Goal: Information Seeking & Learning: Compare options

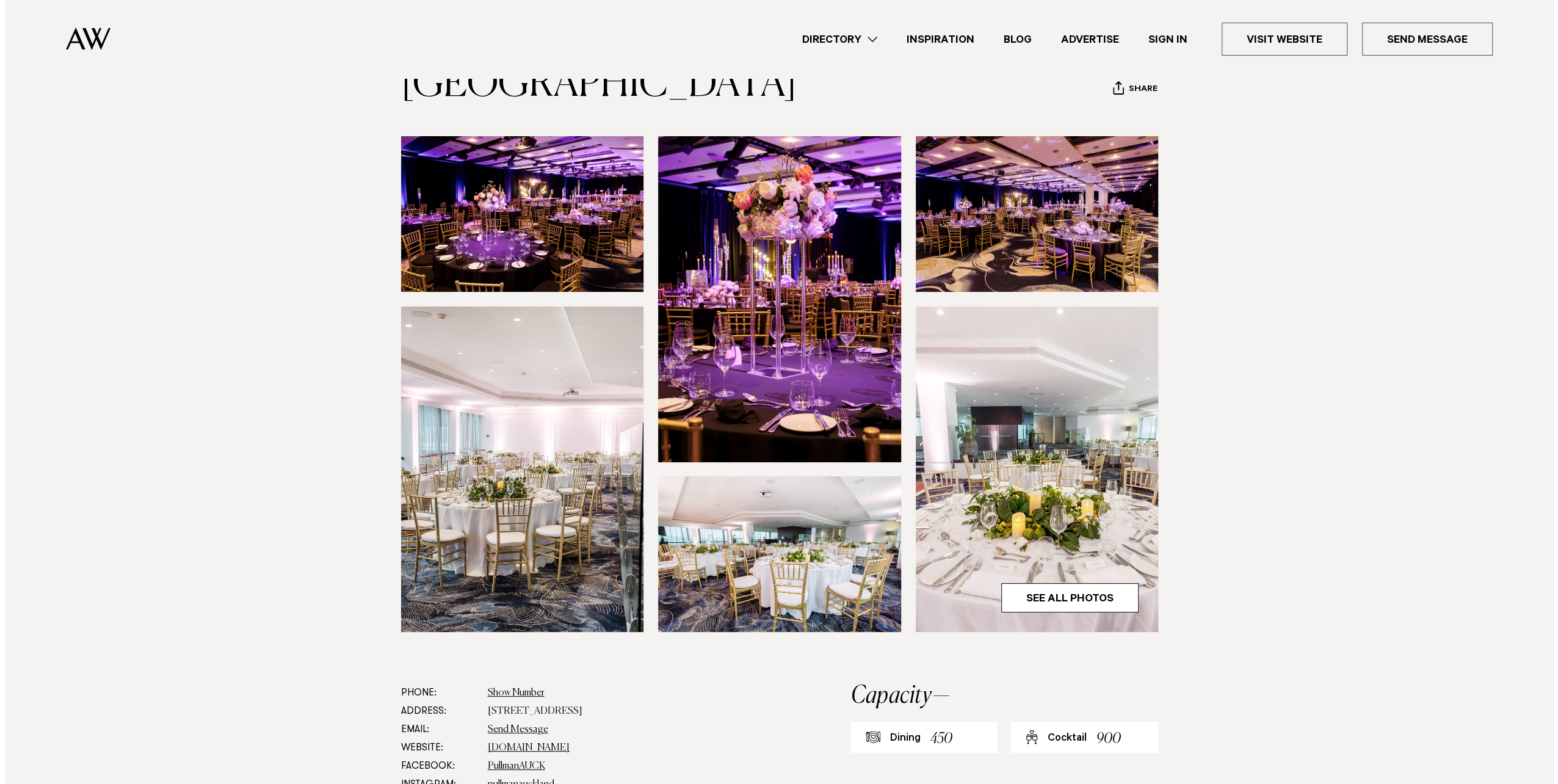
scroll to position [46, 0]
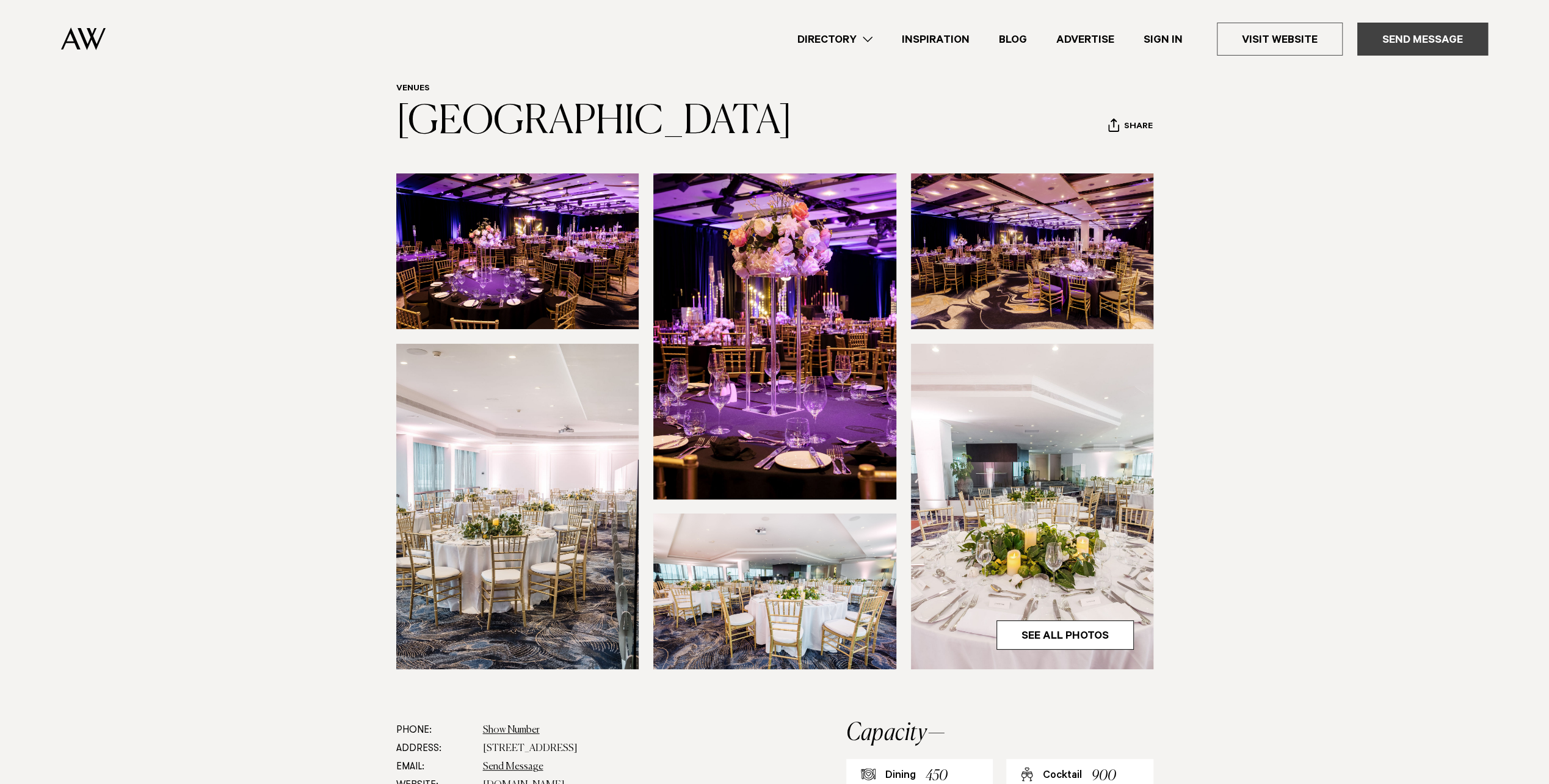
click at [1419, 39] on link "Send Message" at bounding box center [1423, 38] width 131 height 33
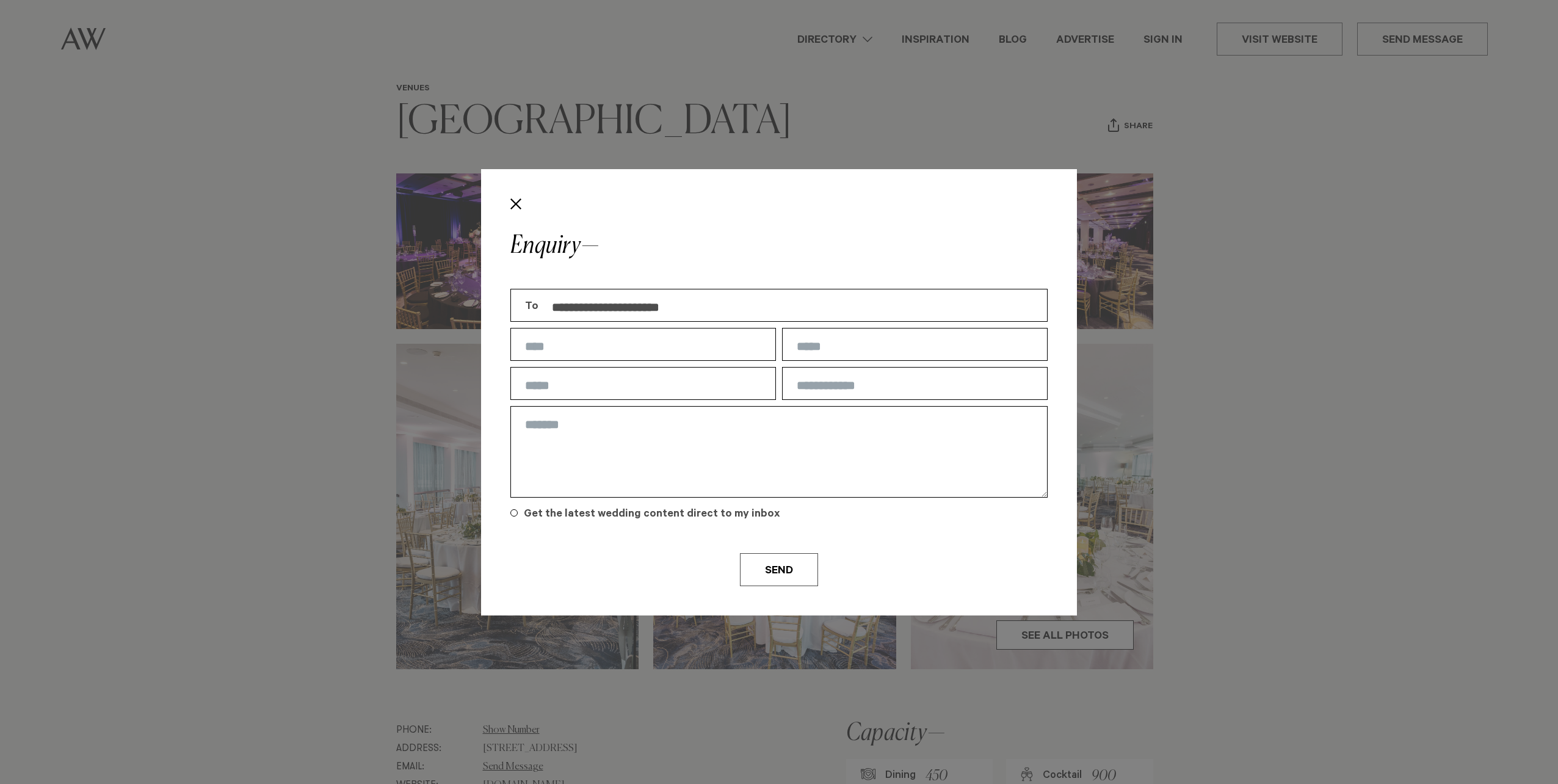
click at [614, 354] on input "text" at bounding box center [643, 344] width 266 height 33
type input "**********"
type input "*********"
click at [840, 385] on input "text" at bounding box center [915, 383] width 266 height 33
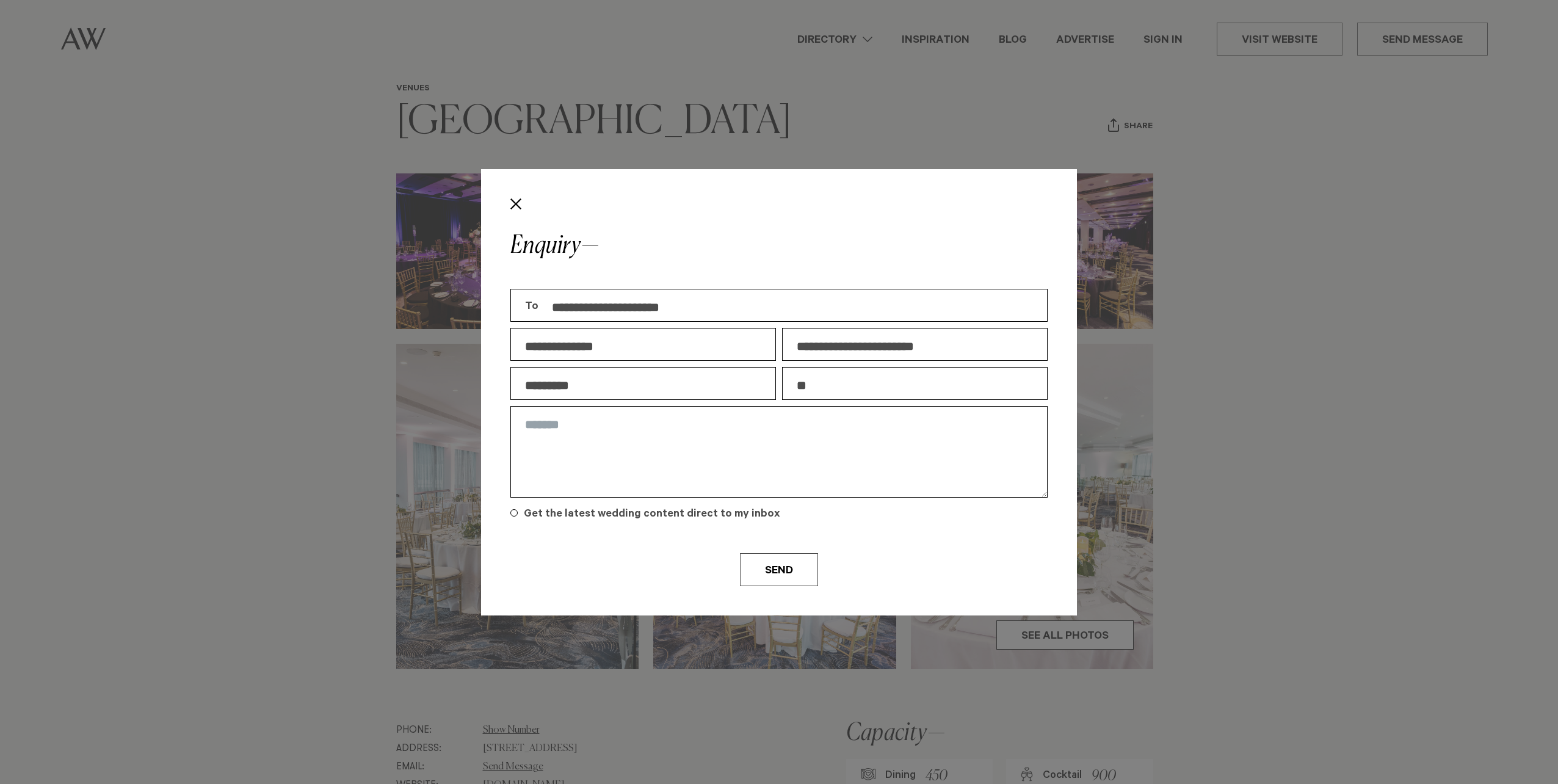
type input "*"
type input "**********"
click at [718, 487] on textarea at bounding box center [779, 451] width 537 height 91
click at [676, 420] on textarea at bounding box center [779, 451] width 537 height 91
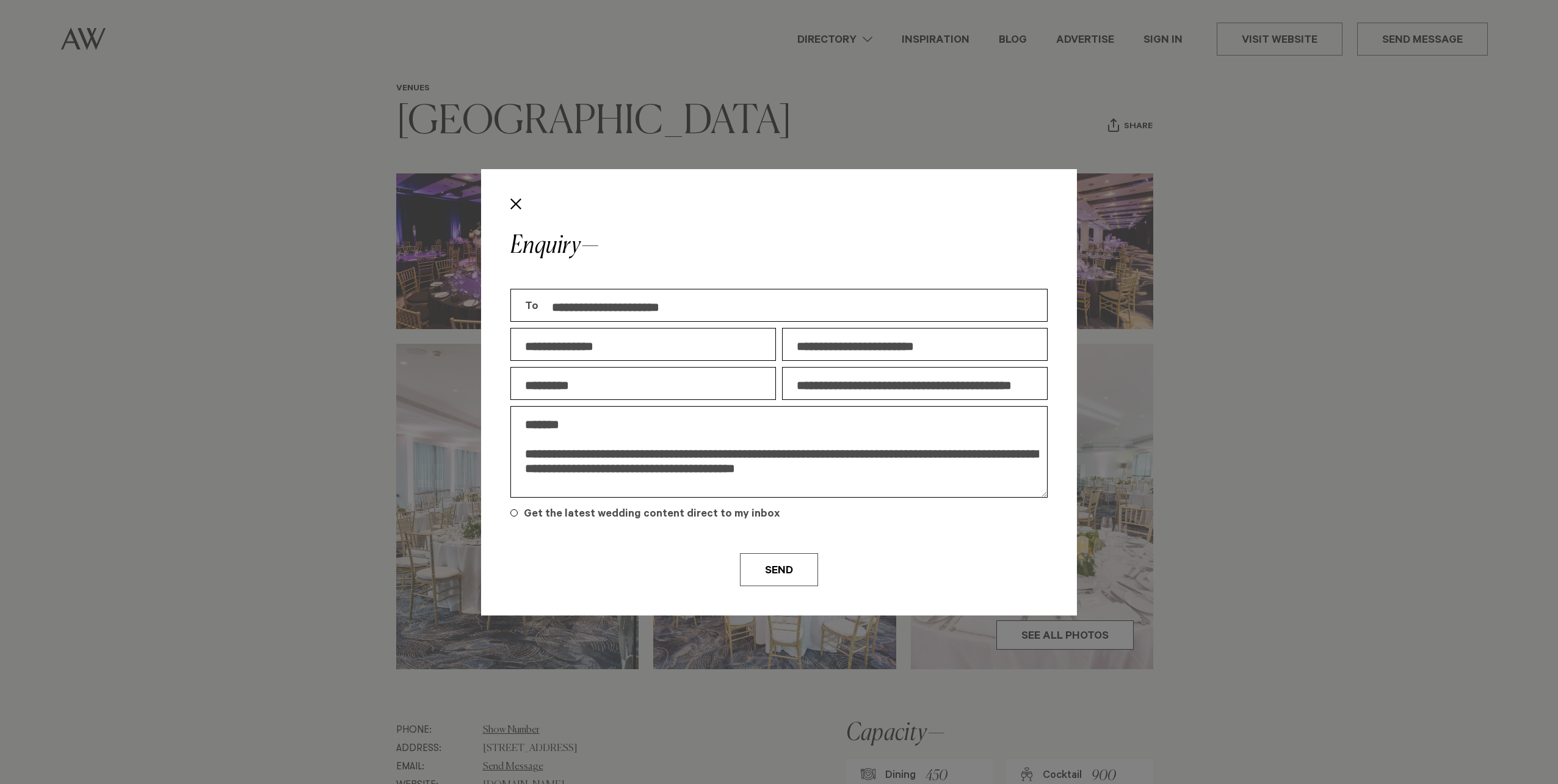
click at [761, 453] on textarea "**********" at bounding box center [779, 451] width 537 height 91
click at [774, 463] on textarea "**********" at bounding box center [779, 451] width 537 height 91
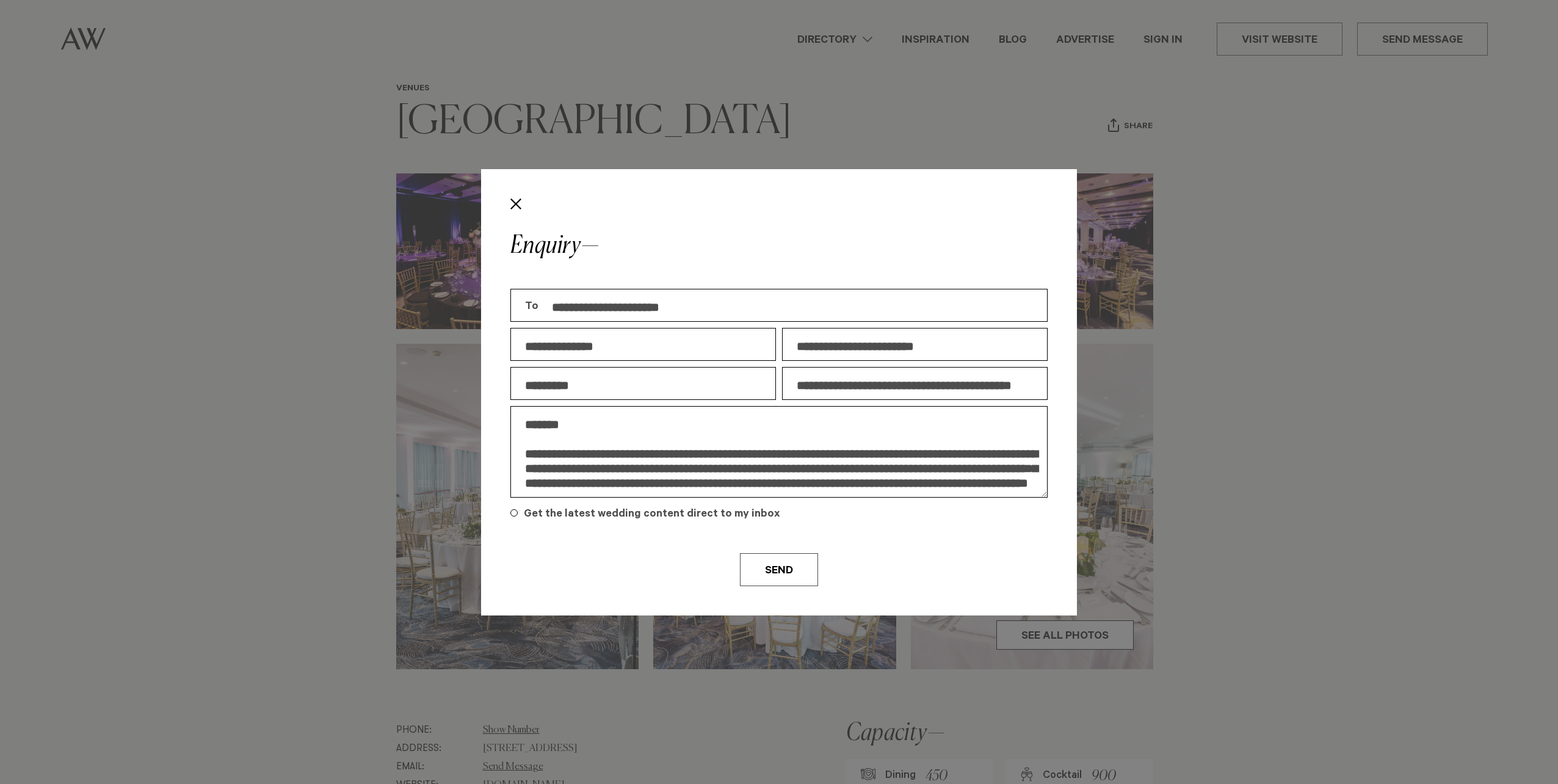
scroll to position [7, 0]
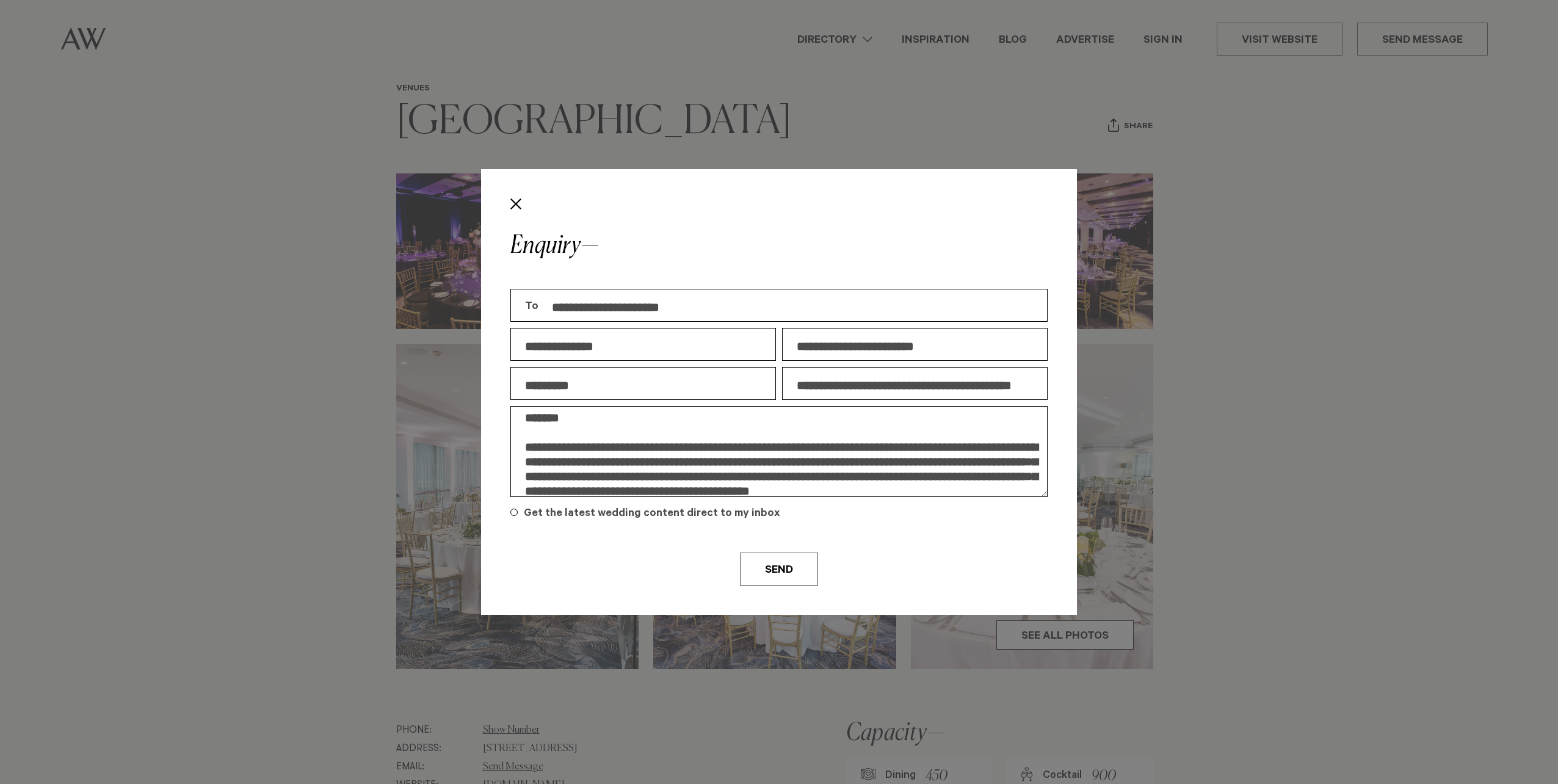
drag, startPoint x: 812, startPoint y: 491, endPoint x: 521, endPoint y: 416, distance: 300.5
click at [521, 416] on textarea "**********" at bounding box center [779, 451] width 537 height 91
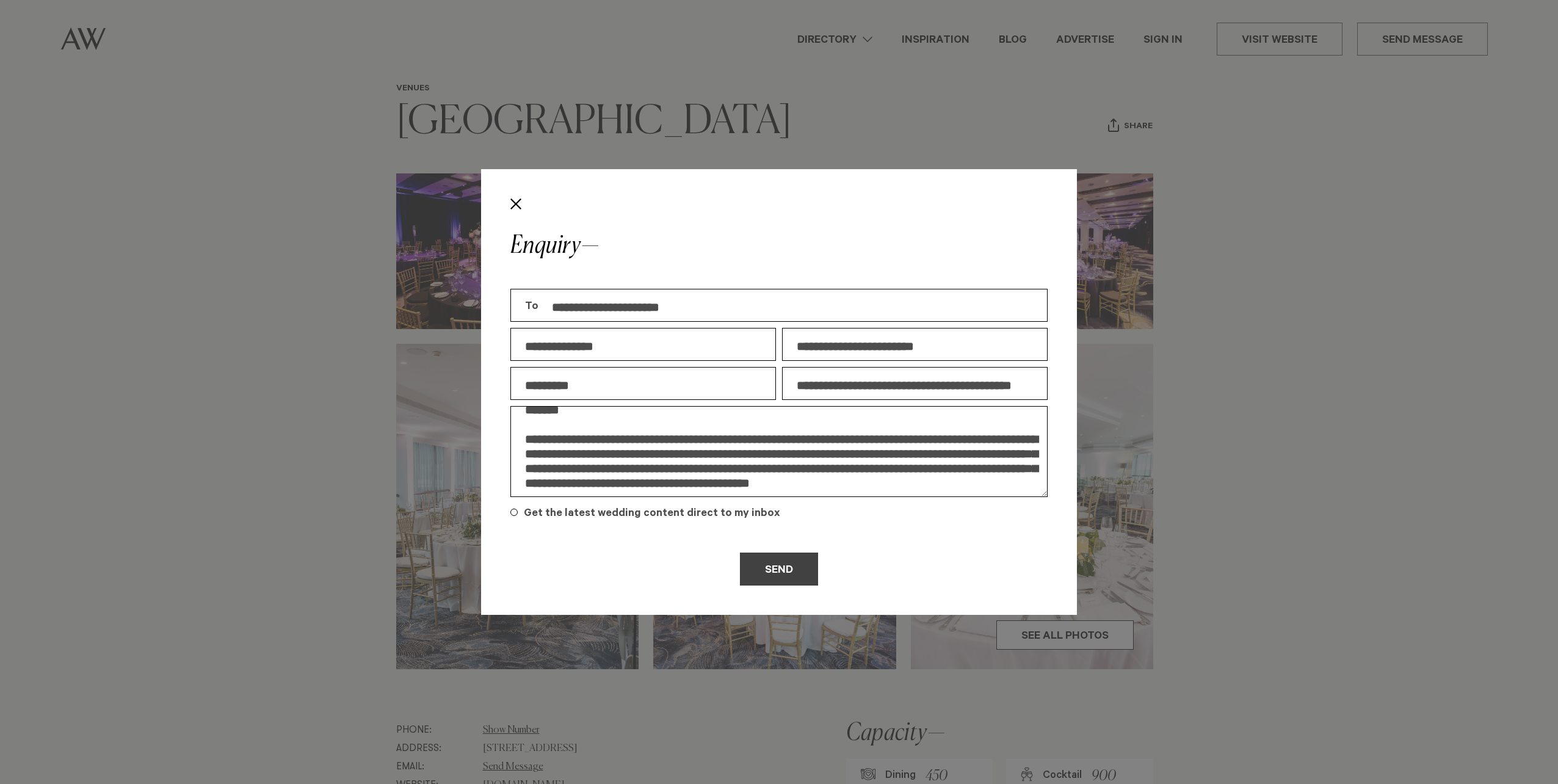
type textarea "**********"
click at [771, 581] on button "Send" at bounding box center [778, 569] width 78 height 33
click at [242, 168] on div "**********" at bounding box center [779, 392] width 1558 height 784
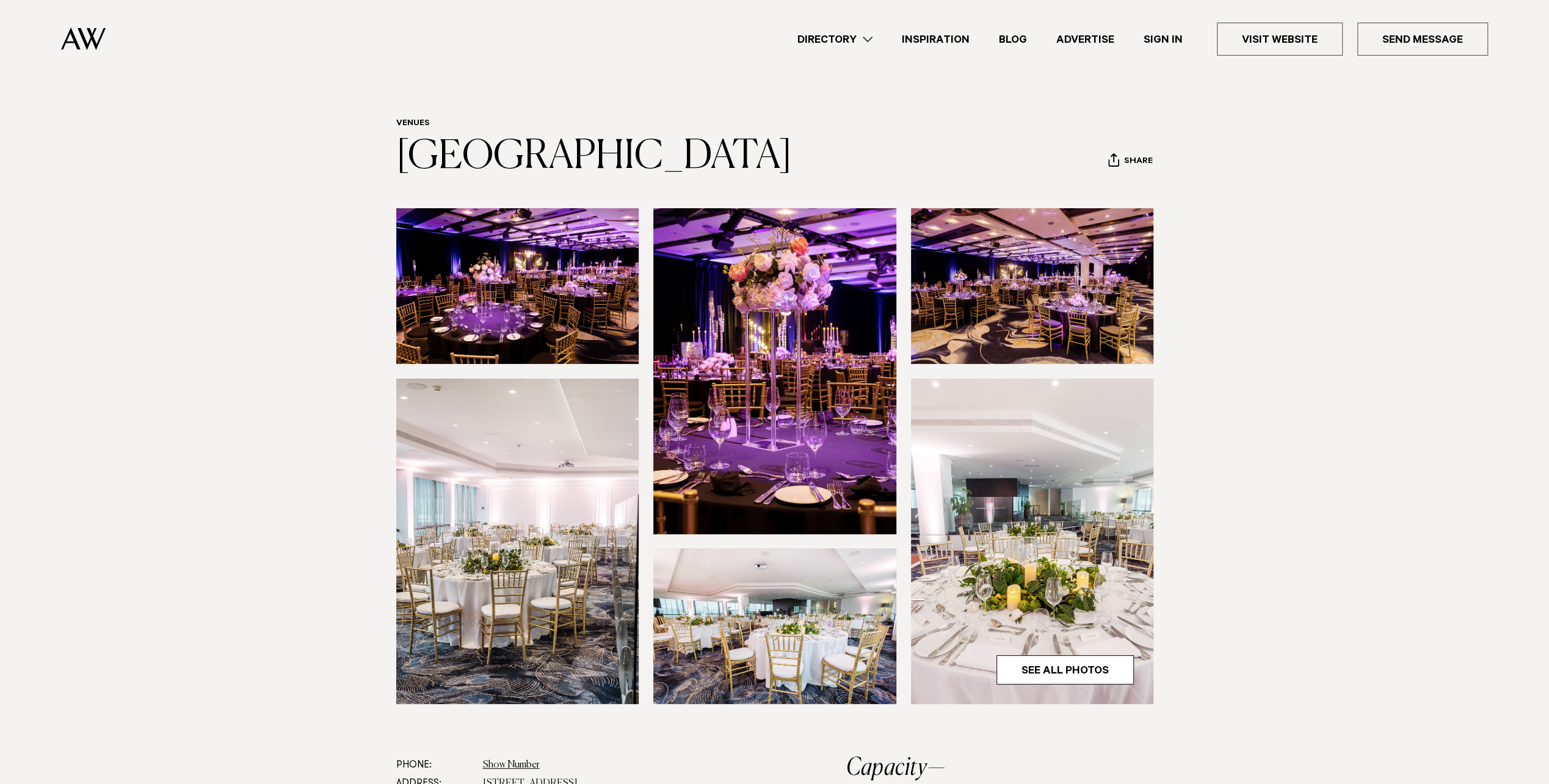
scroll to position [0, 0]
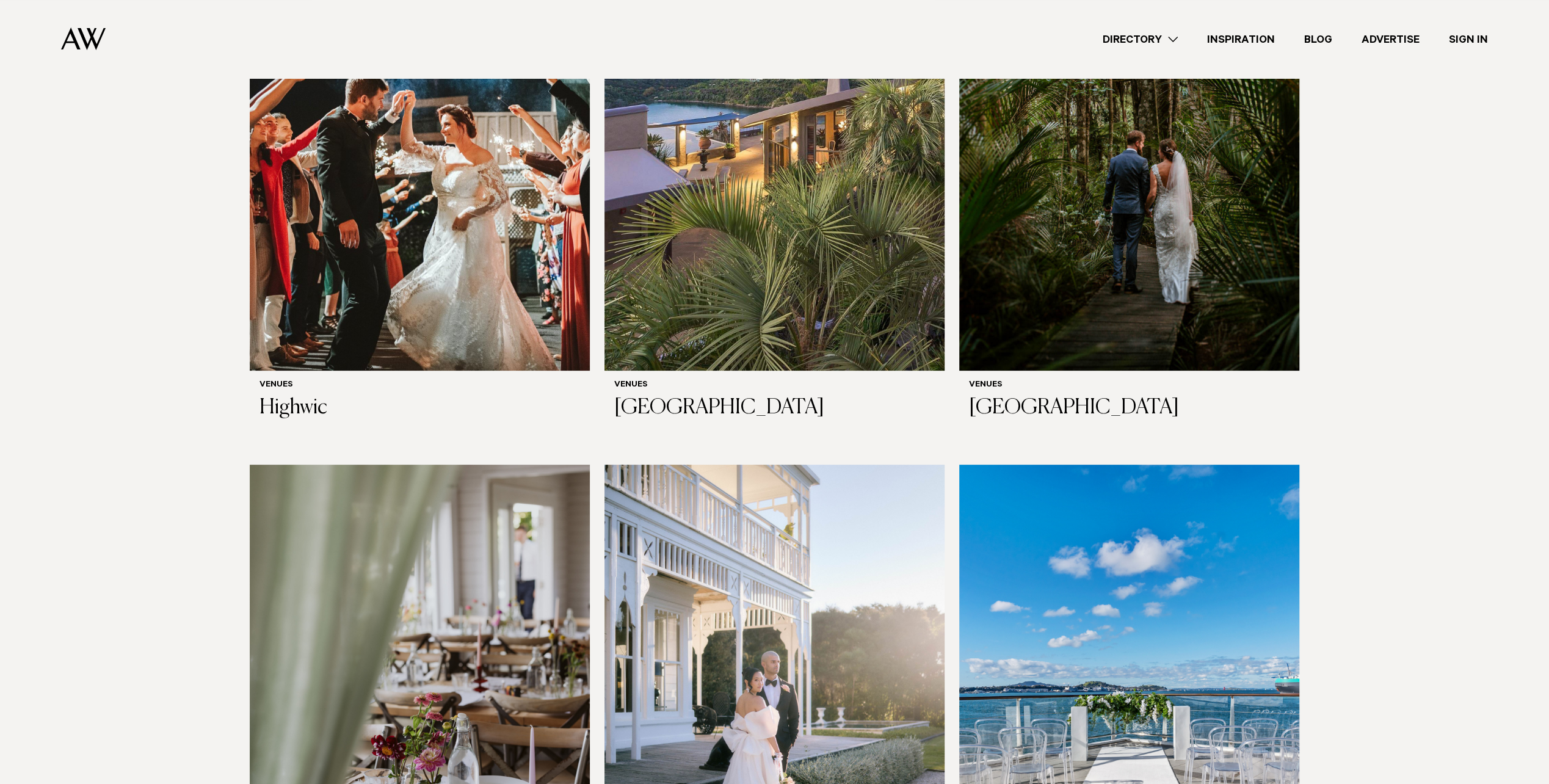
scroll to position [5188, 0]
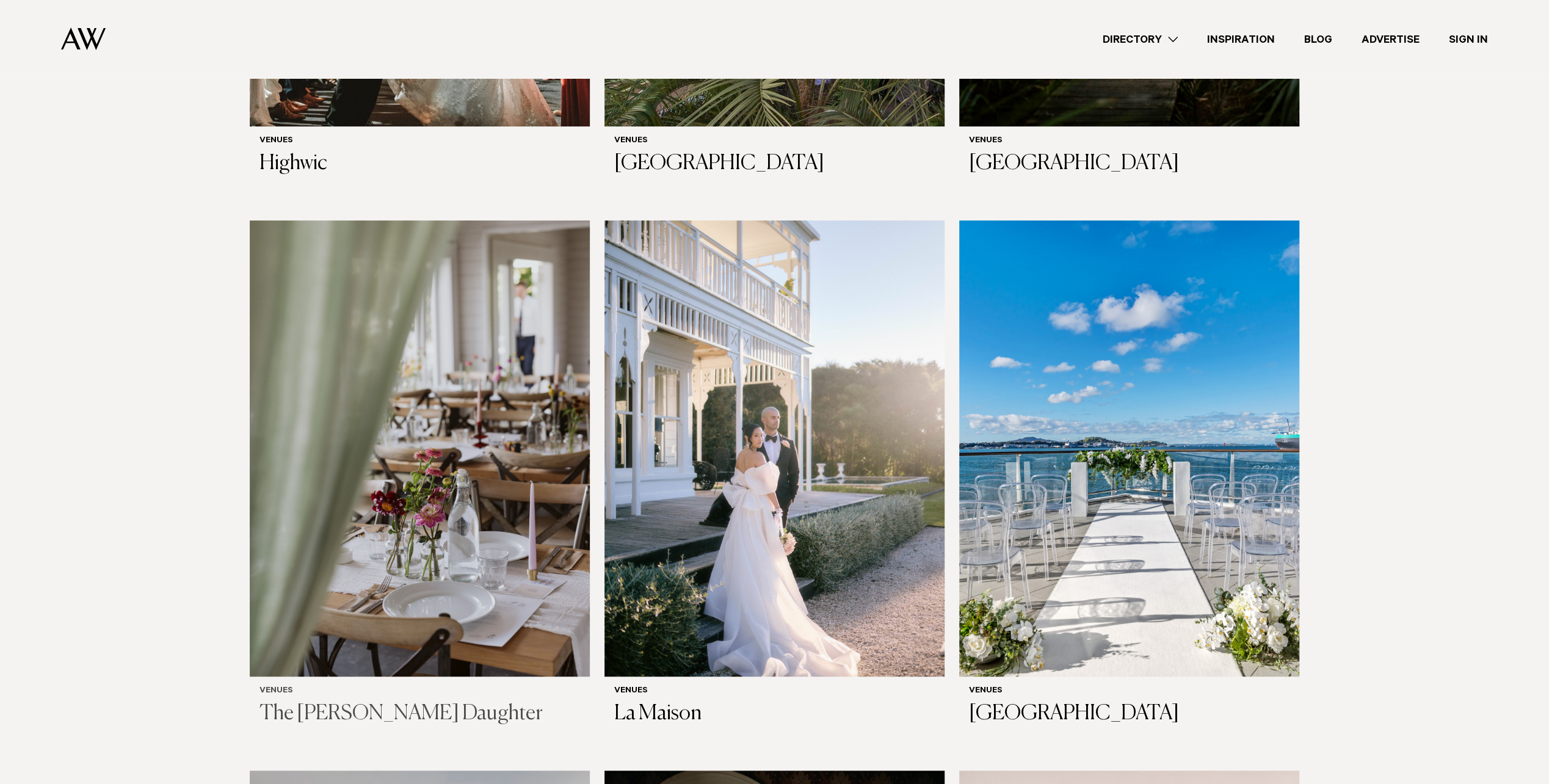
click at [412, 492] on img at bounding box center [420, 448] width 340 height 457
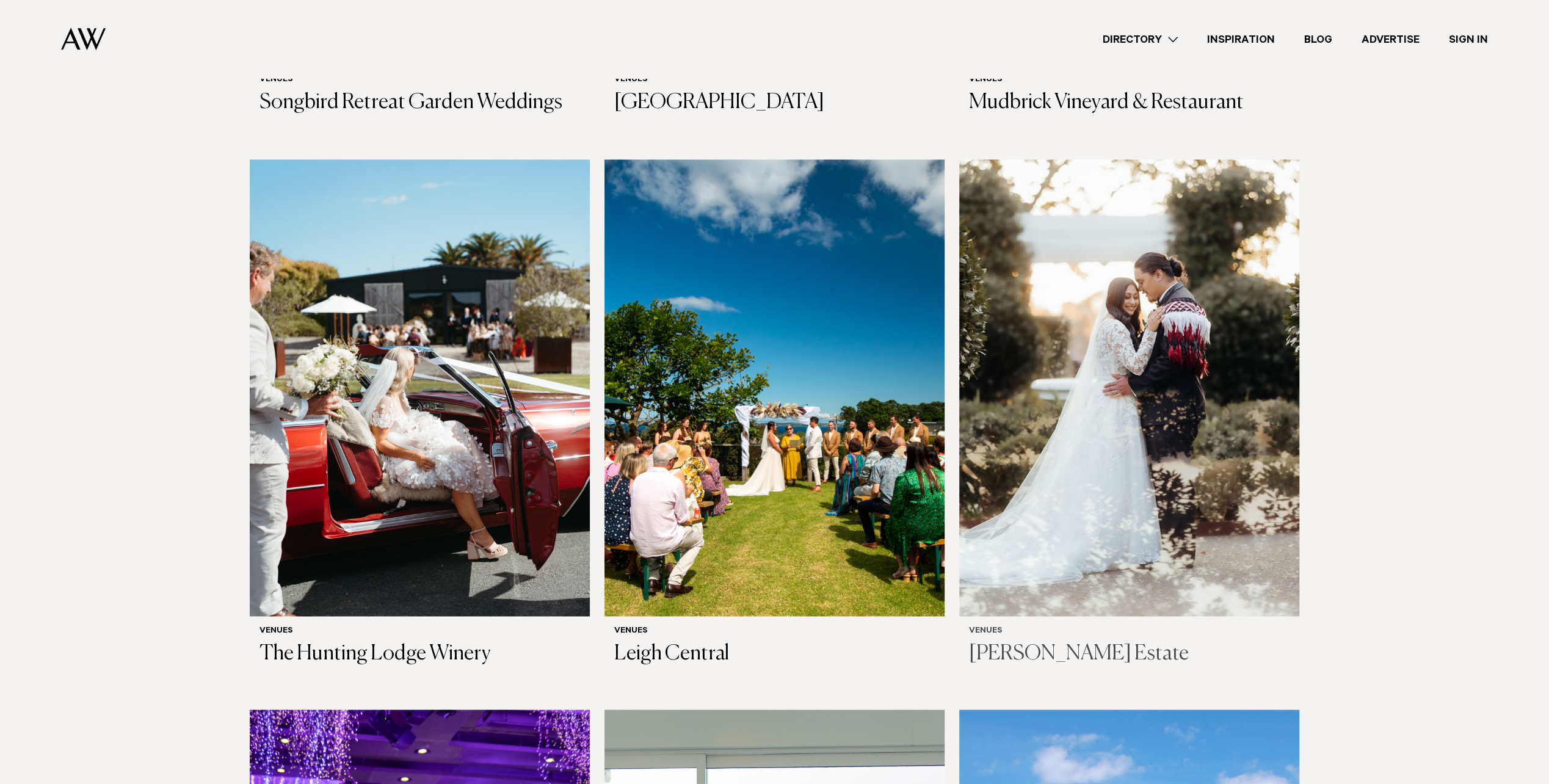
scroll to position [6349, 0]
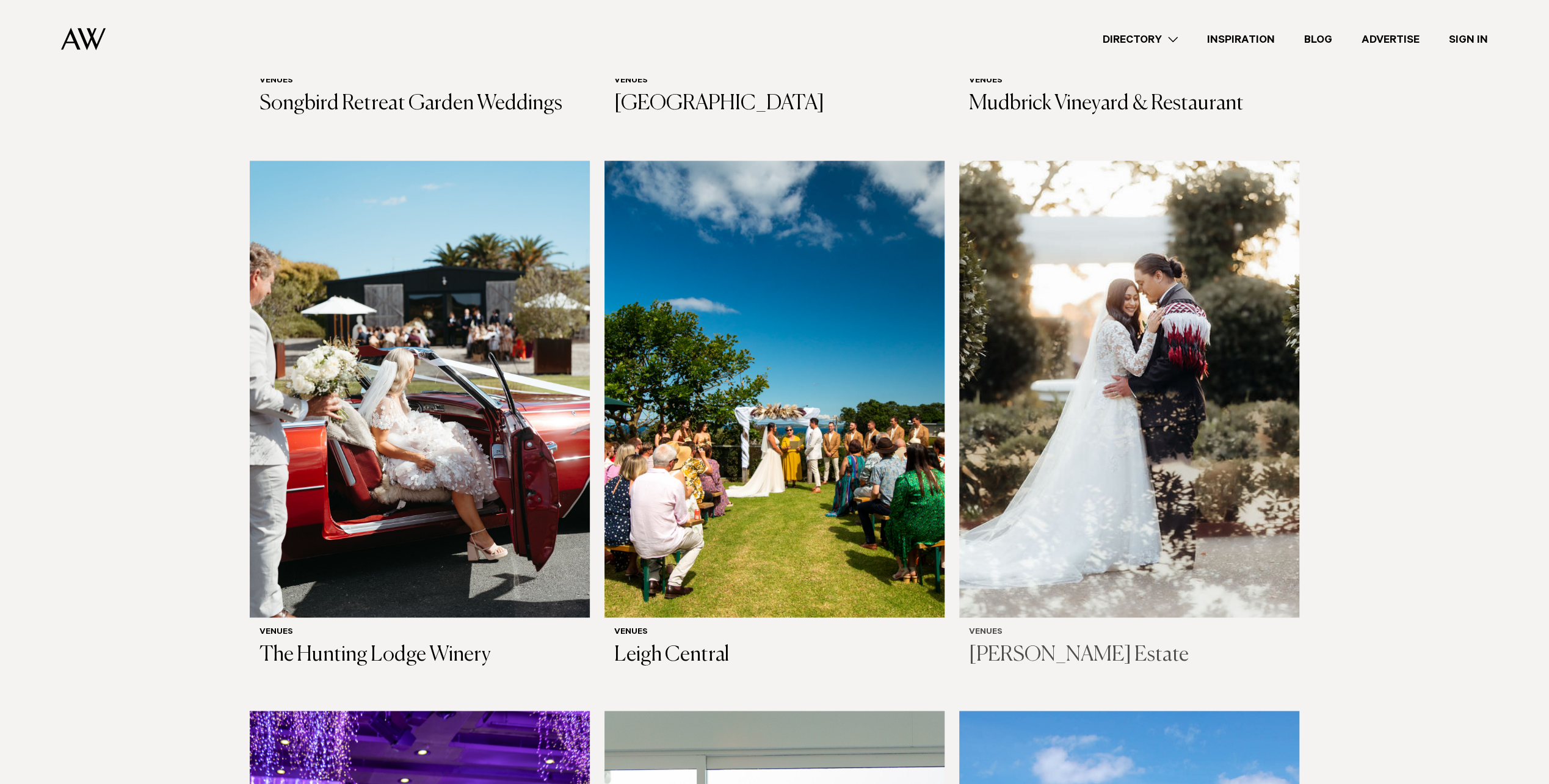
click at [1118, 380] on img at bounding box center [1129, 389] width 340 height 457
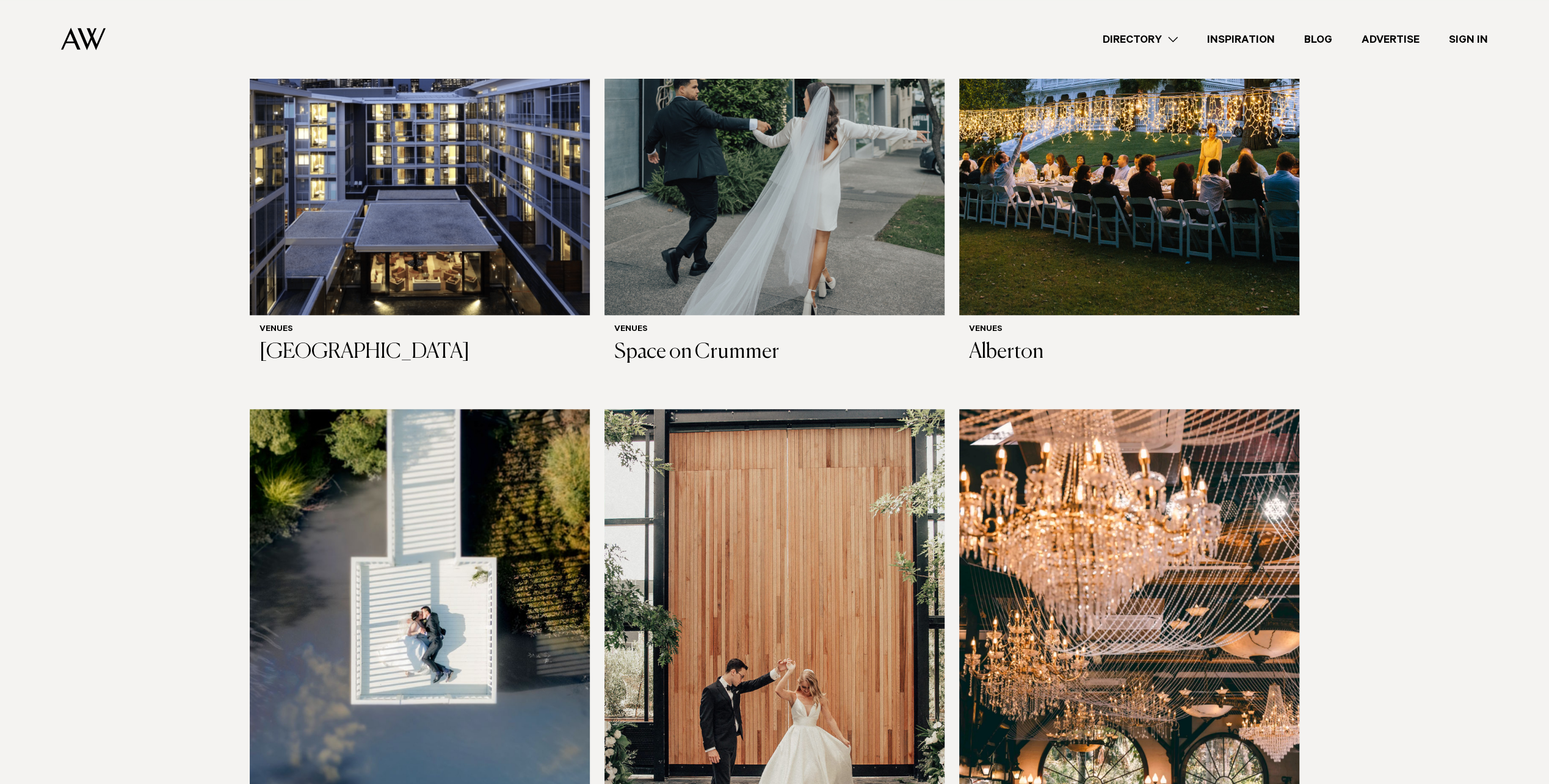
scroll to position [1282, 0]
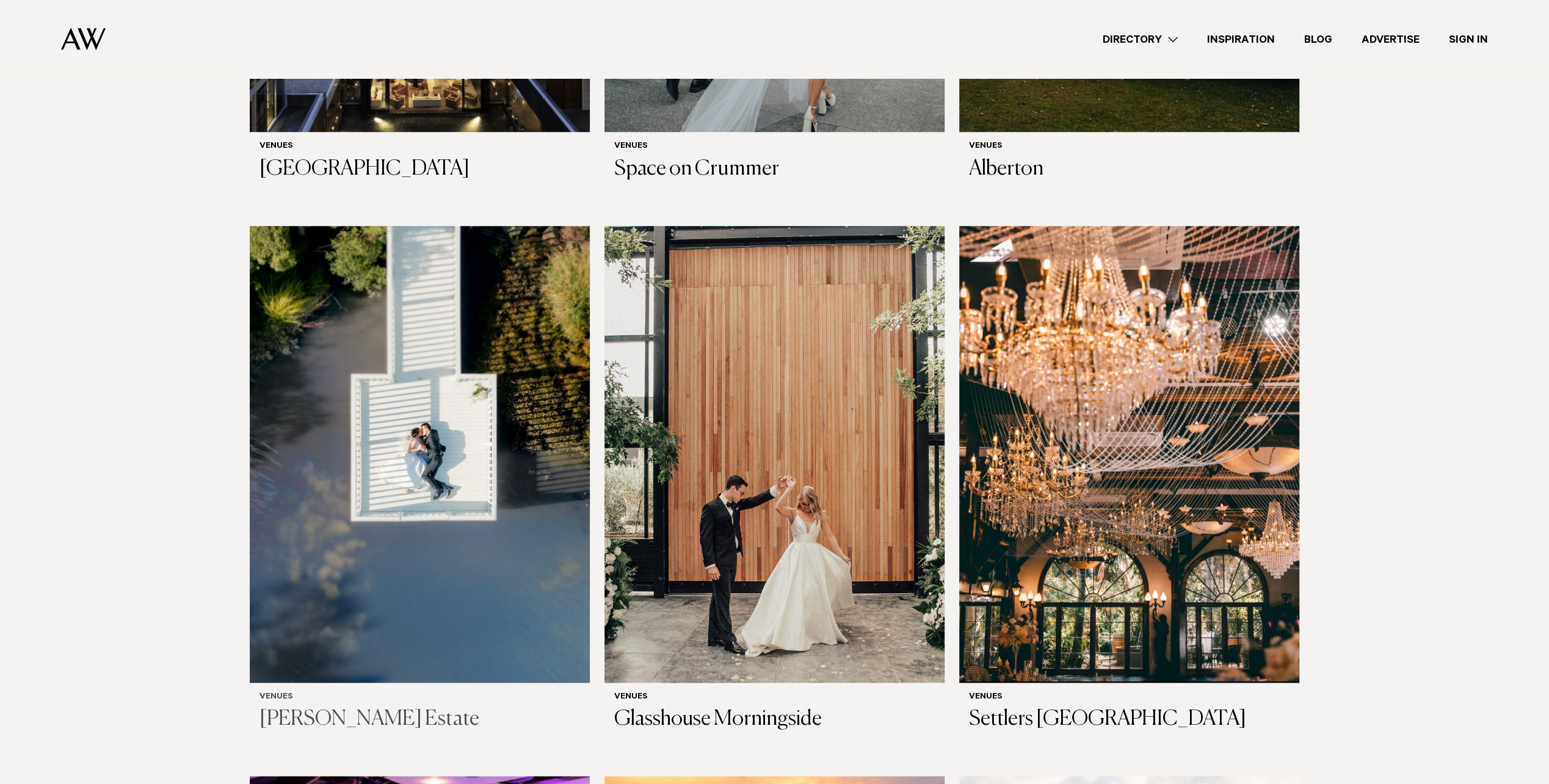
click at [384, 506] on img at bounding box center [420, 453] width 340 height 457
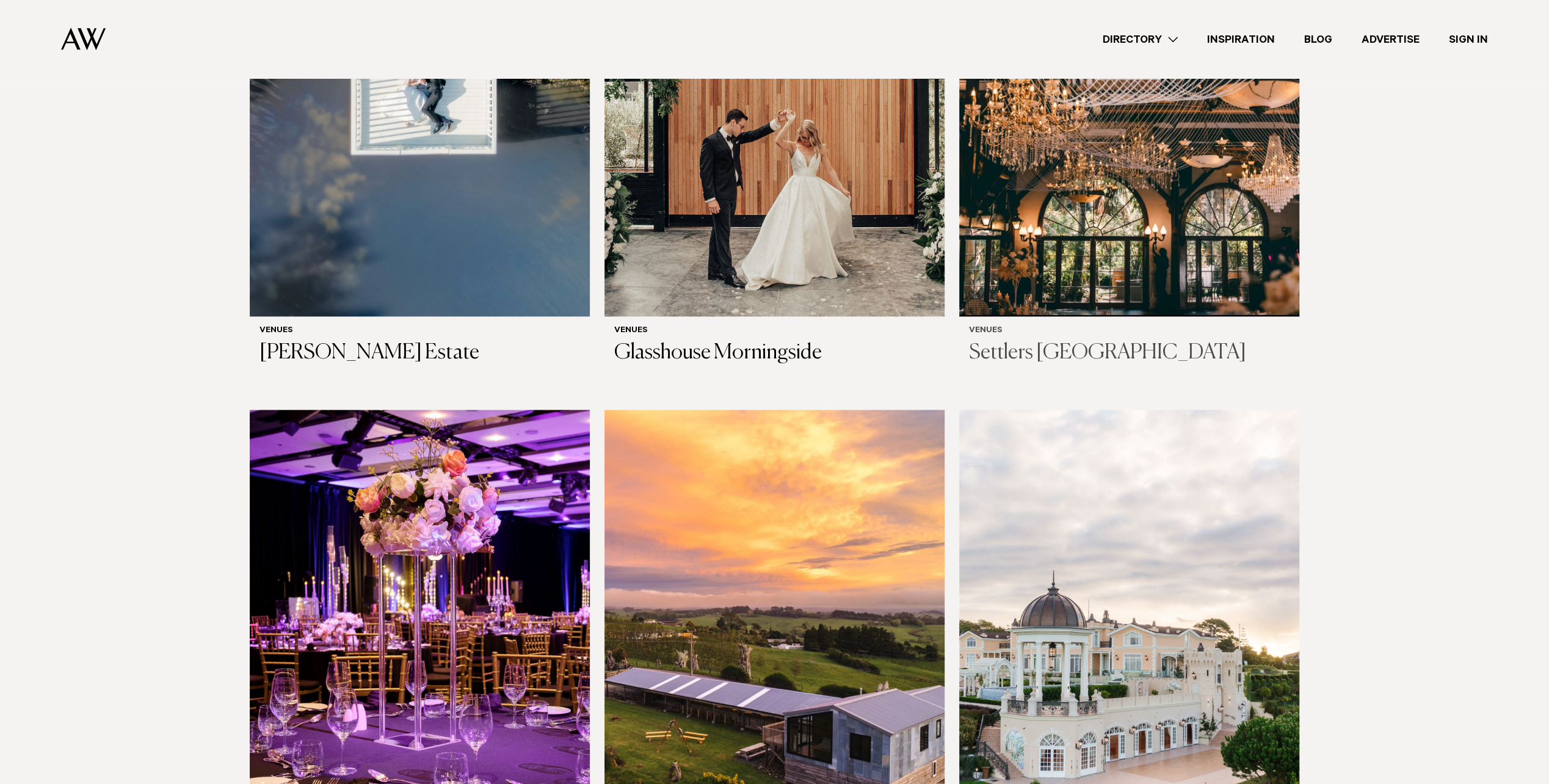
scroll to position [1831, 0]
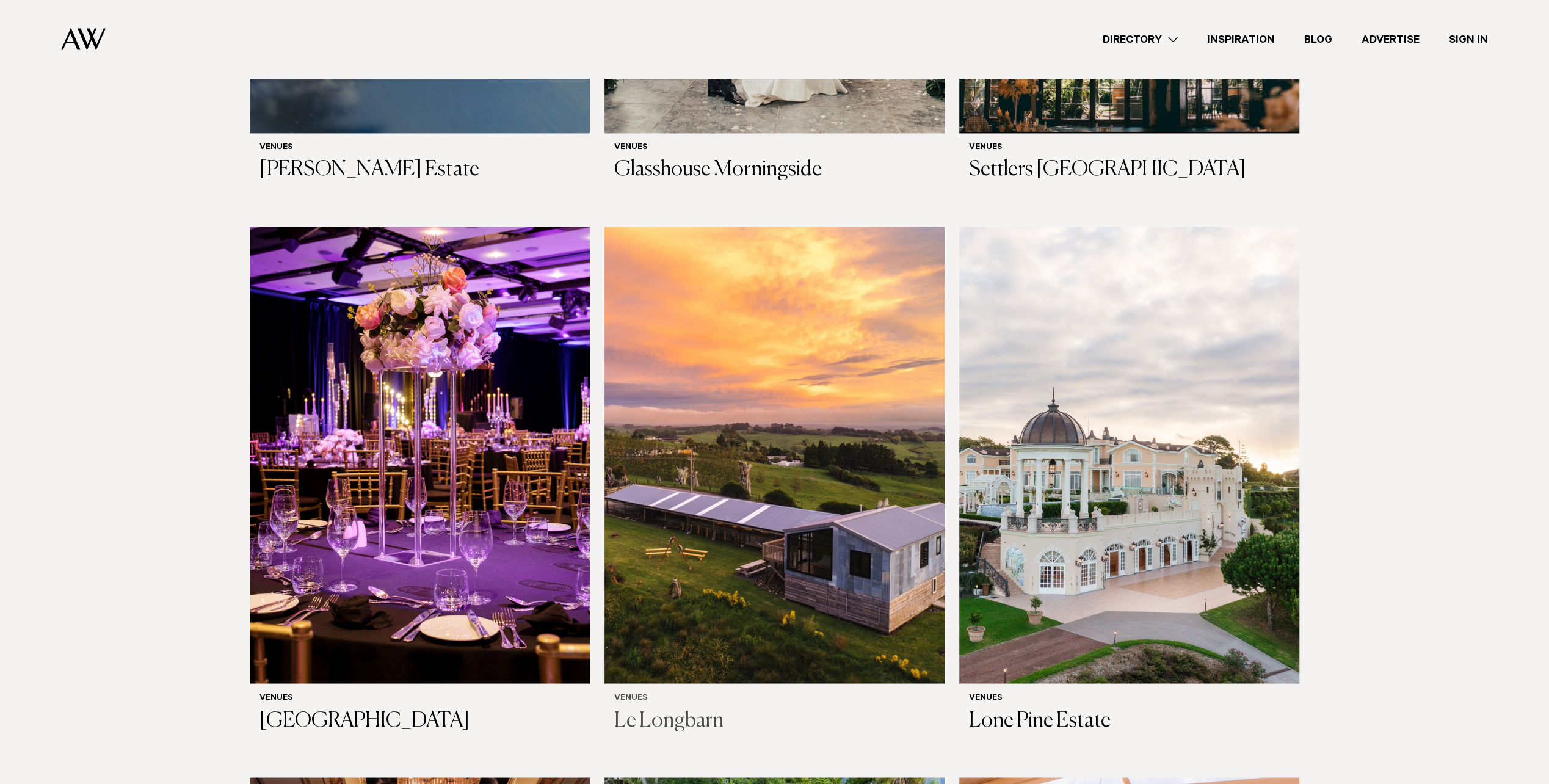
click at [813, 508] on img at bounding box center [775, 454] width 340 height 457
click at [1145, 33] on link "Directory" at bounding box center [1141, 38] width 104 height 16
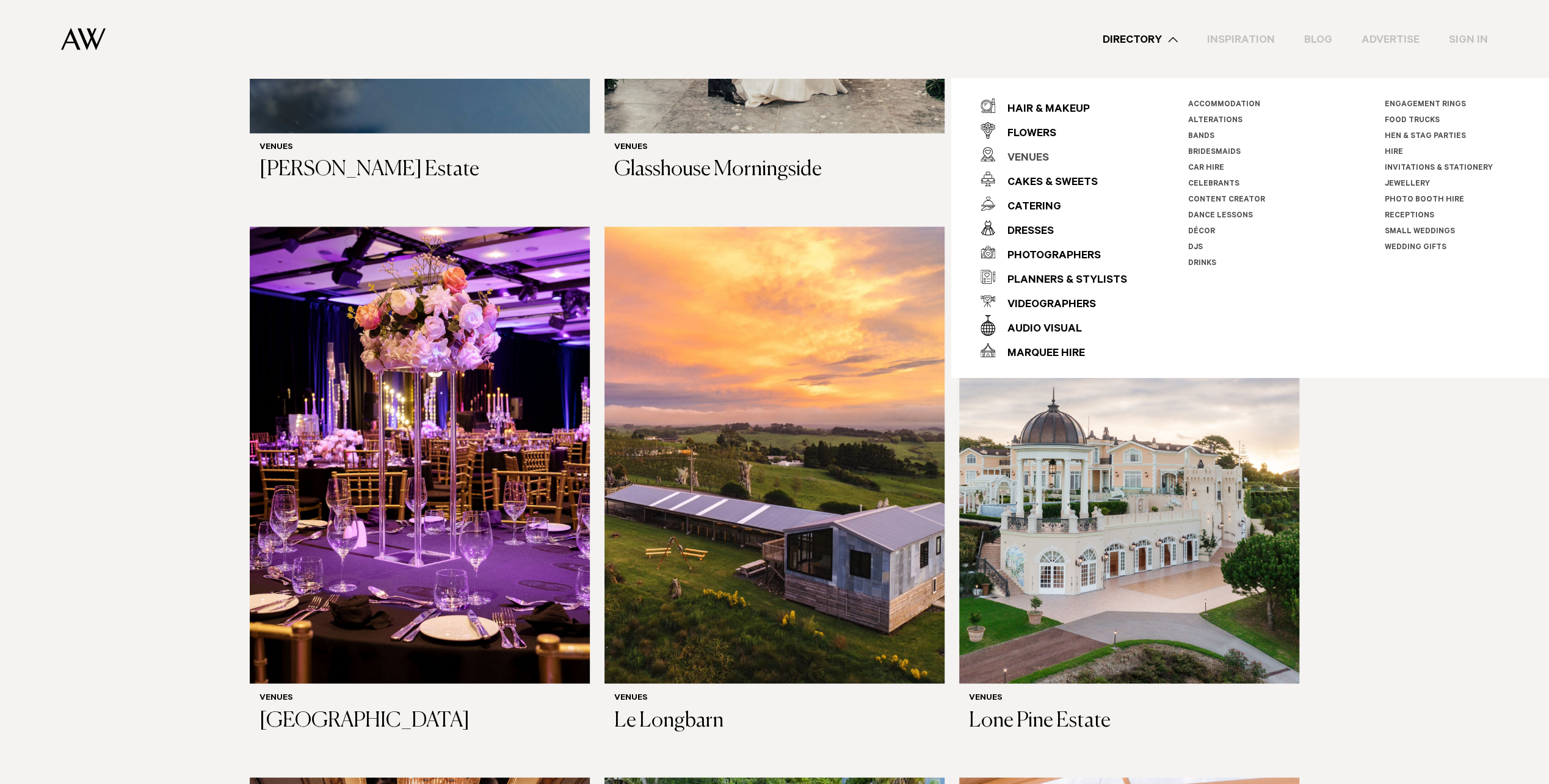
click at [1036, 160] on div "Venues" at bounding box center [1022, 159] width 54 height 25
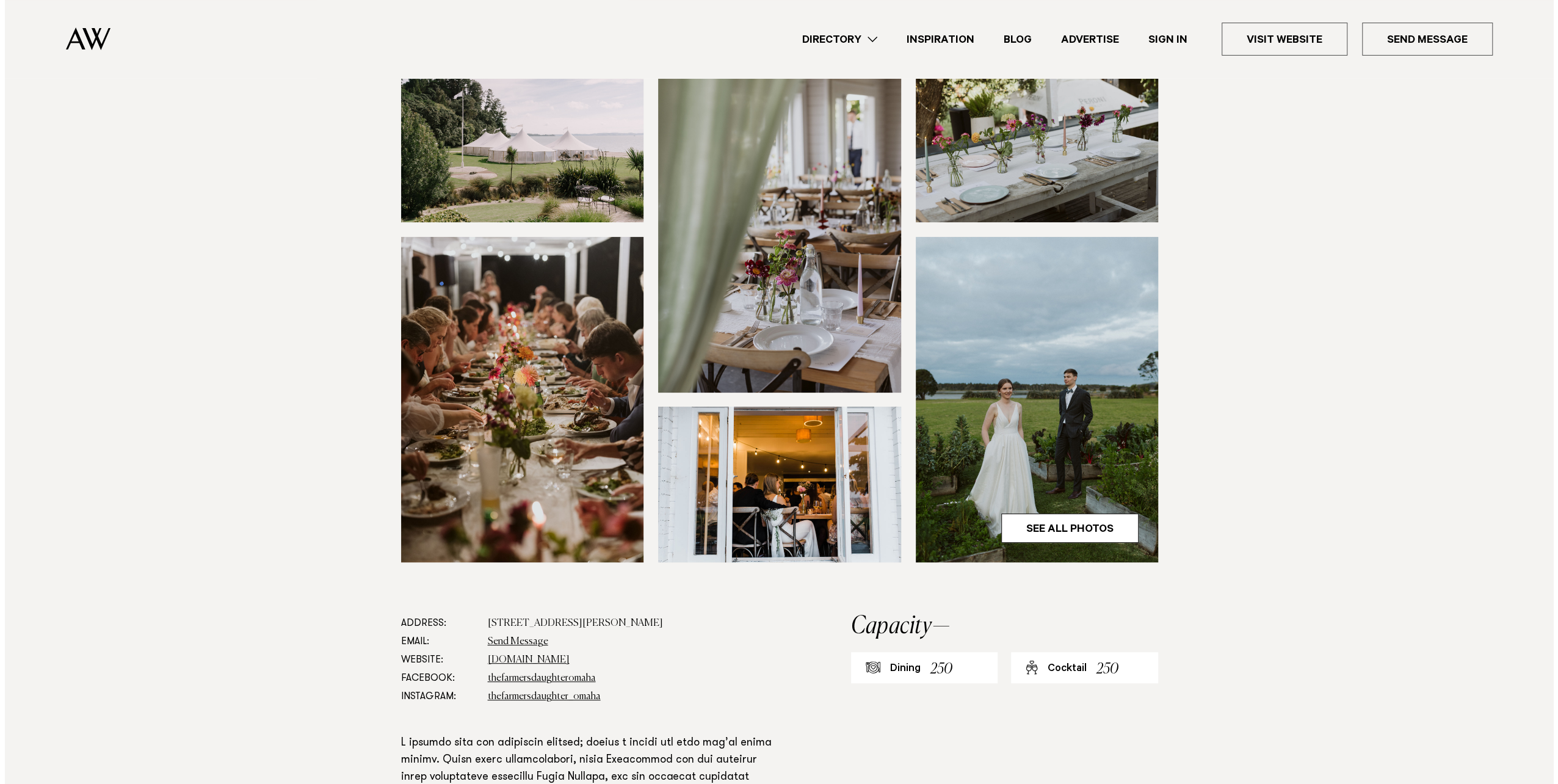
scroll to position [305, 0]
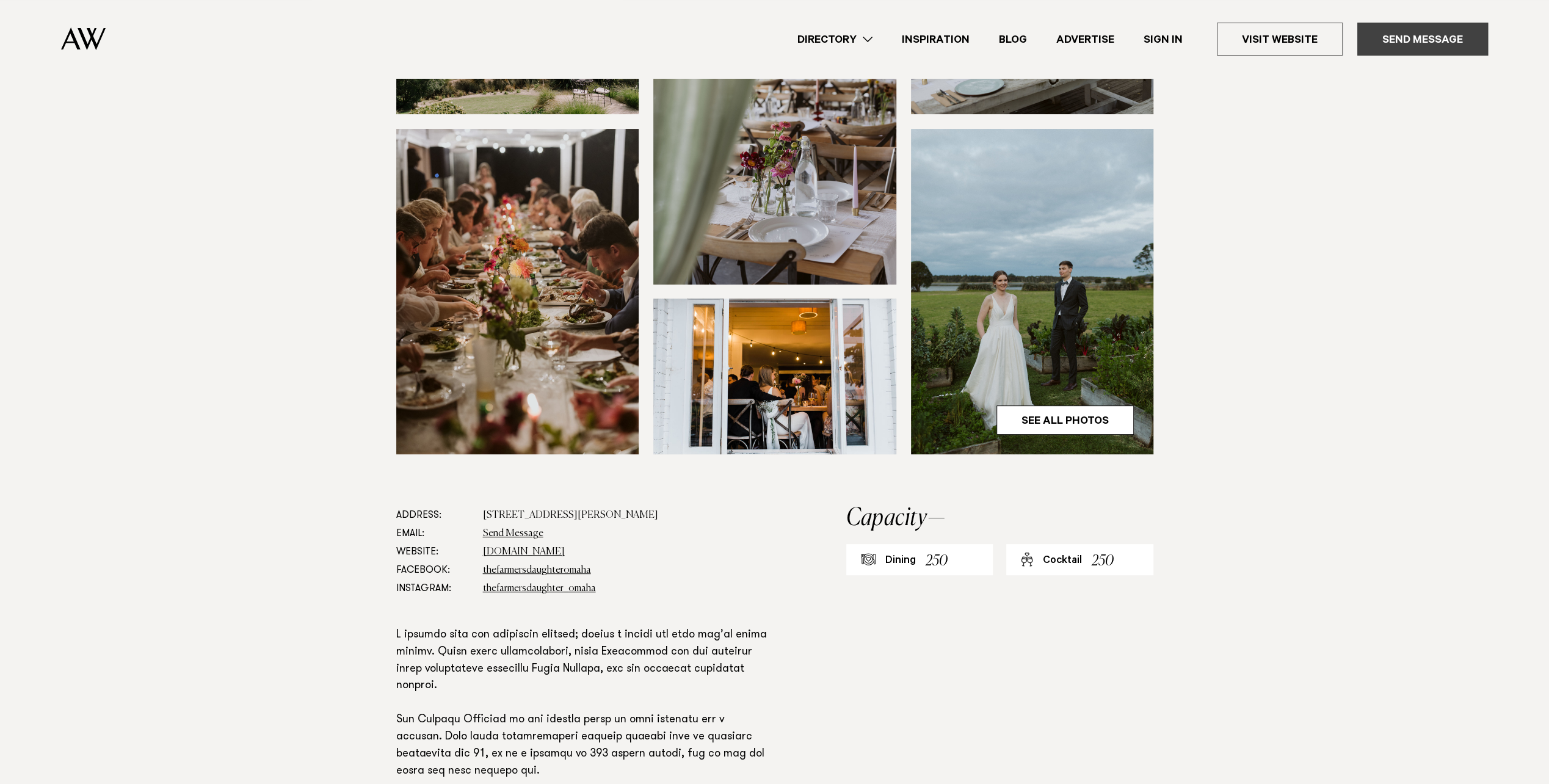
click at [1414, 34] on link "Send Message" at bounding box center [1423, 38] width 131 height 33
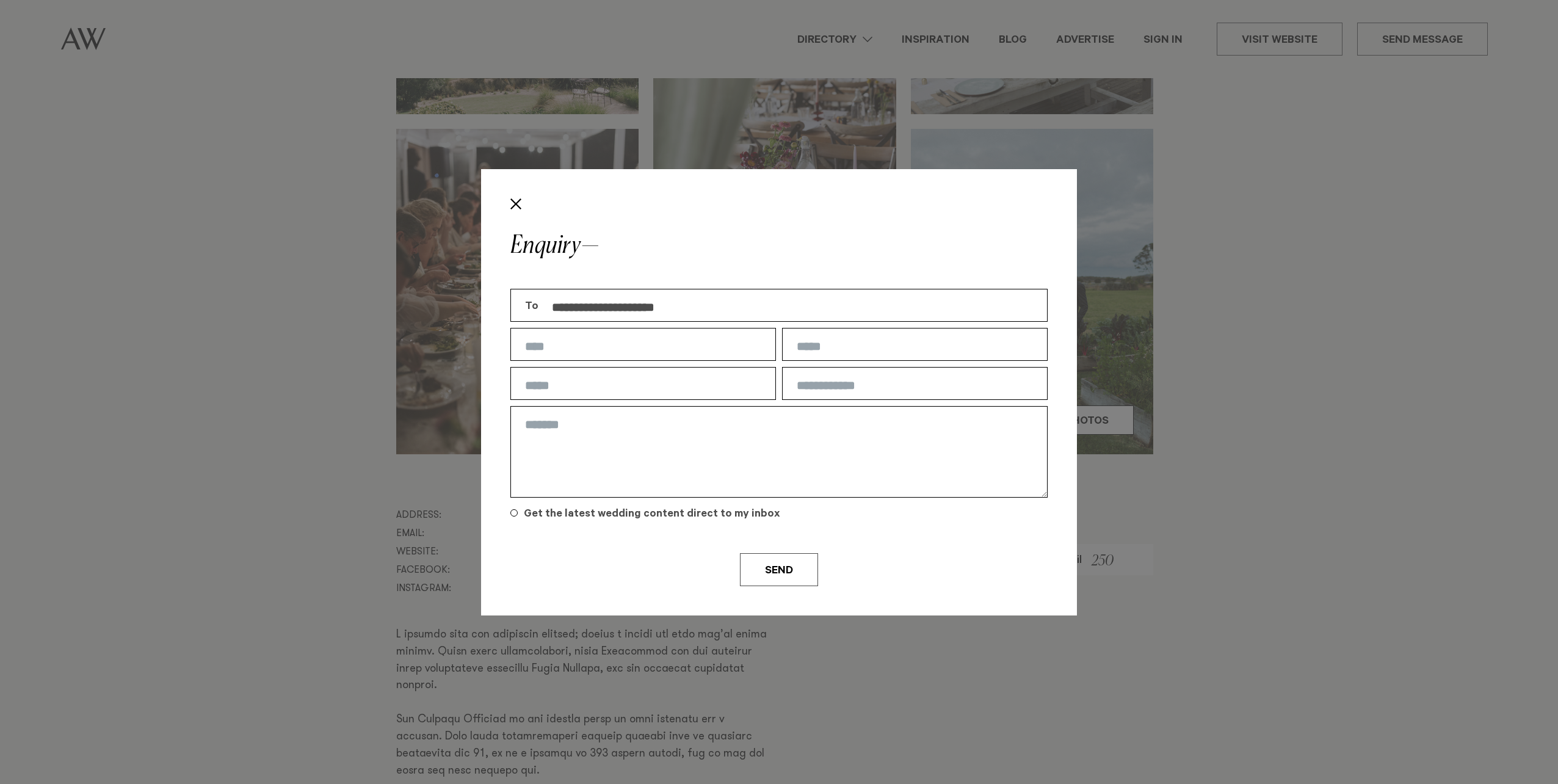
click at [706, 447] on textarea at bounding box center [779, 451] width 537 height 91
click at [624, 336] on input "text" at bounding box center [643, 344] width 266 height 33
type input "**********"
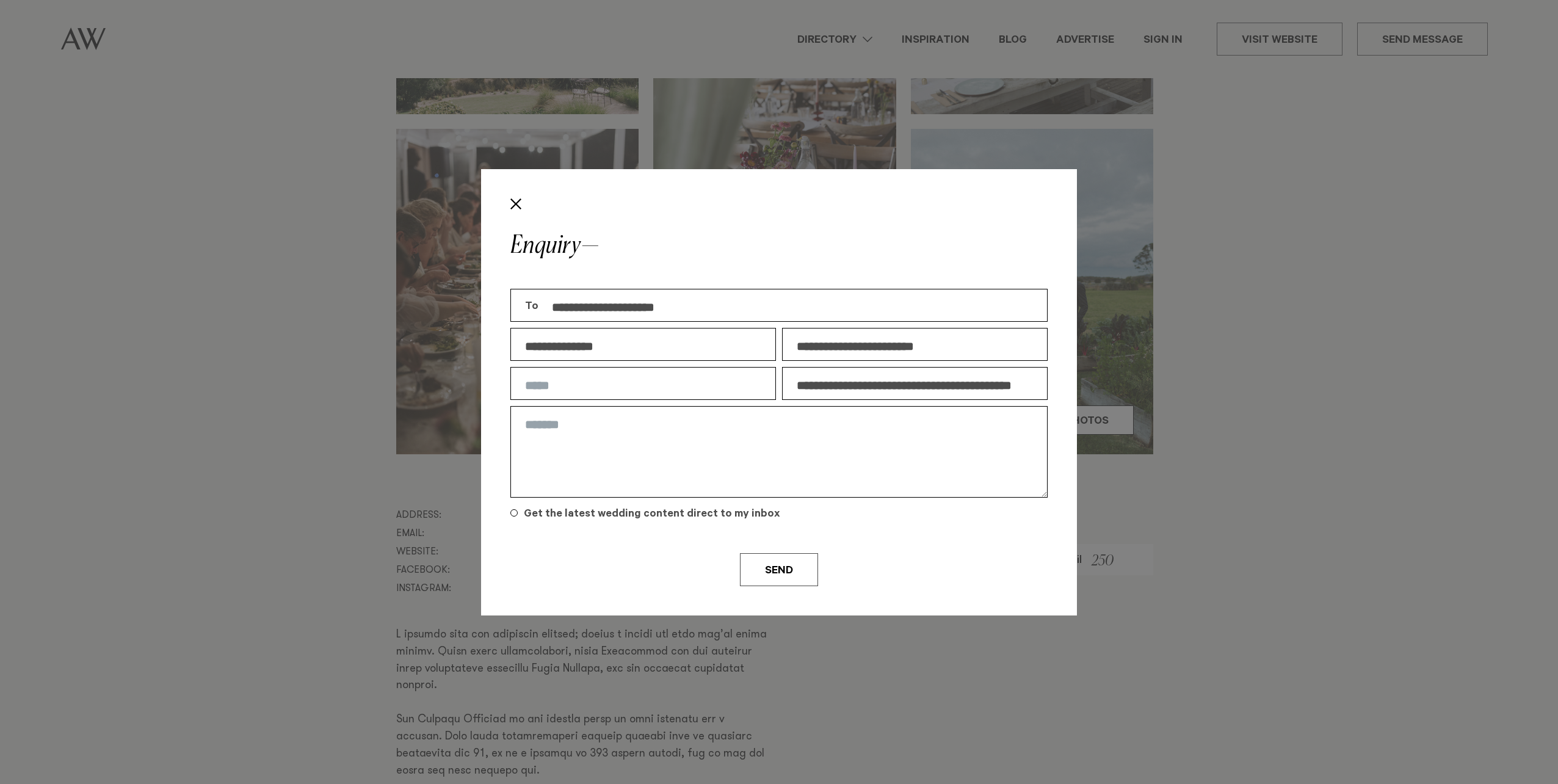
click at [707, 448] on textarea at bounding box center [779, 451] width 537 height 91
paste textarea "**********"
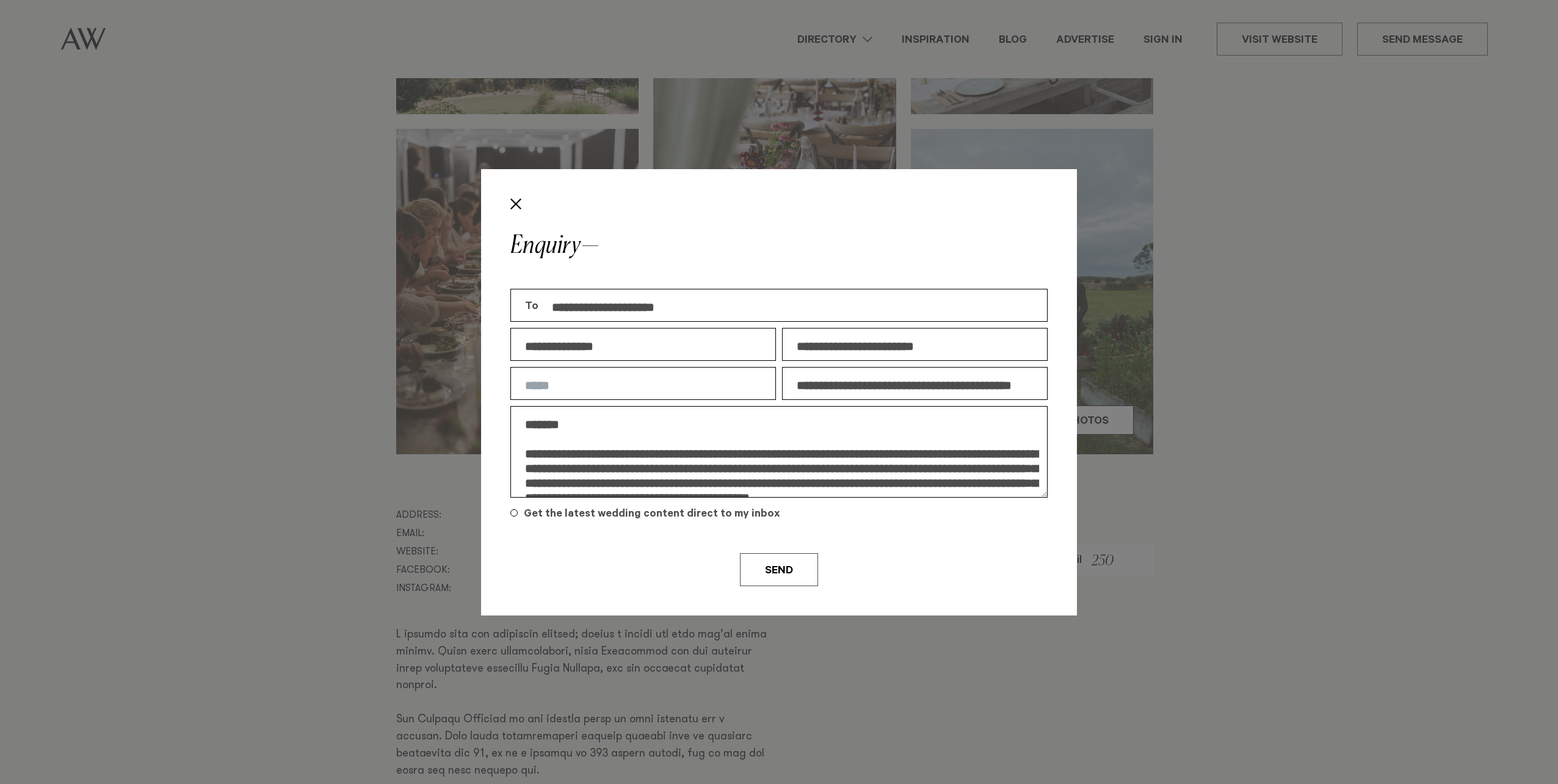
scroll to position [7, 0]
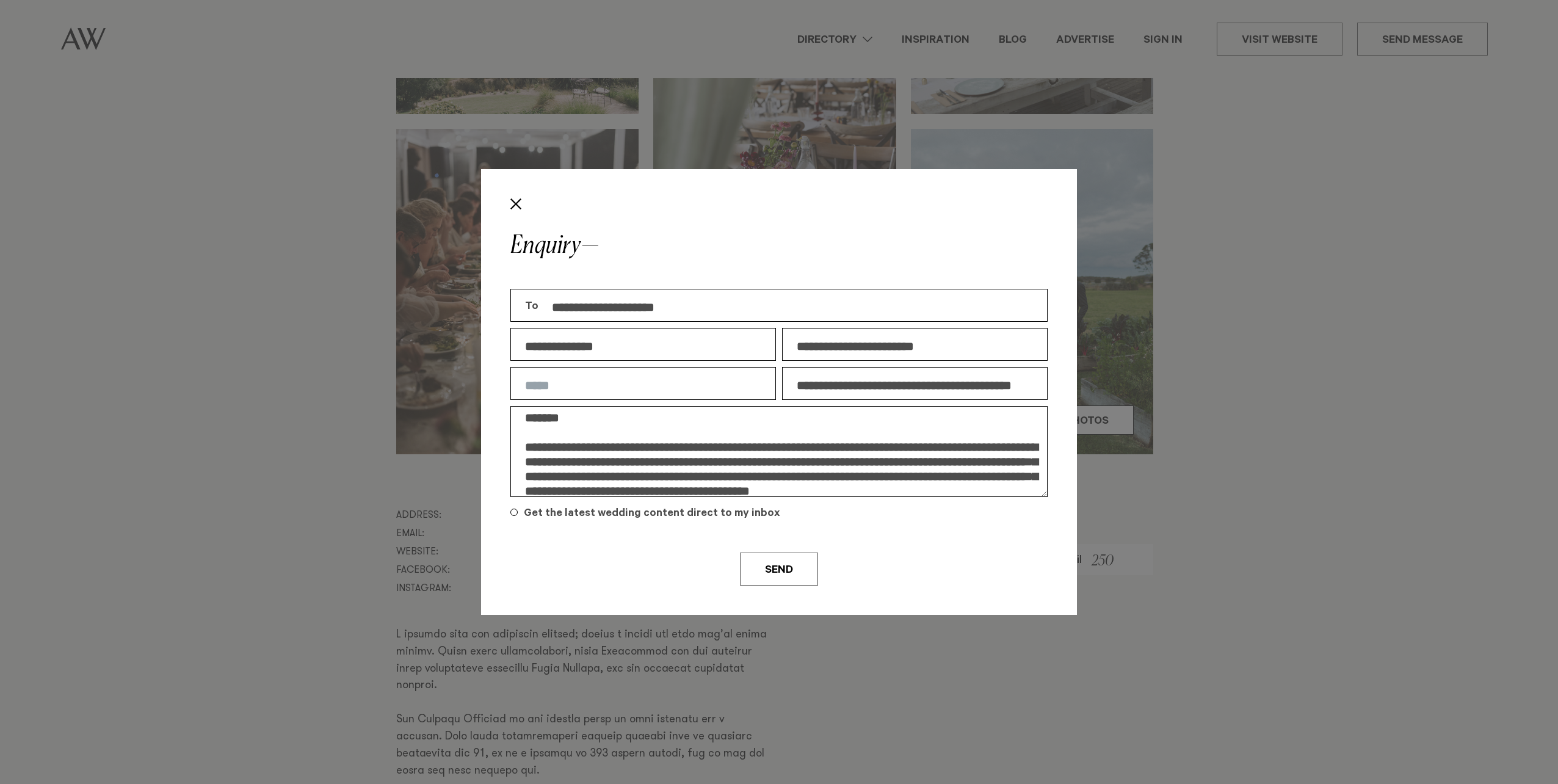
type textarea "**********"
click at [702, 390] on input "text" at bounding box center [643, 383] width 266 height 33
type input "*********"
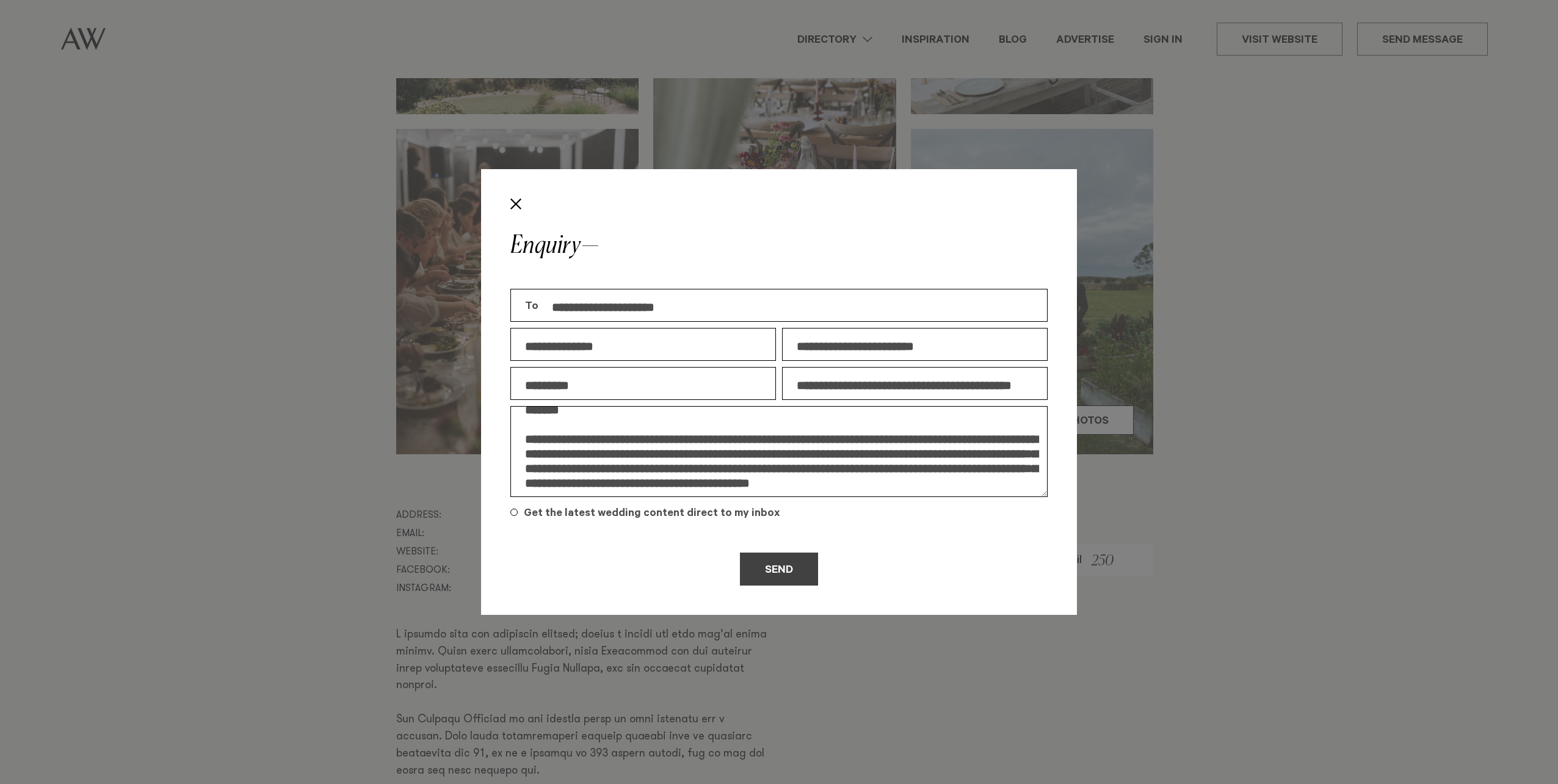
click at [787, 566] on button "Send" at bounding box center [778, 569] width 78 height 33
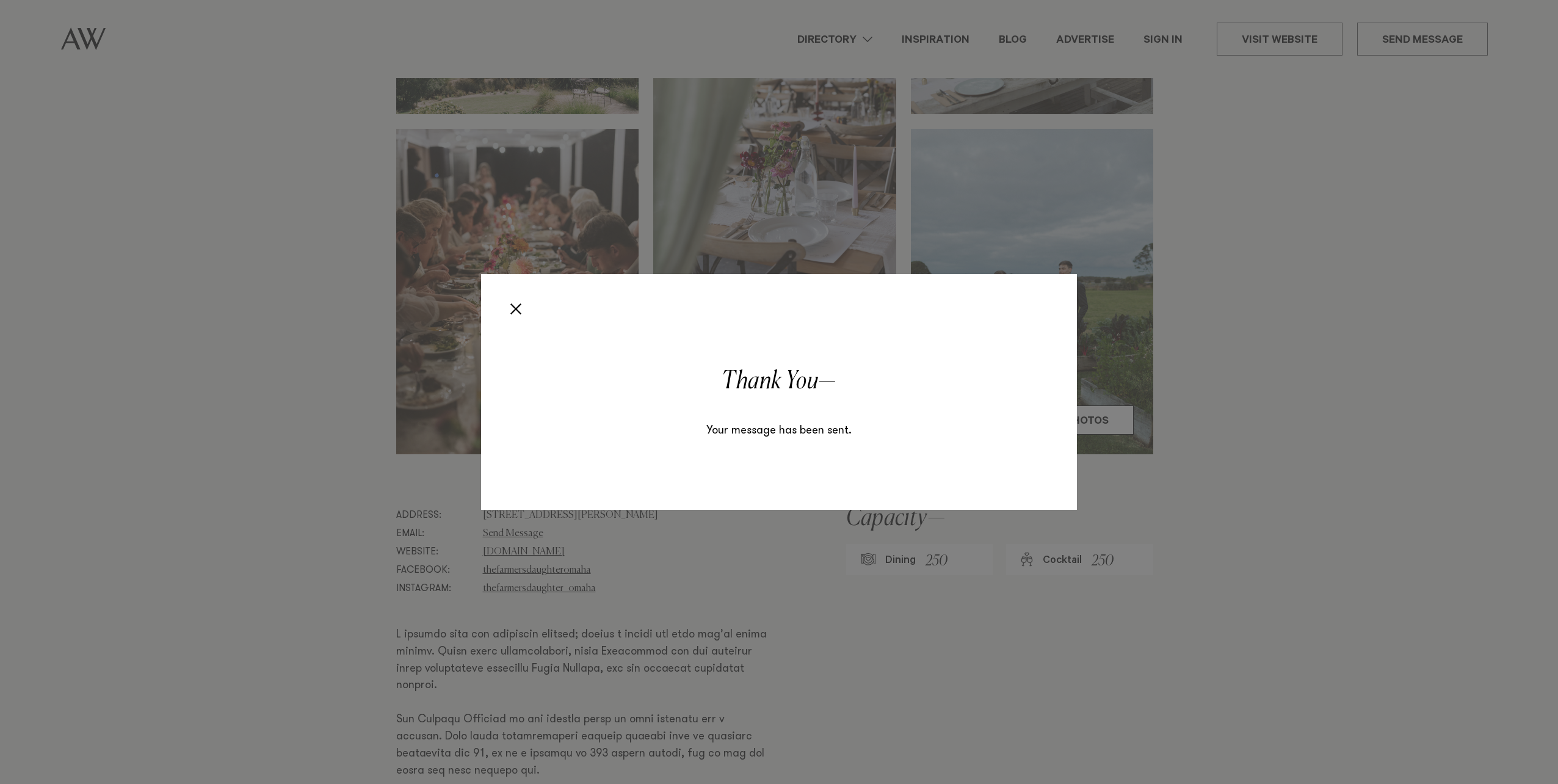
click at [305, 221] on div "Enquiry Thank You Your message has been sent." at bounding box center [779, 392] width 1558 height 784
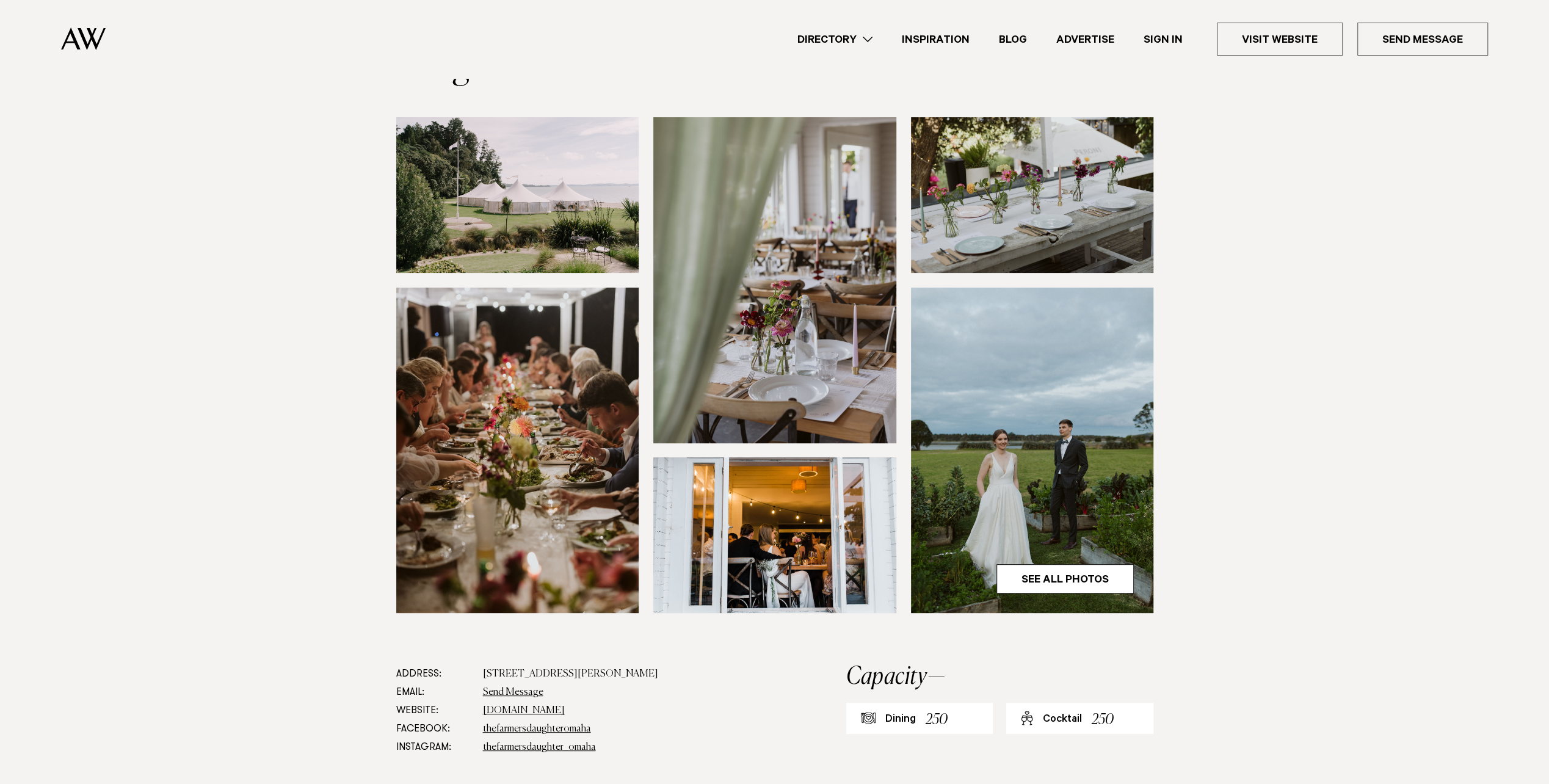
scroll to position [0, 0]
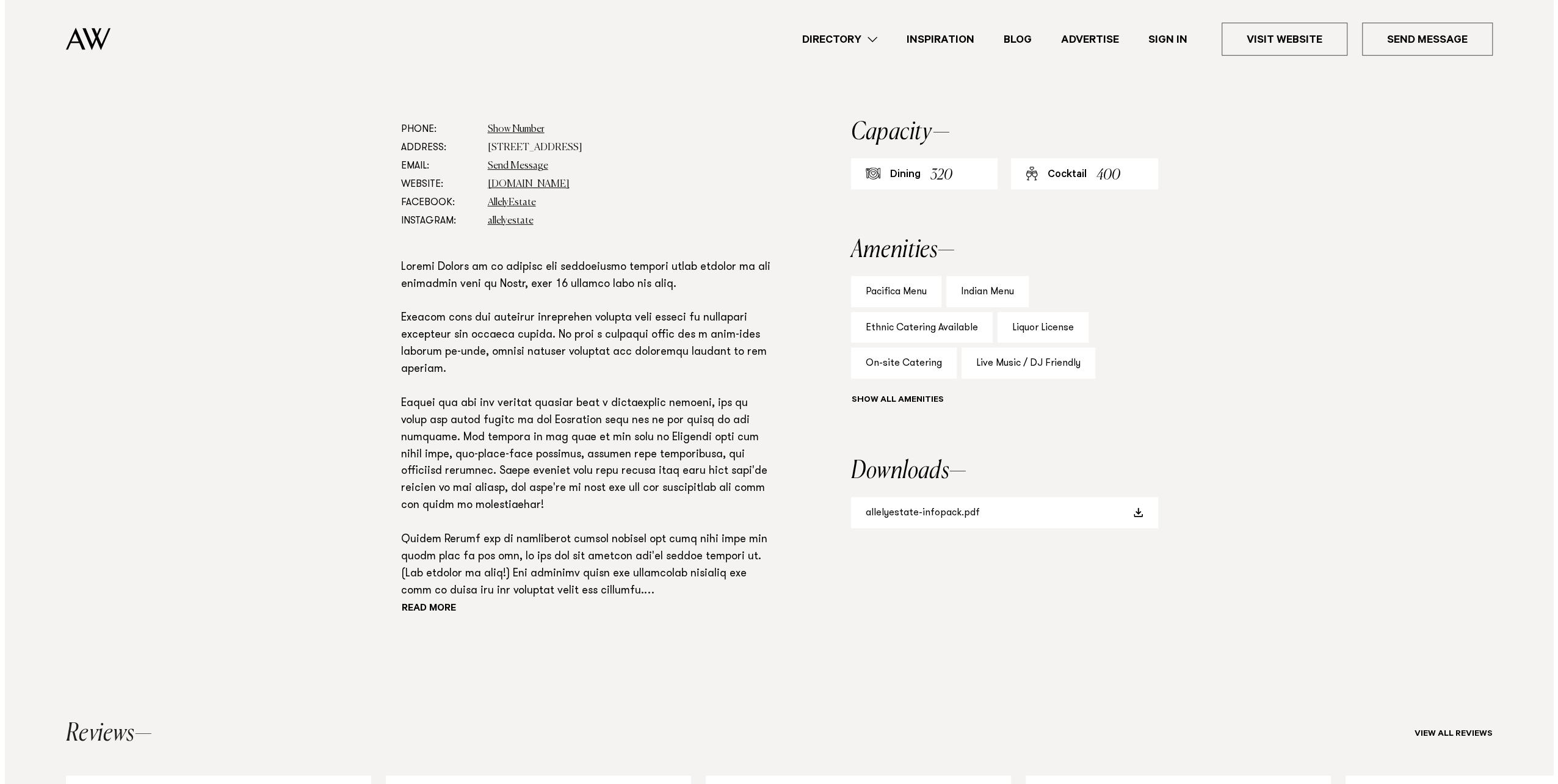
scroll to position [427, 0]
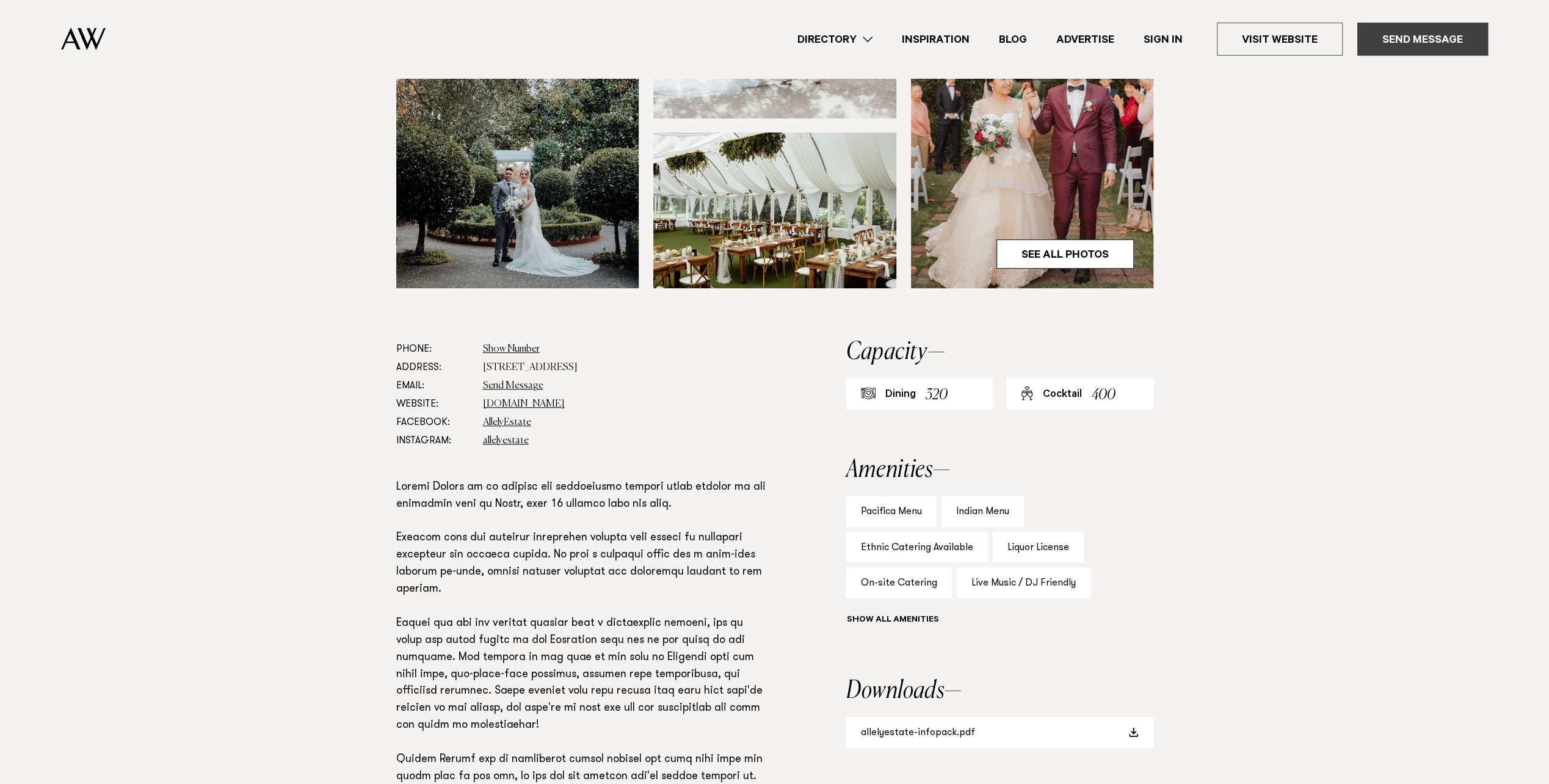
click at [1404, 44] on link "Send Message" at bounding box center [1423, 38] width 131 height 33
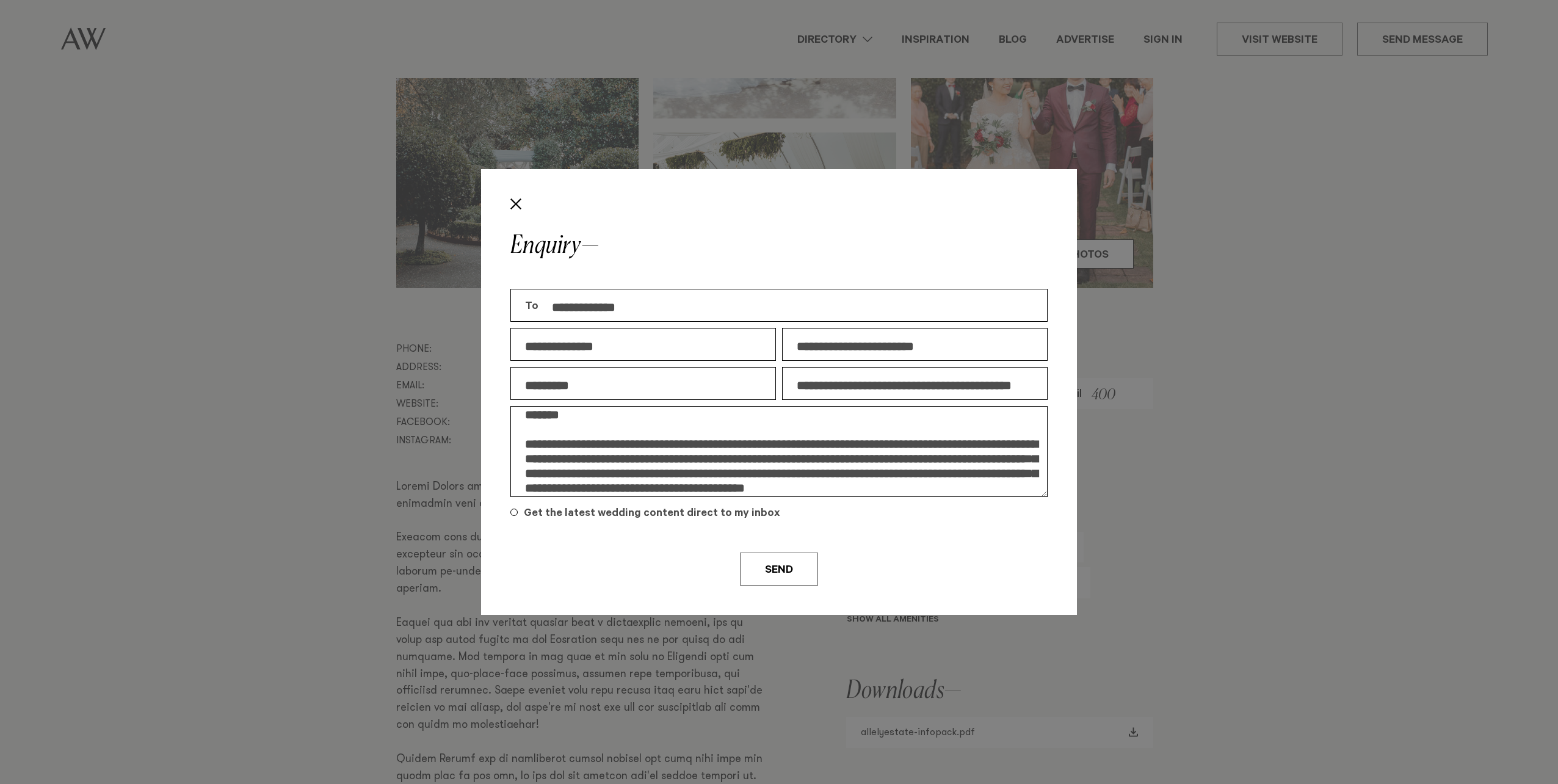
scroll to position [15, 0]
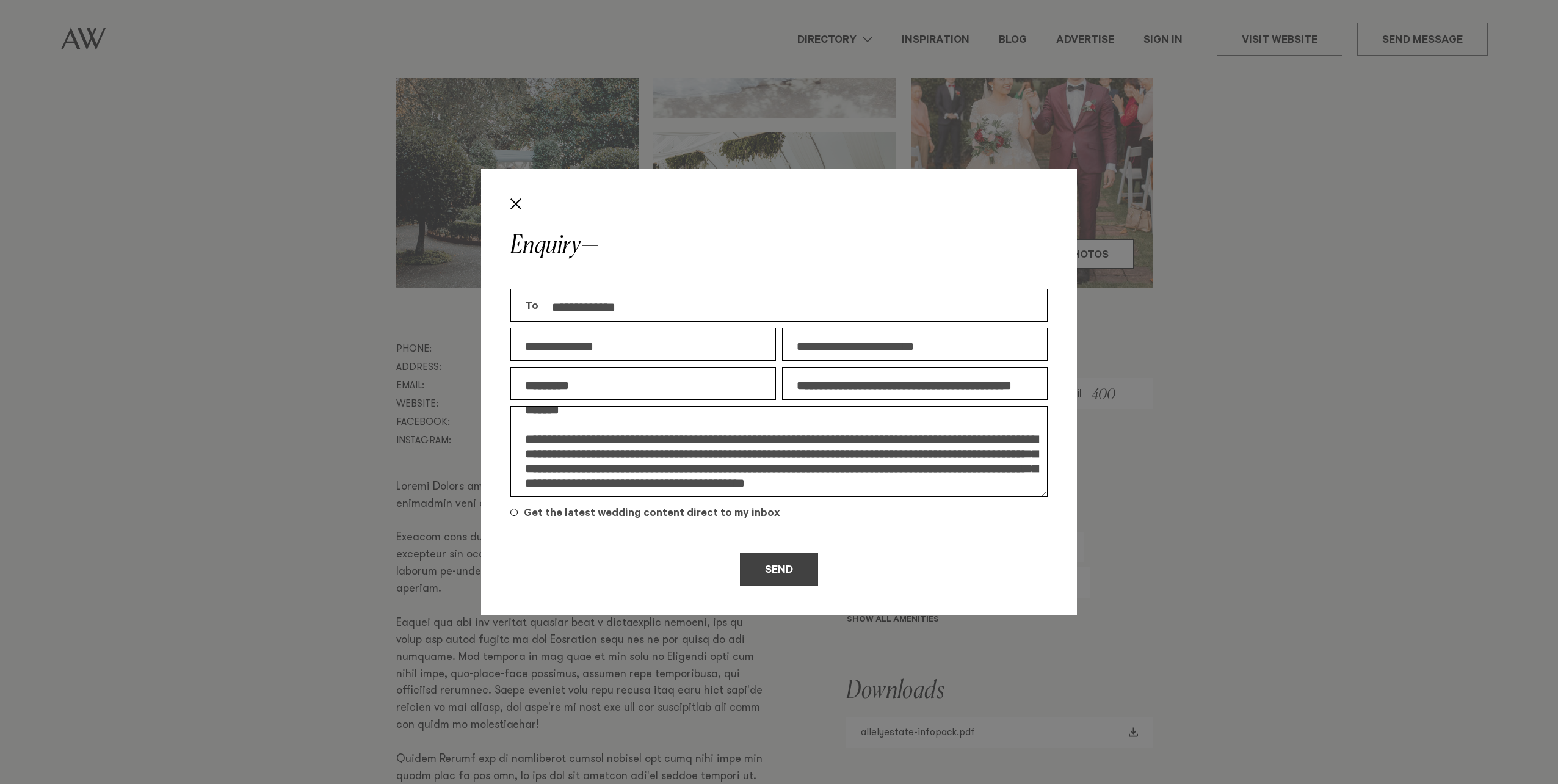
click at [784, 575] on button "Send" at bounding box center [778, 569] width 78 height 33
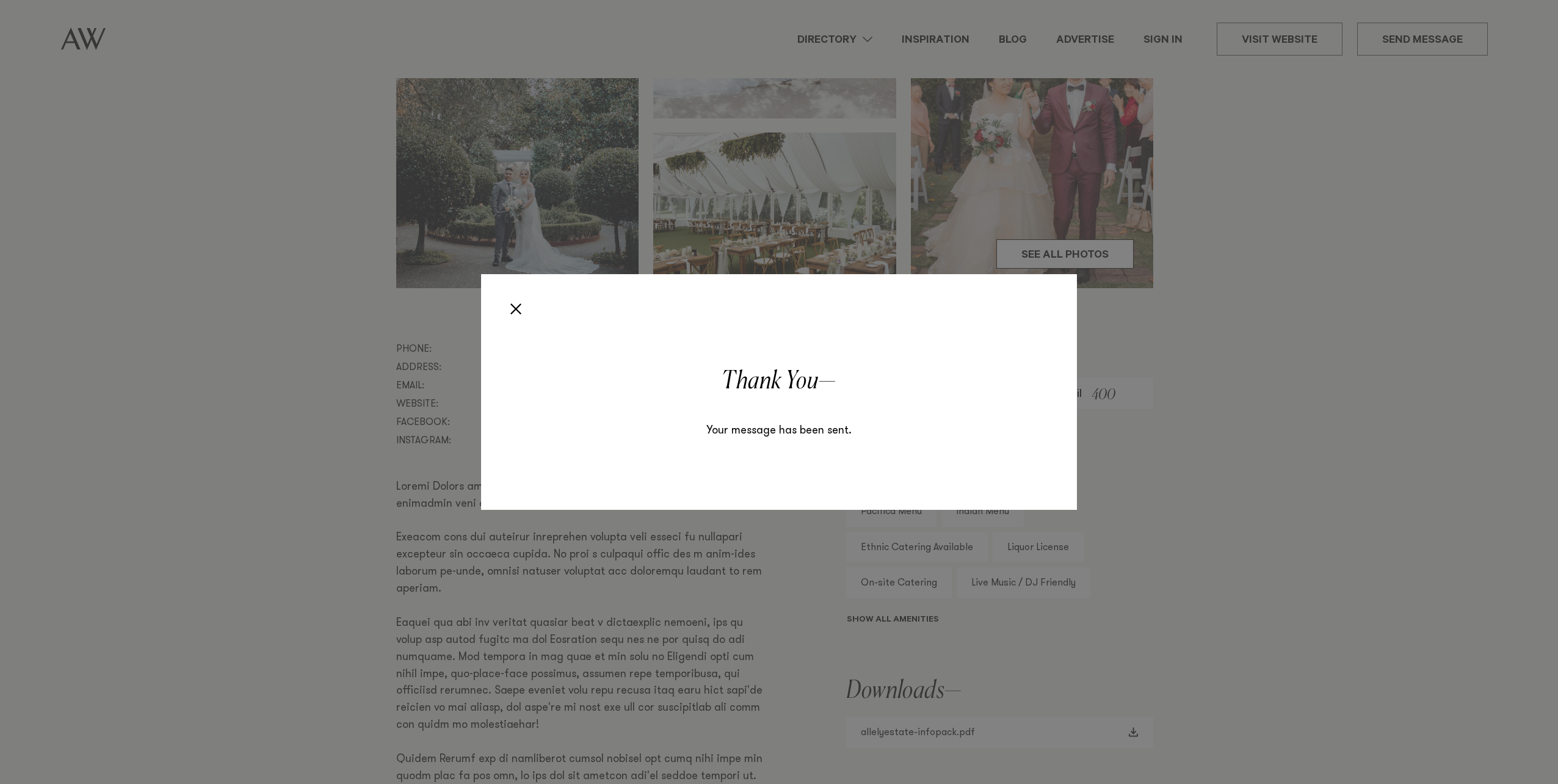
click at [288, 241] on div "Enquiry Thank You Your message has been sent." at bounding box center [779, 392] width 1558 height 784
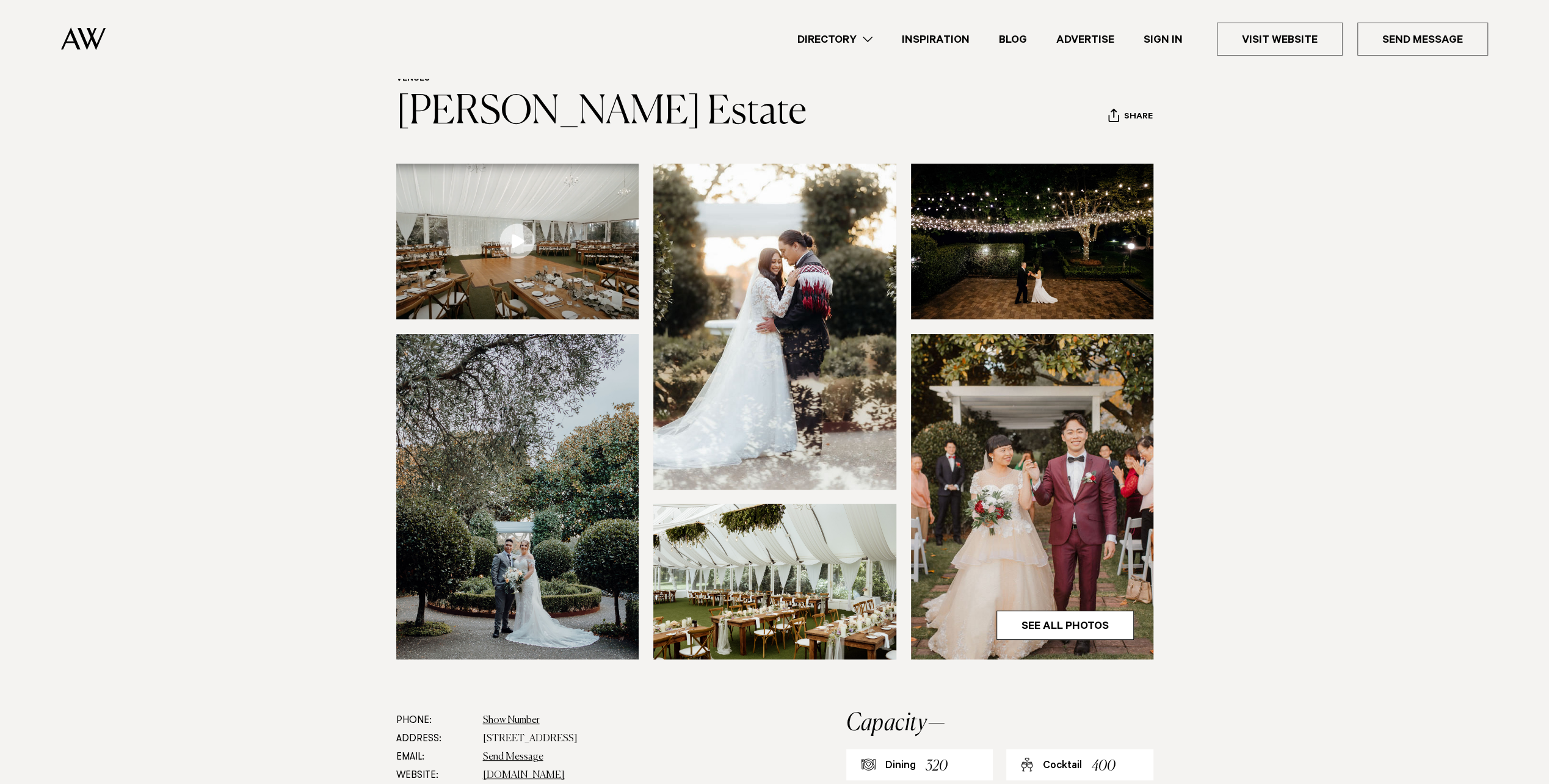
scroll to position [35, 0]
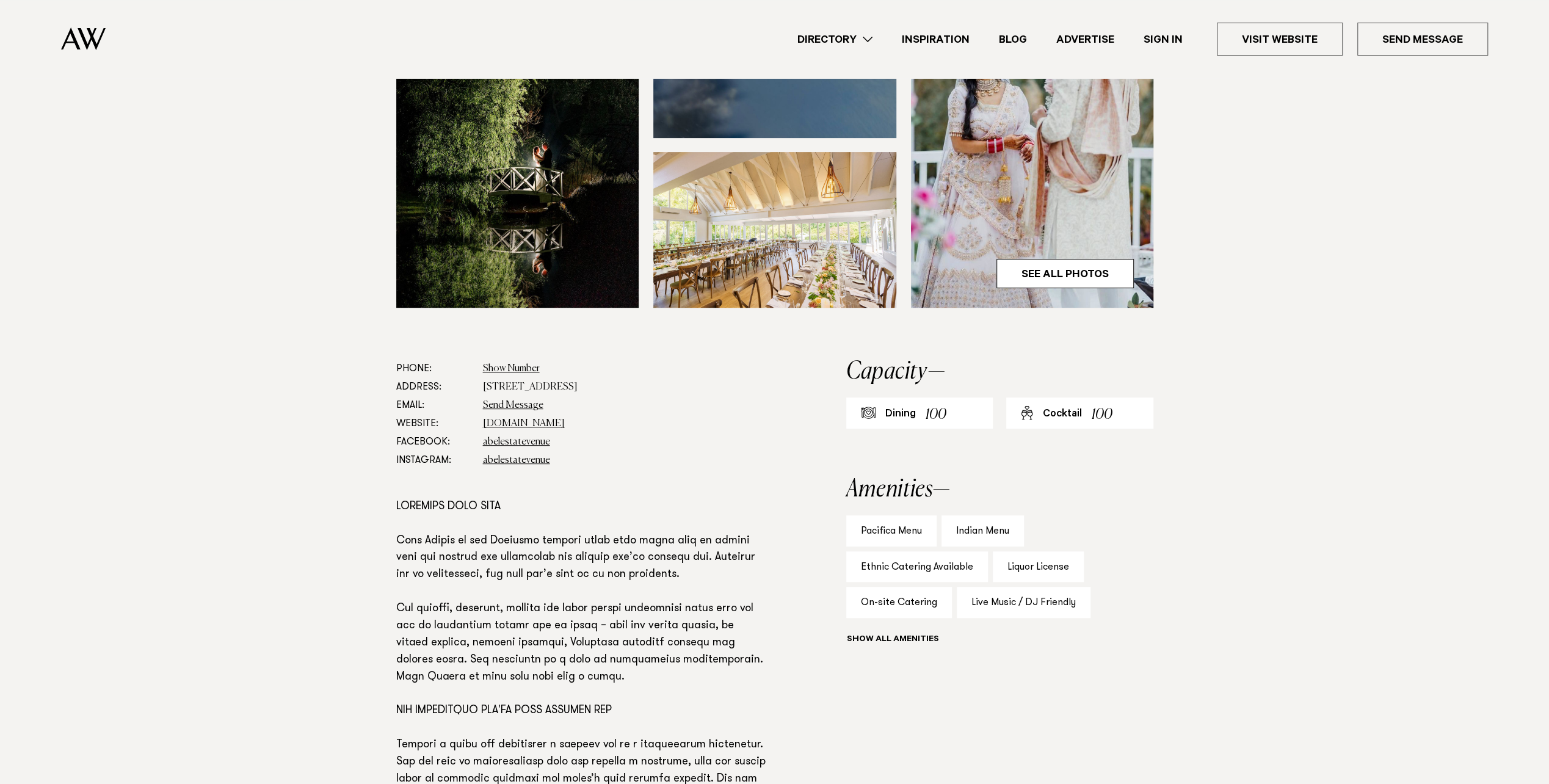
scroll to position [427, 0]
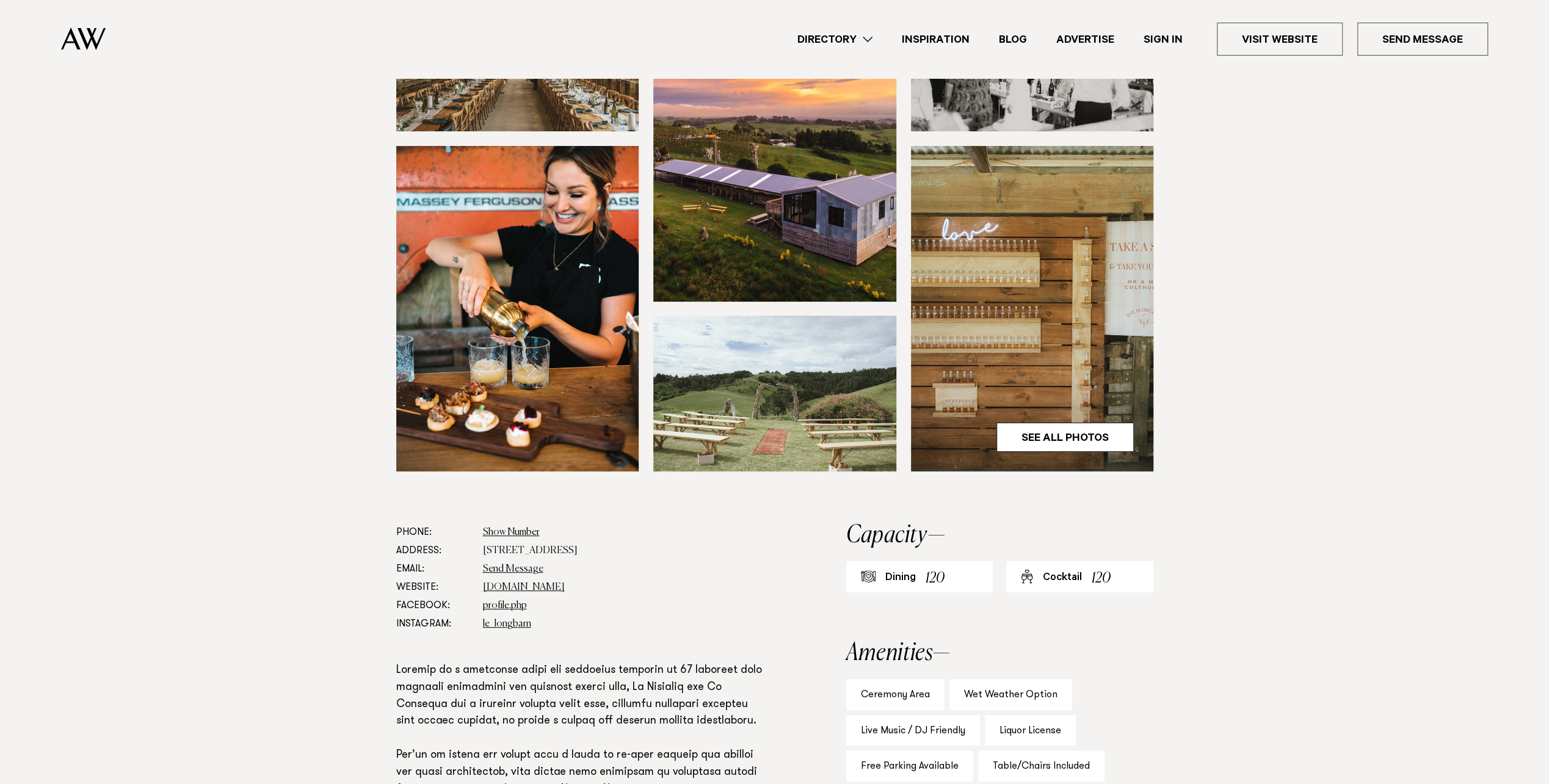
scroll to position [489, 0]
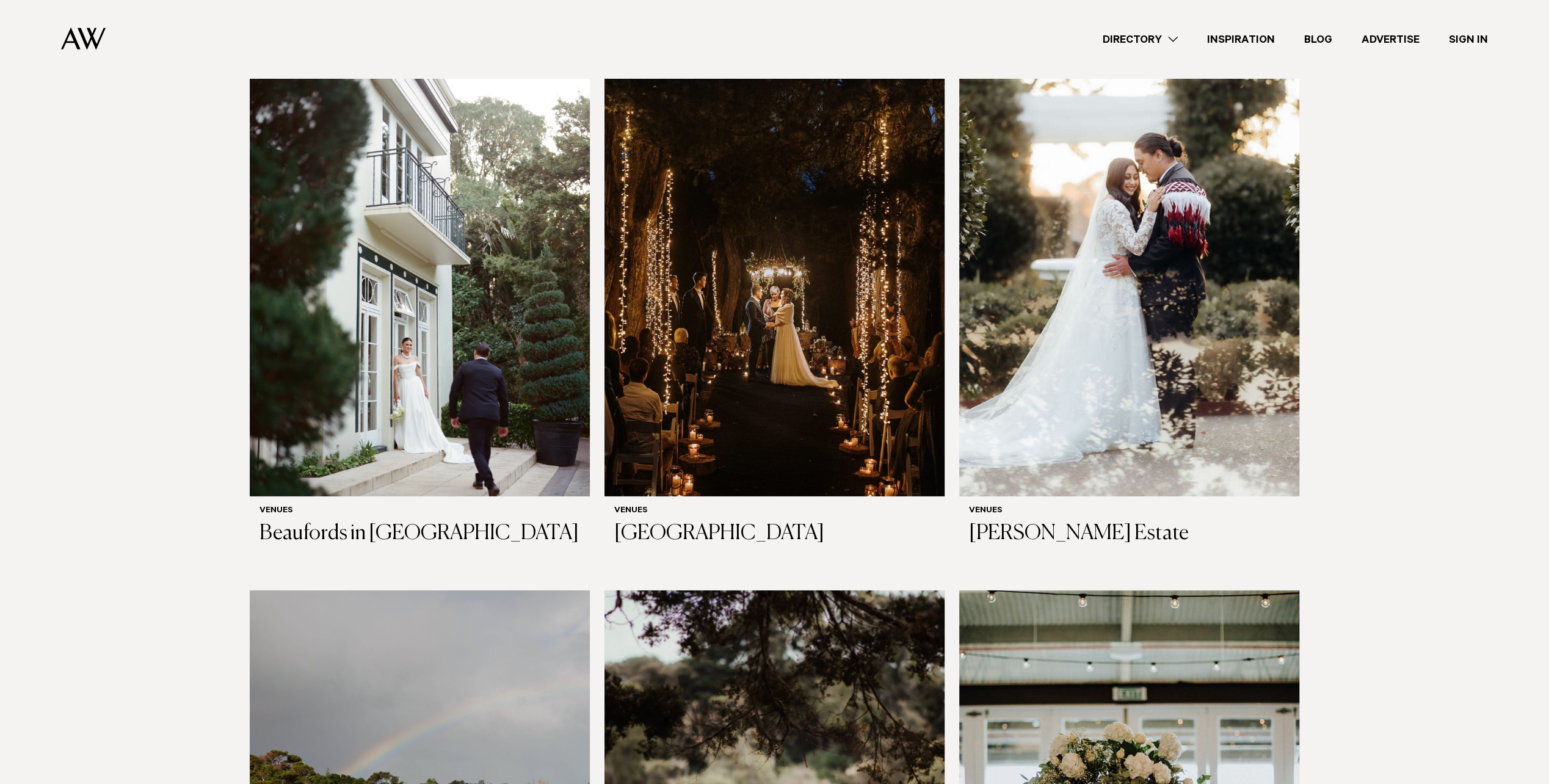
scroll to position [3724, 0]
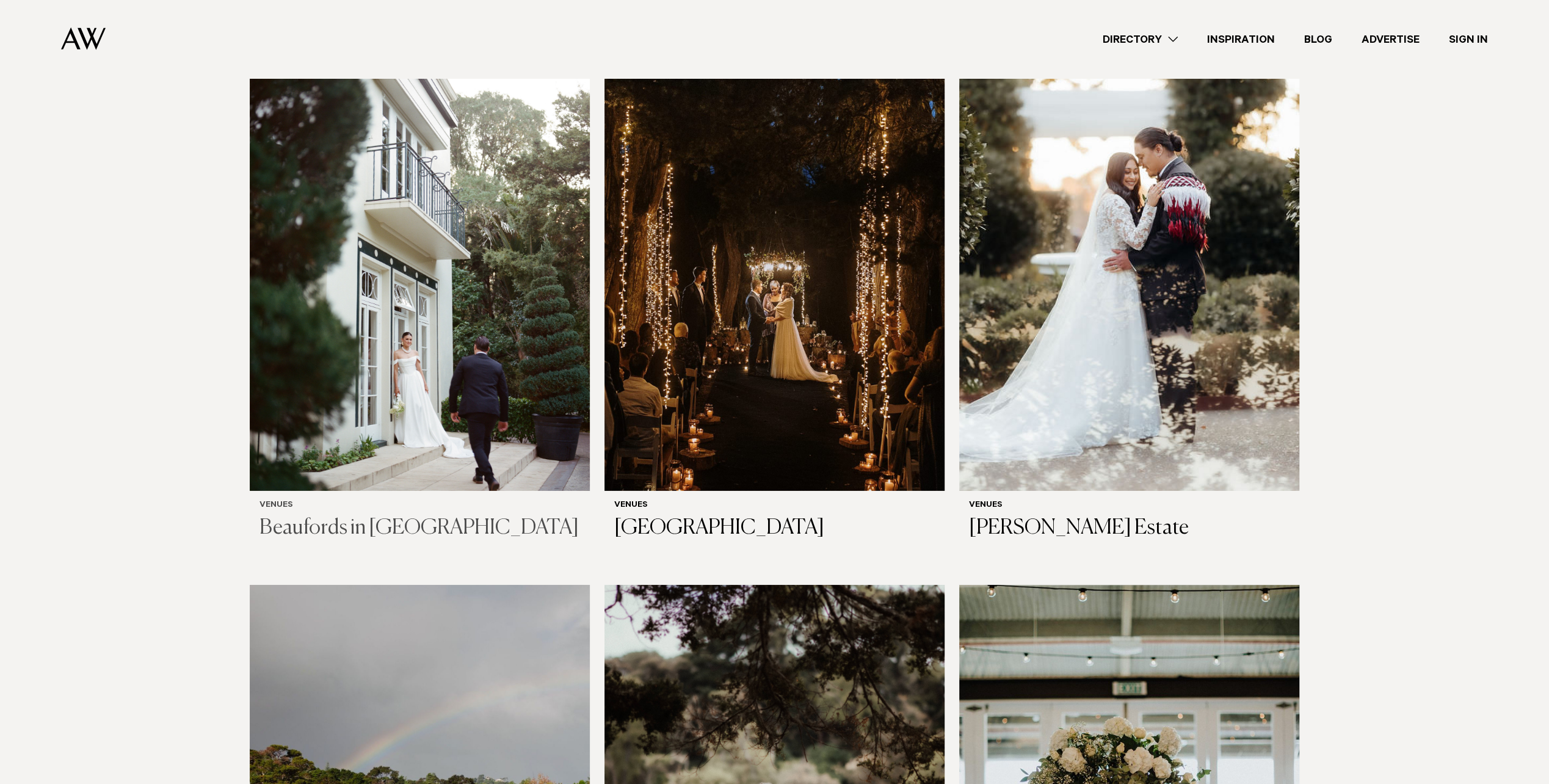
click at [444, 341] on img at bounding box center [420, 263] width 340 height 457
click at [789, 264] on img at bounding box center [775, 263] width 340 height 457
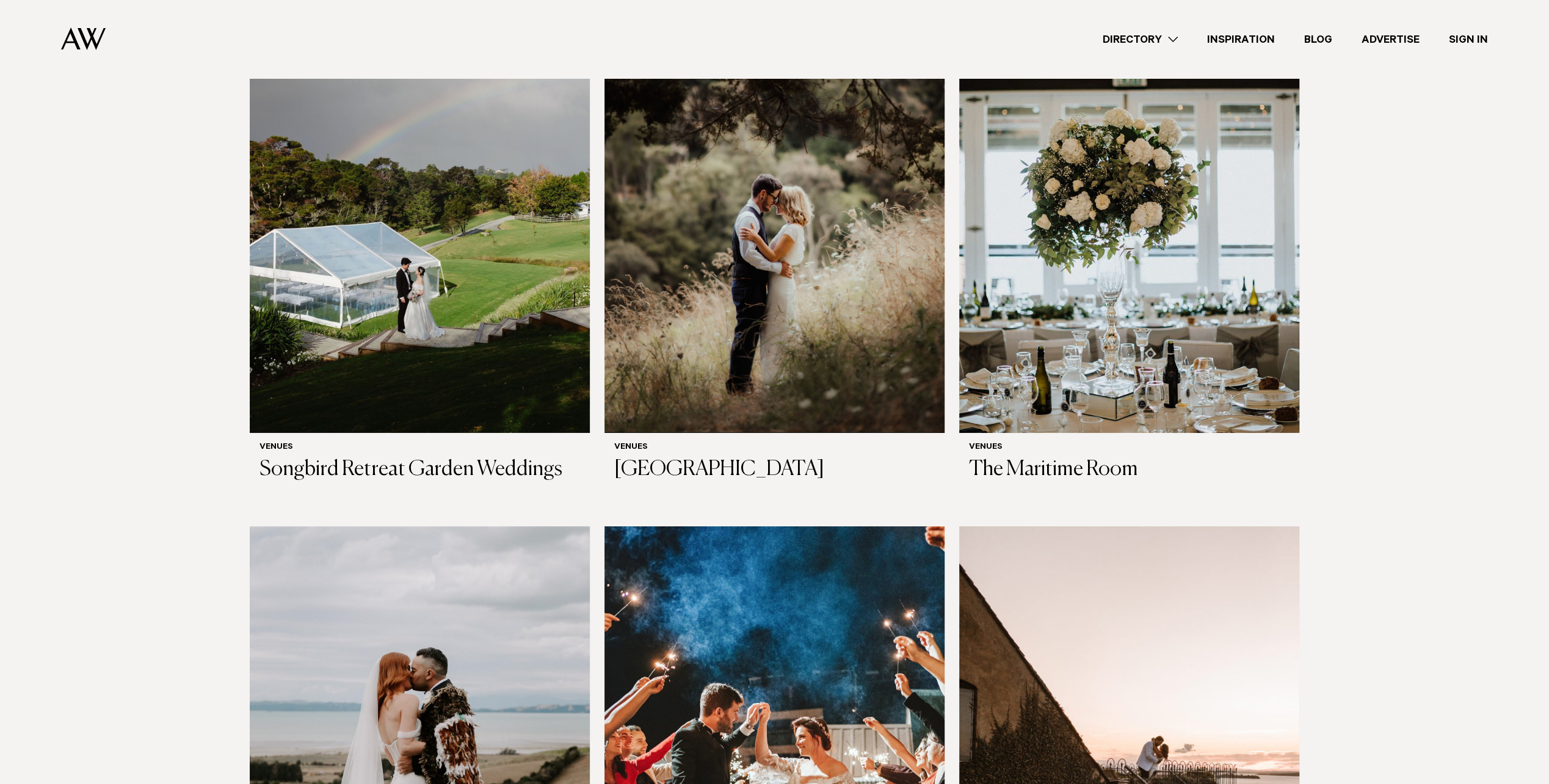
scroll to position [4334, 0]
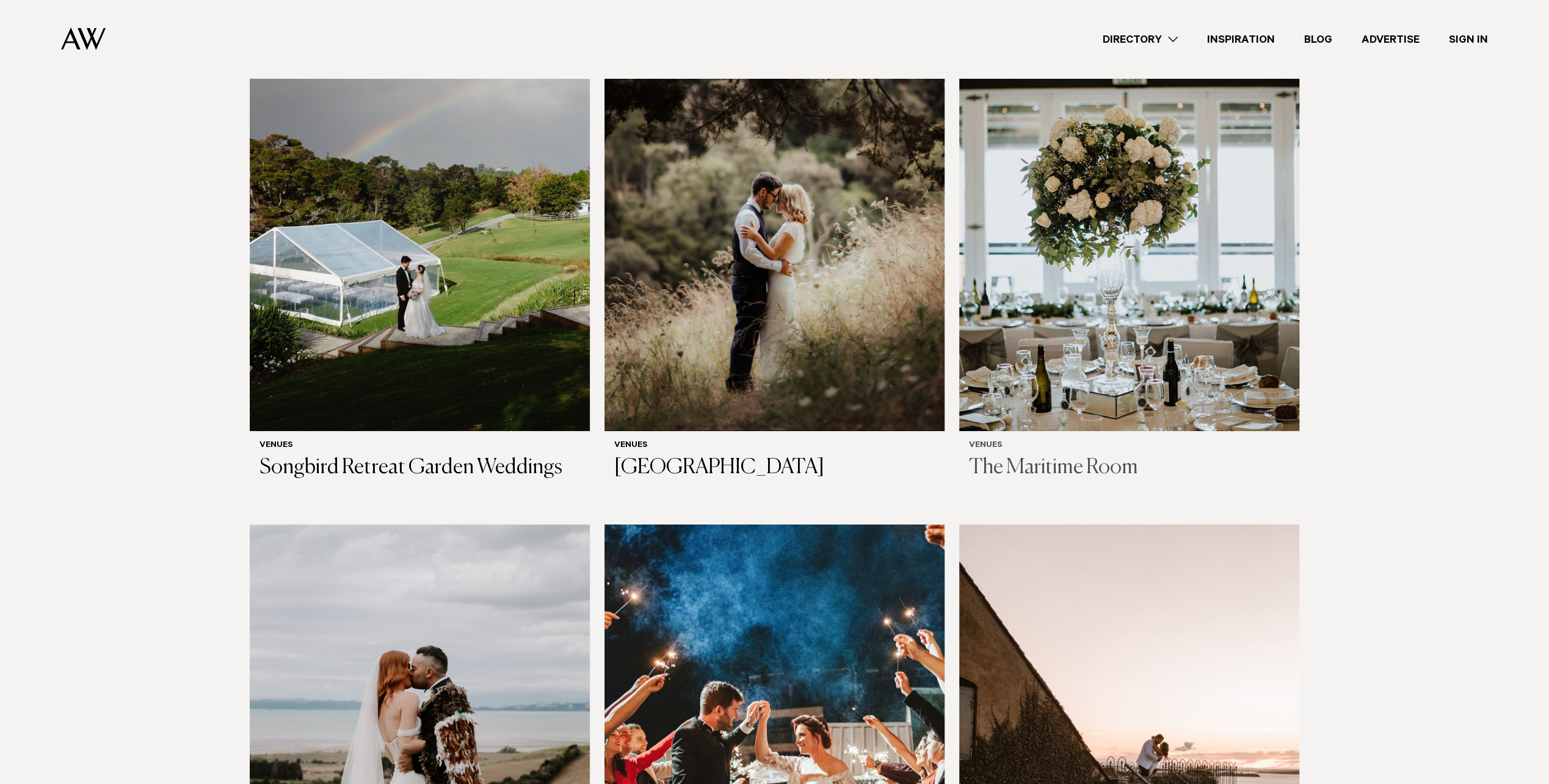
click at [1255, 193] on img at bounding box center [1129, 202] width 340 height 457
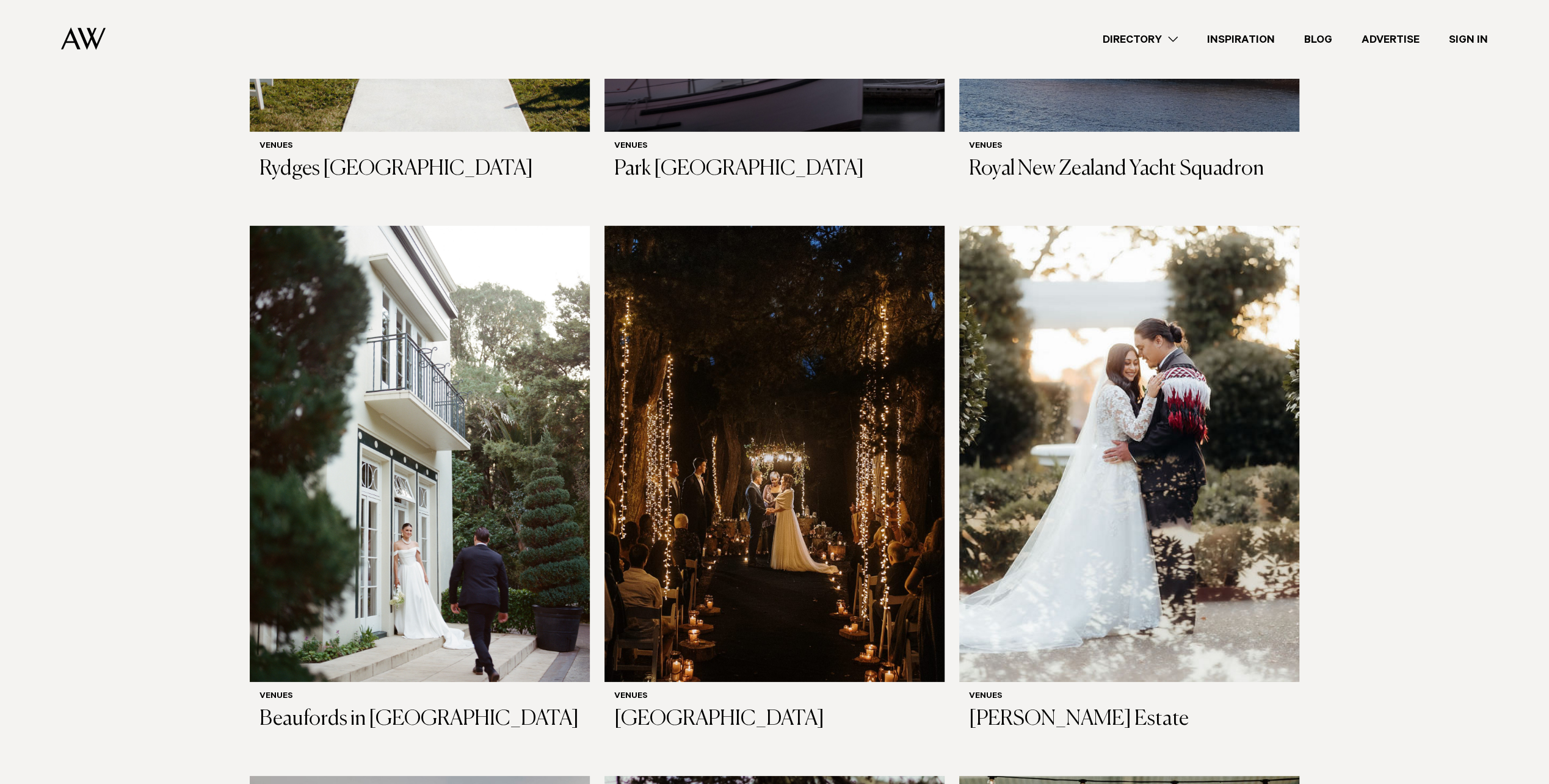
scroll to position [3479, 0]
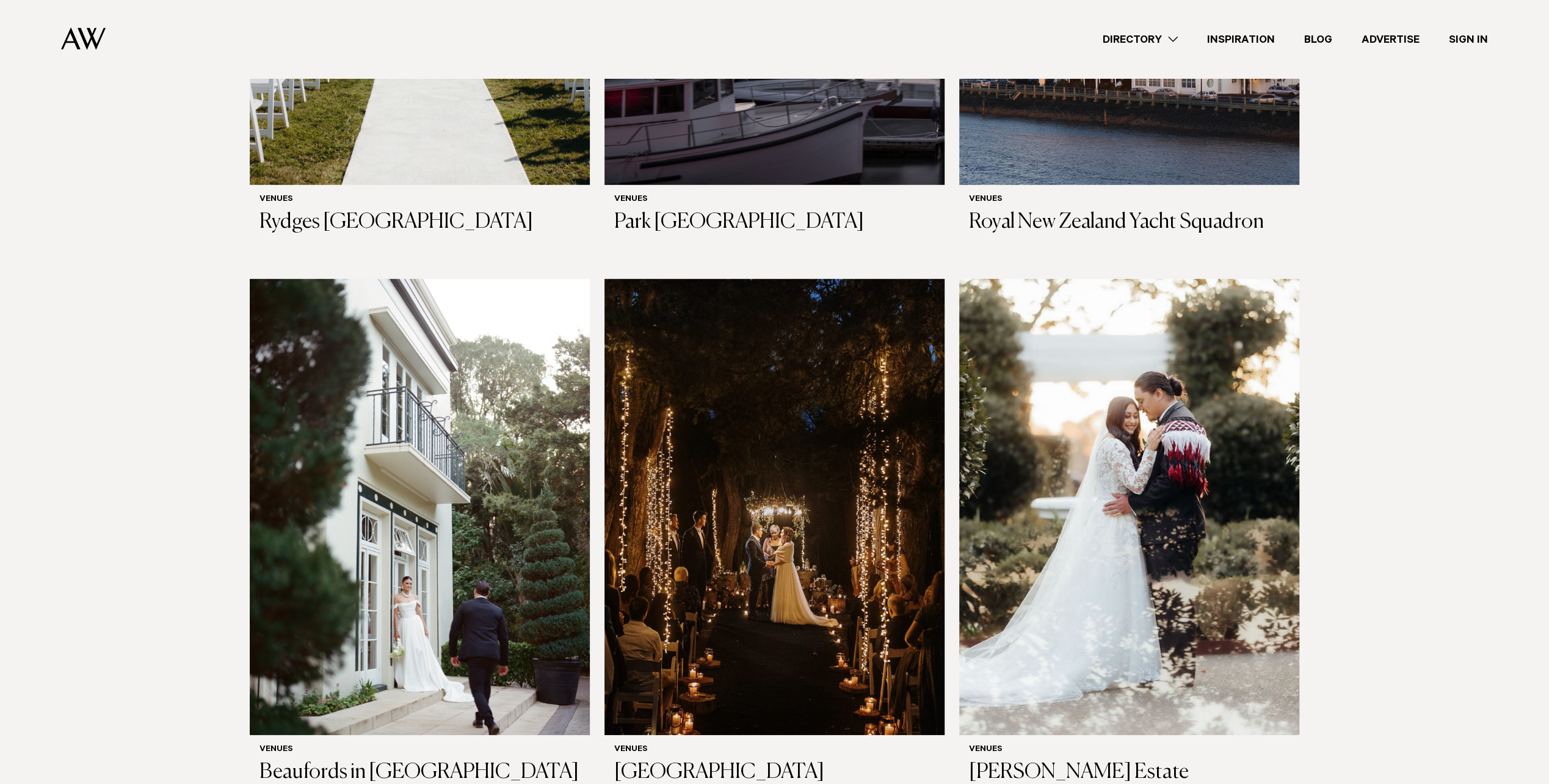
click at [1157, 38] on link "Directory" at bounding box center [1141, 38] width 104 height 16
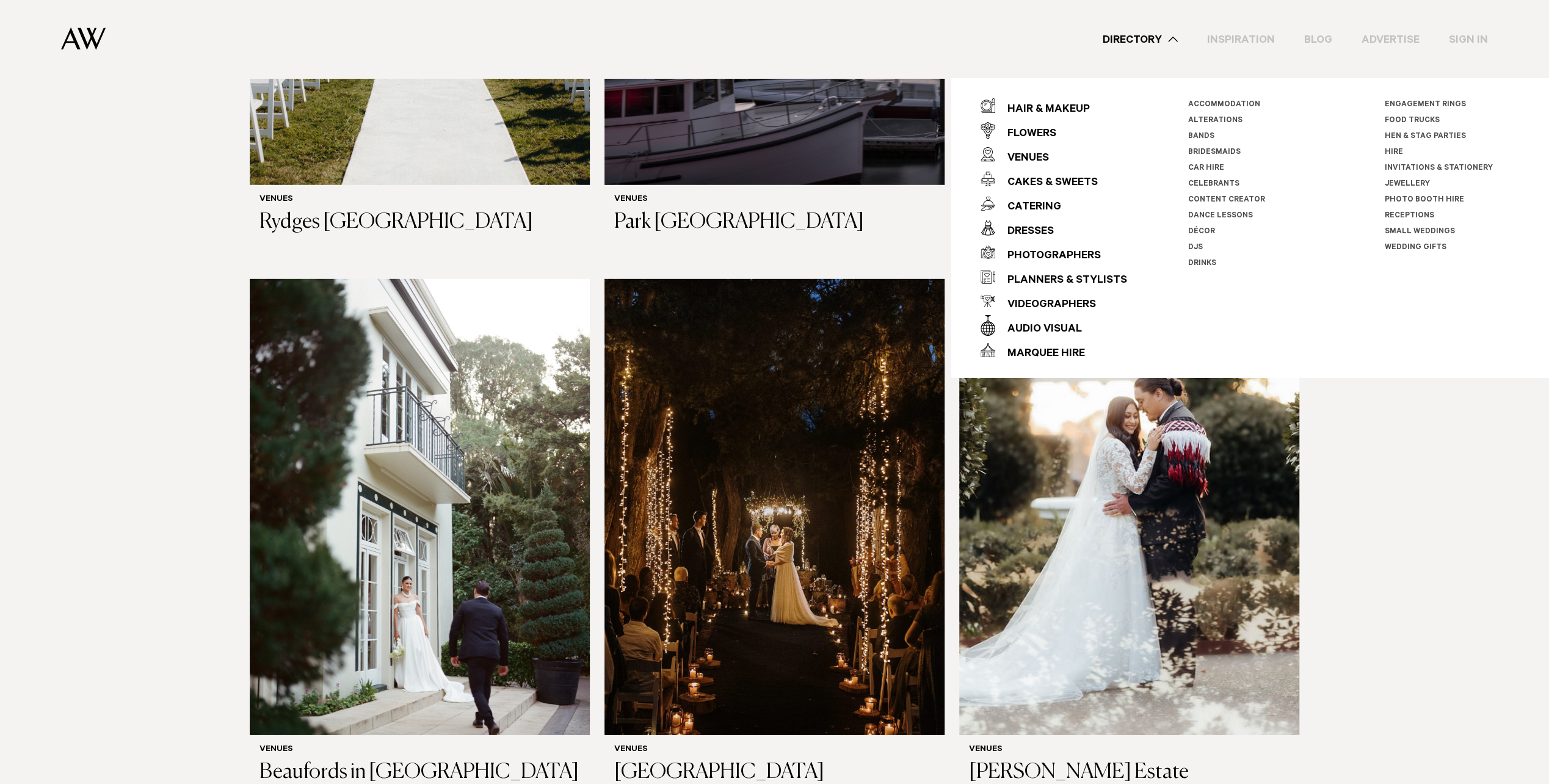
click at [1157, 38] on link "Directory" at bounding box center [1141, 38] width 104 height 16
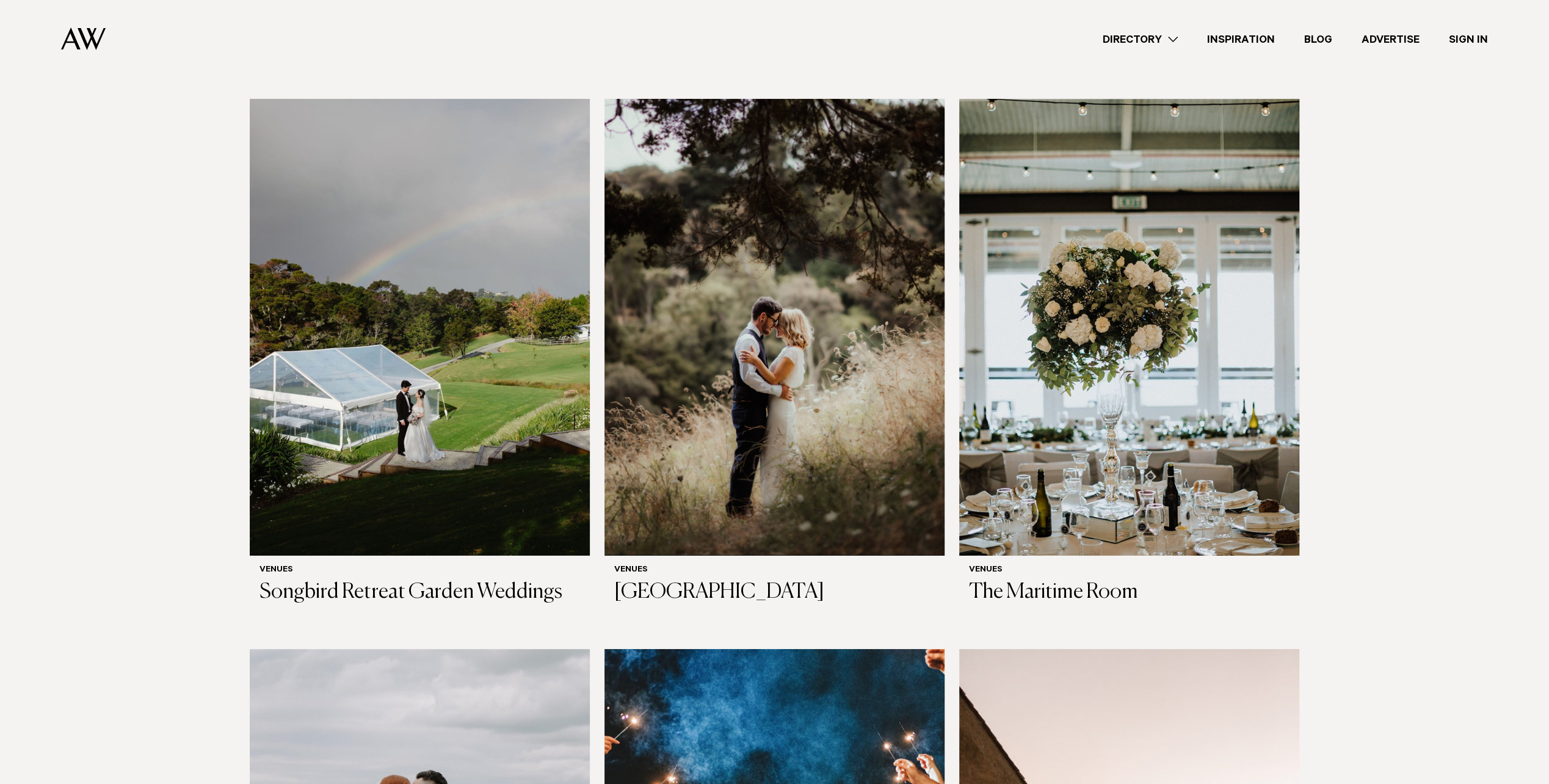
scroll to position [4212, 0]
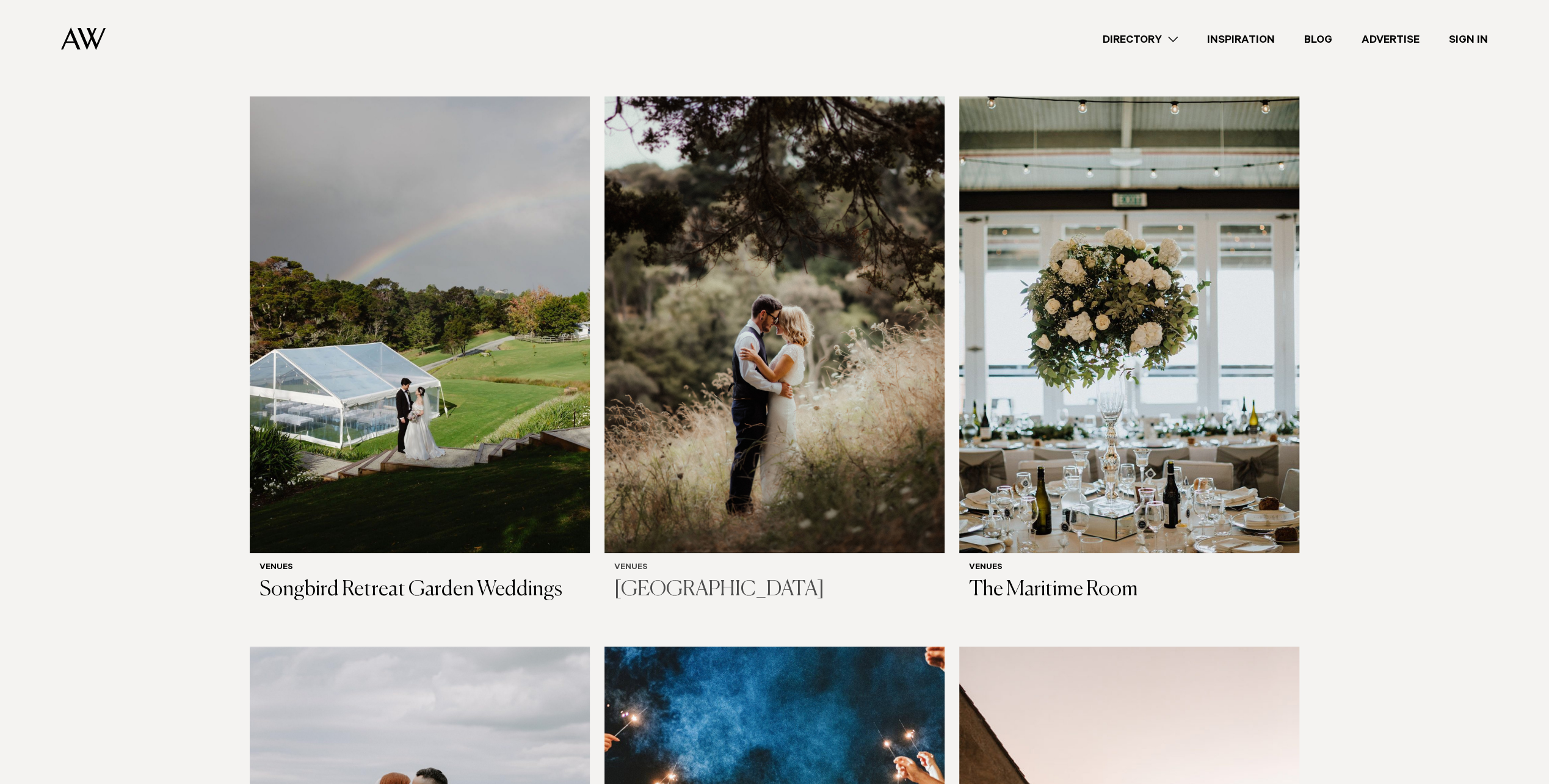
click at [660, 420] on img at bounding box center [775, 325] width 340 height 457
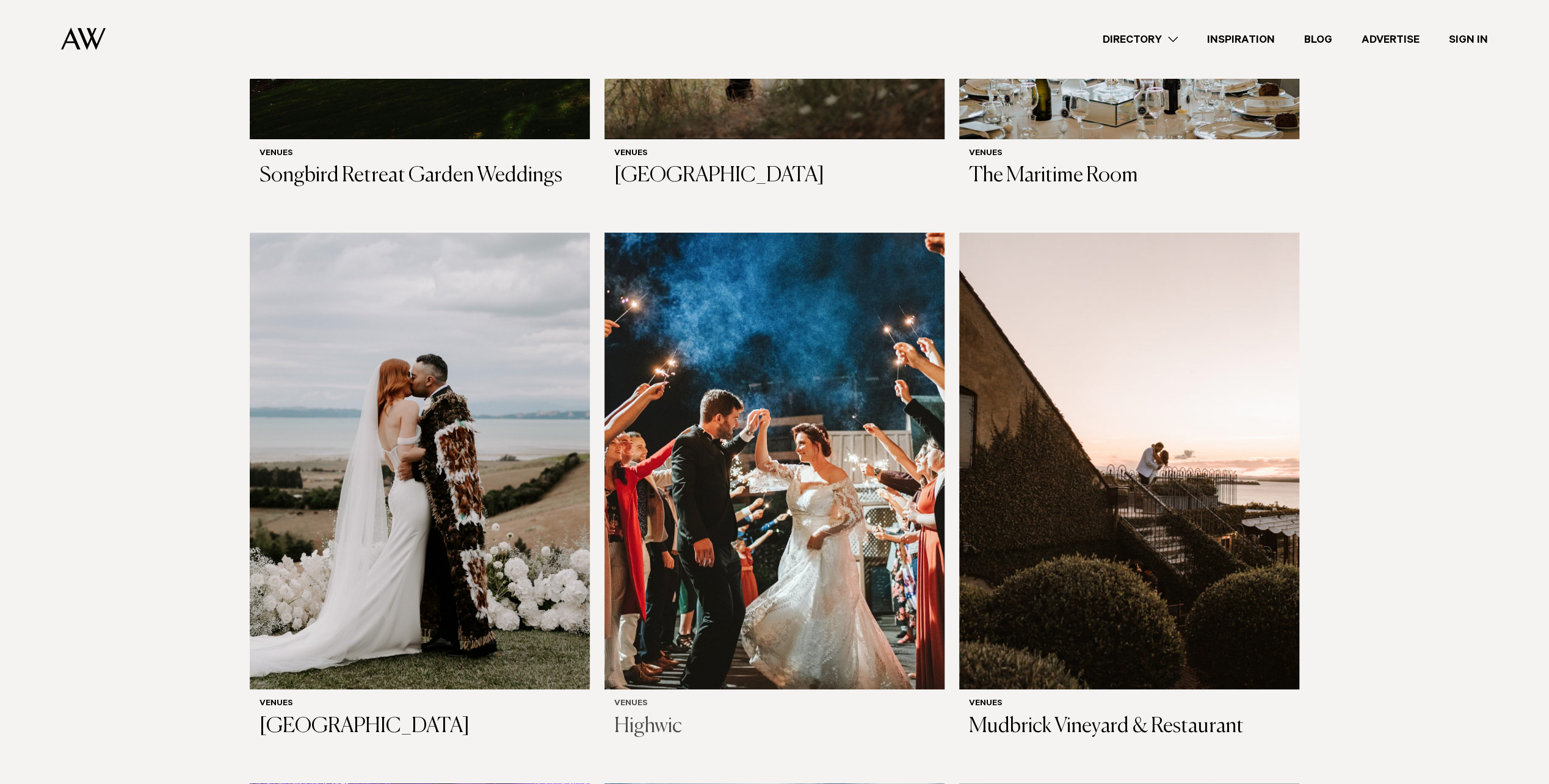
scroll to position [4761, 0]
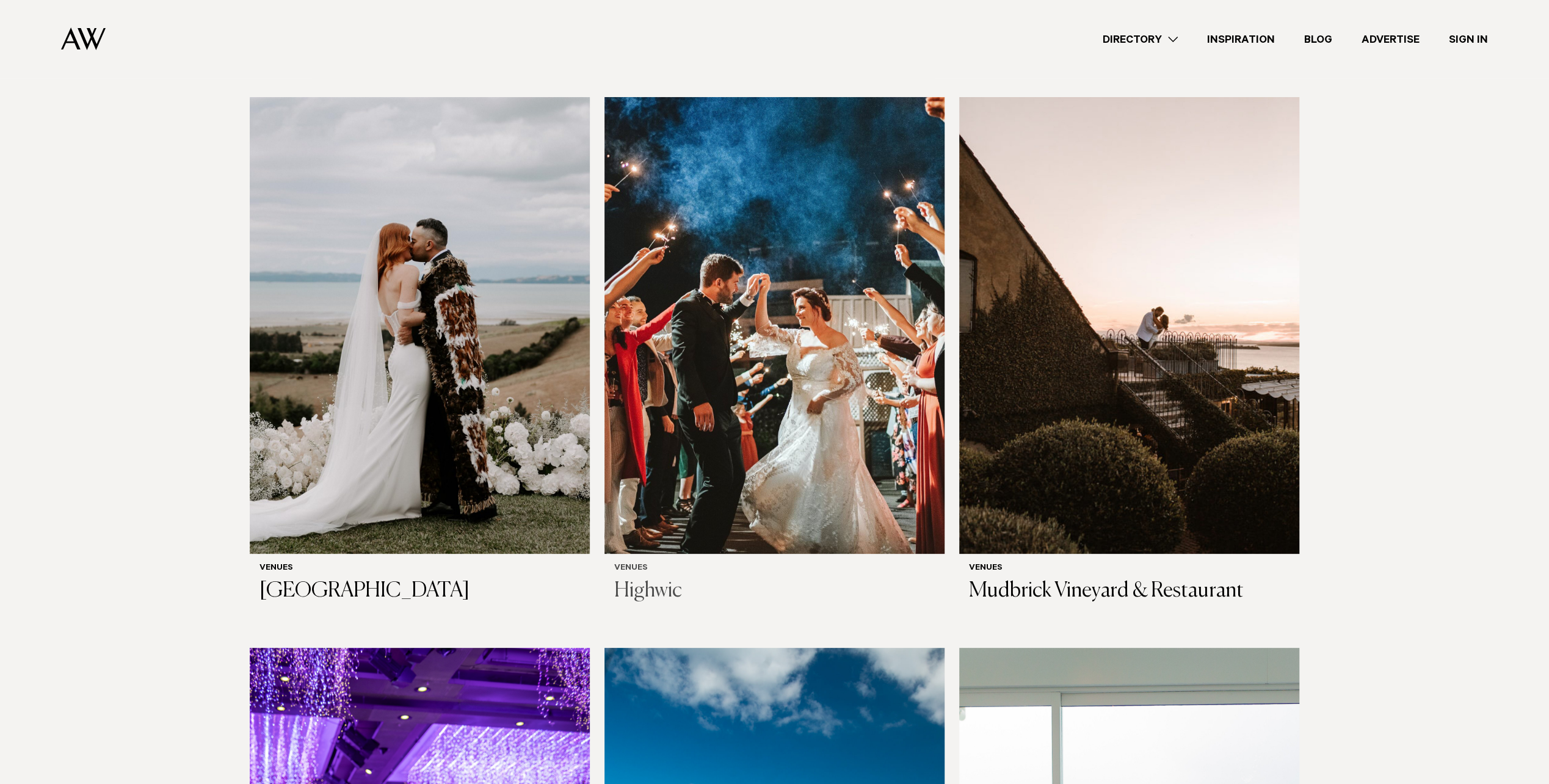
click at [731, 382] on img at bounding box center [775, 325] width 340 height 457
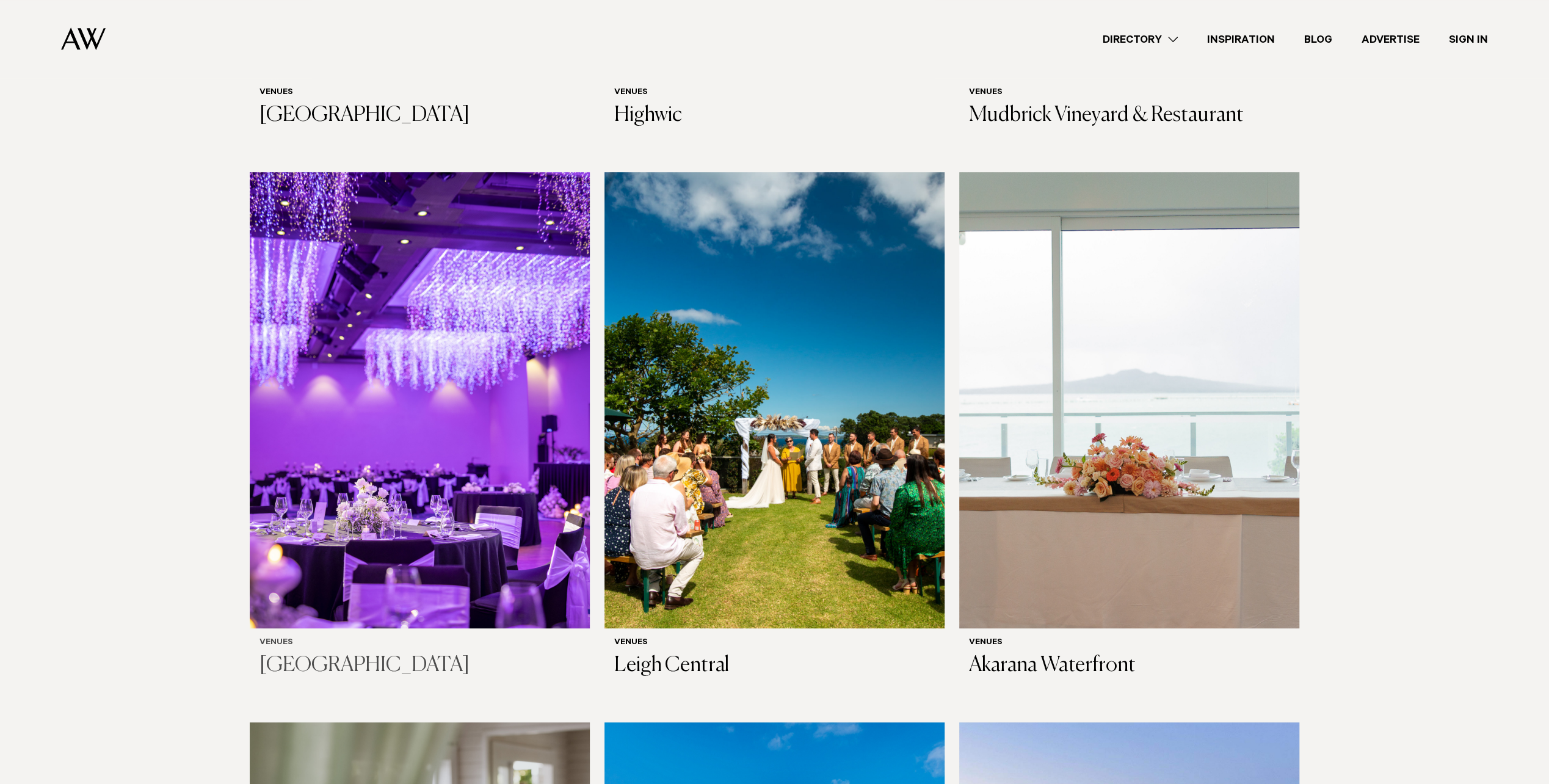
scroll to position [5310, 0]
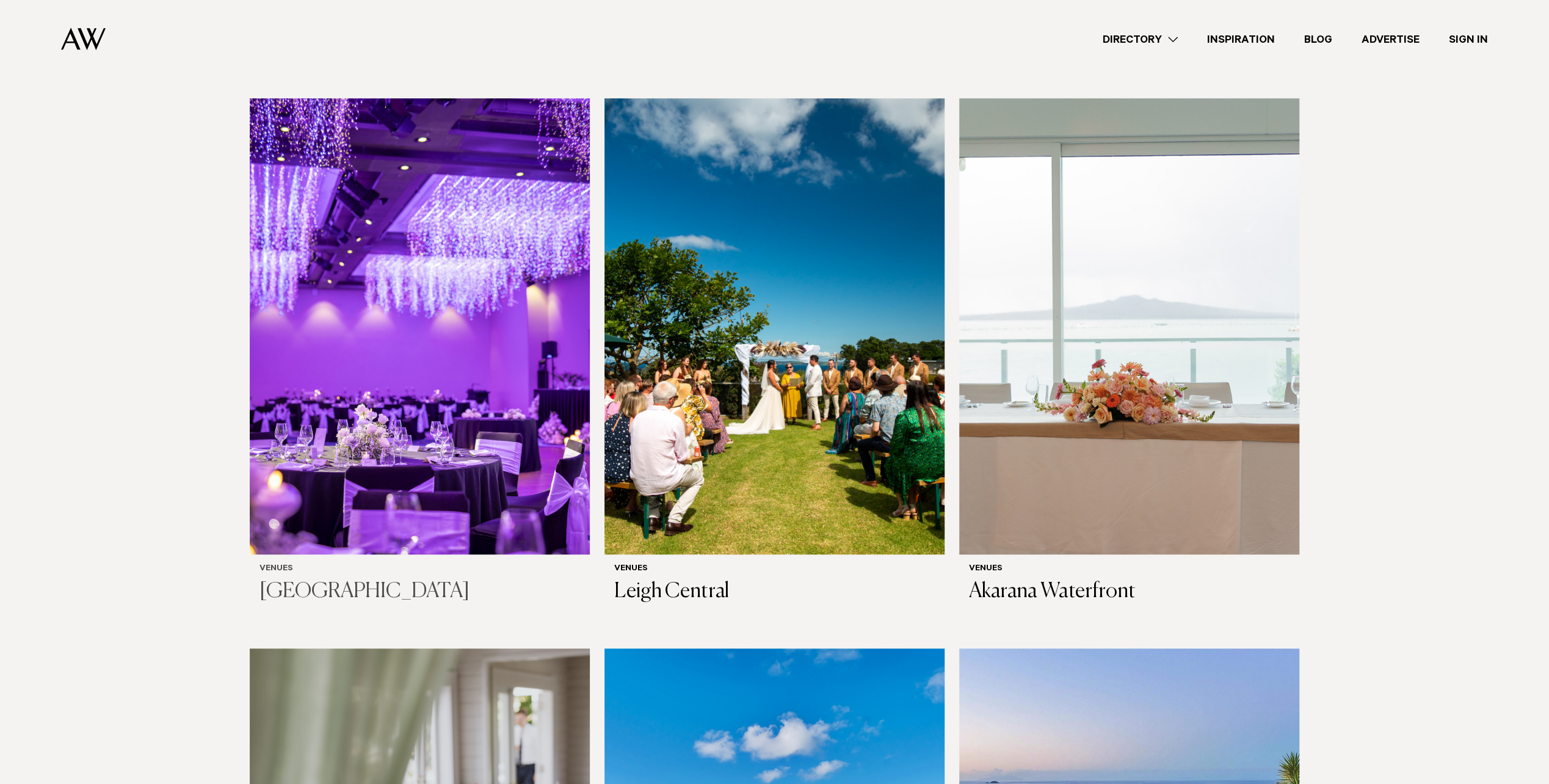
click at [429, 348] on img at bounding box center [420, 326] width 340 height 457
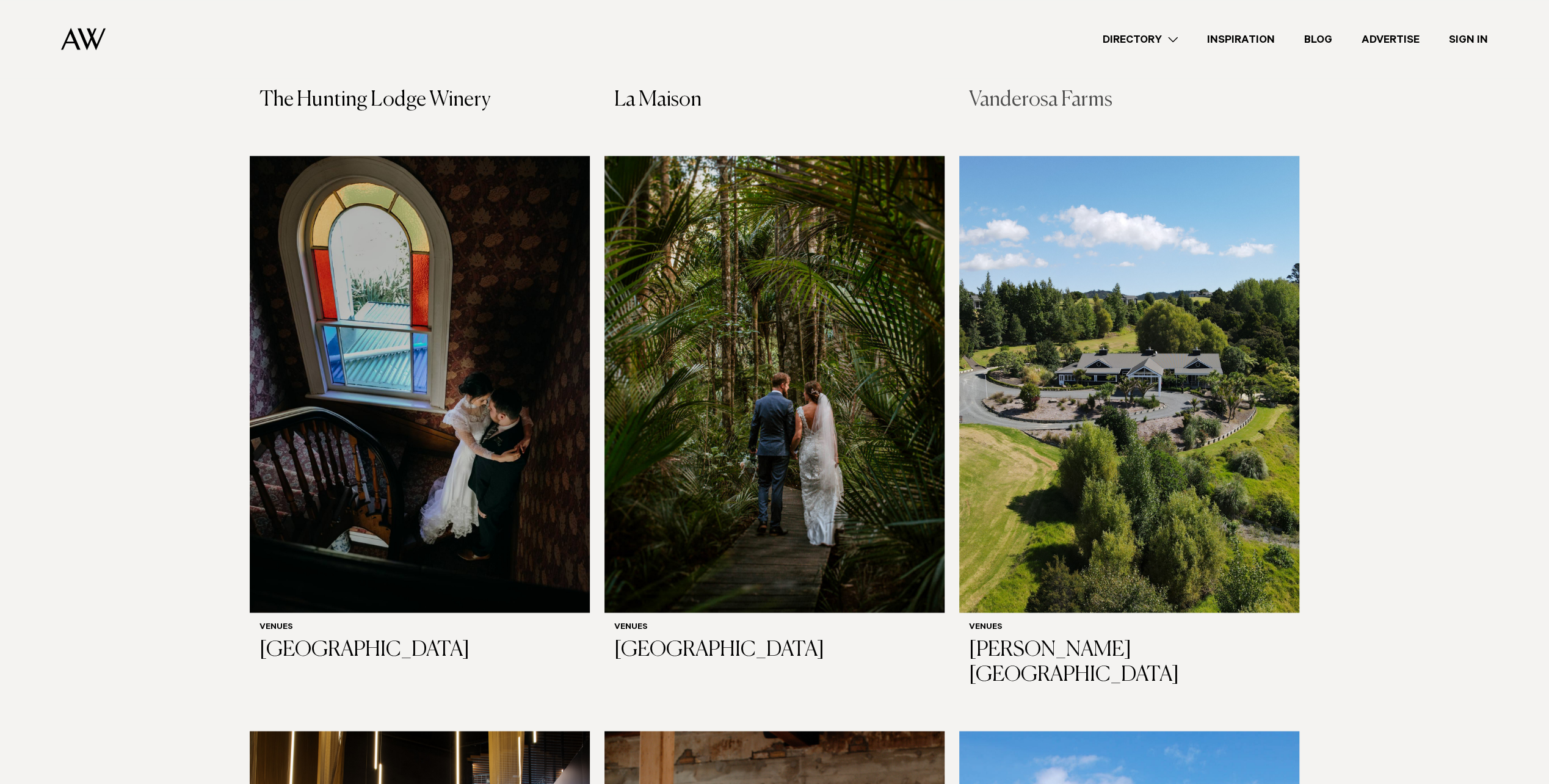
scroll to position [7020, 0]
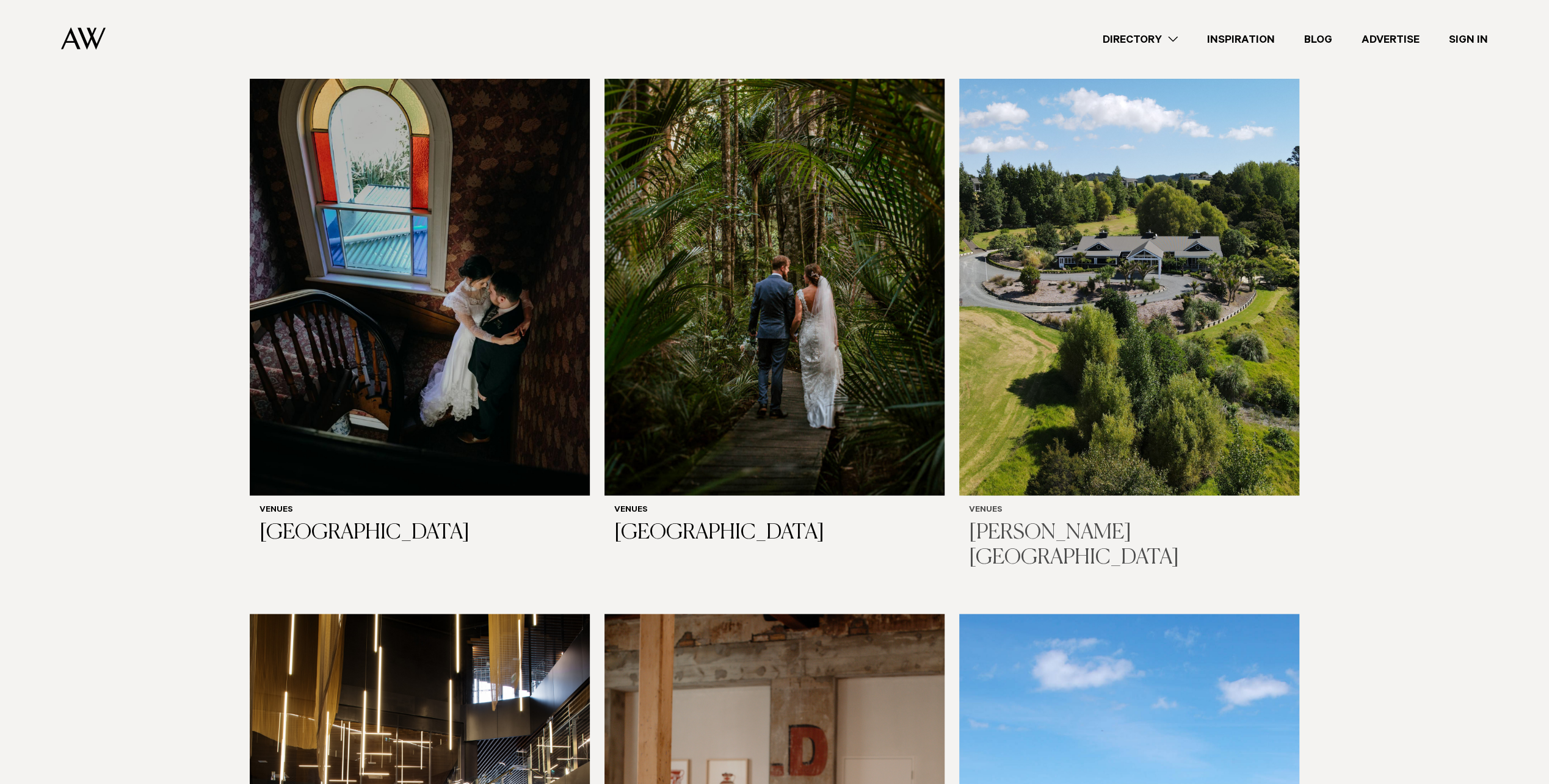
click at [1142, 364] on img at bounding box center [1129, 267] width 340 height 457
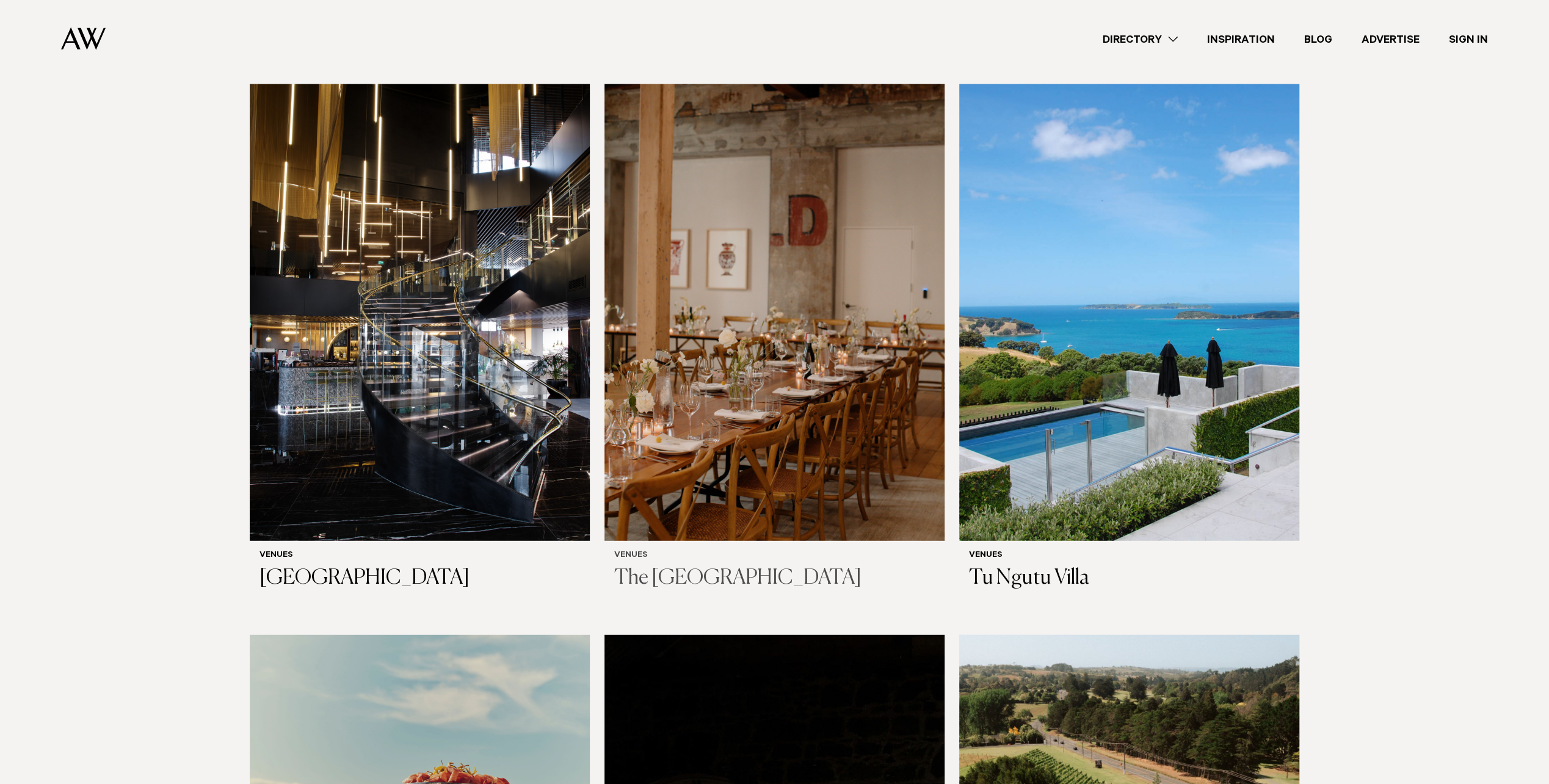
scroll to position [7569, 0]
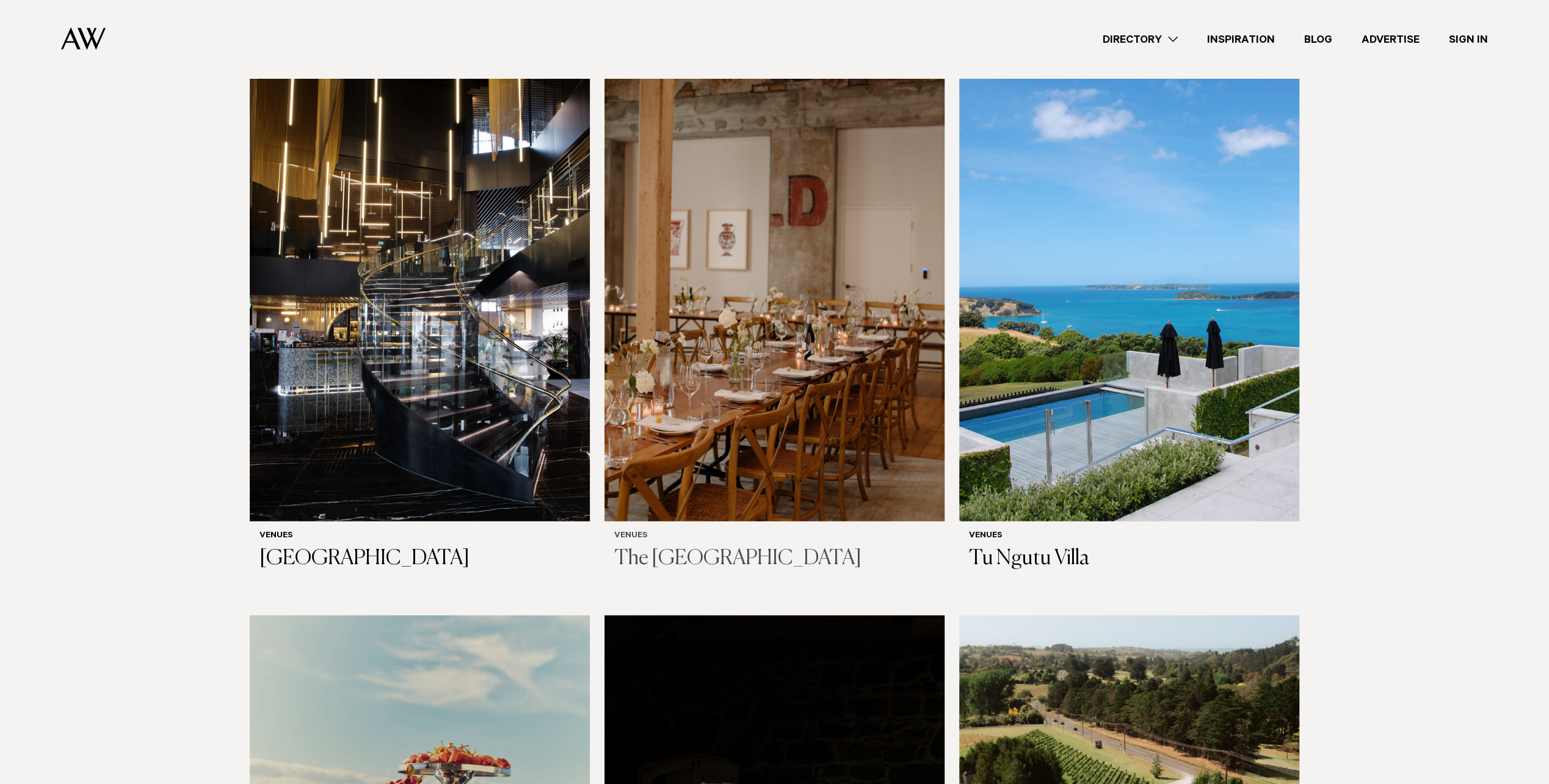
click at [766, 303] on img at bounding box center [775, 293] width 340 height 457
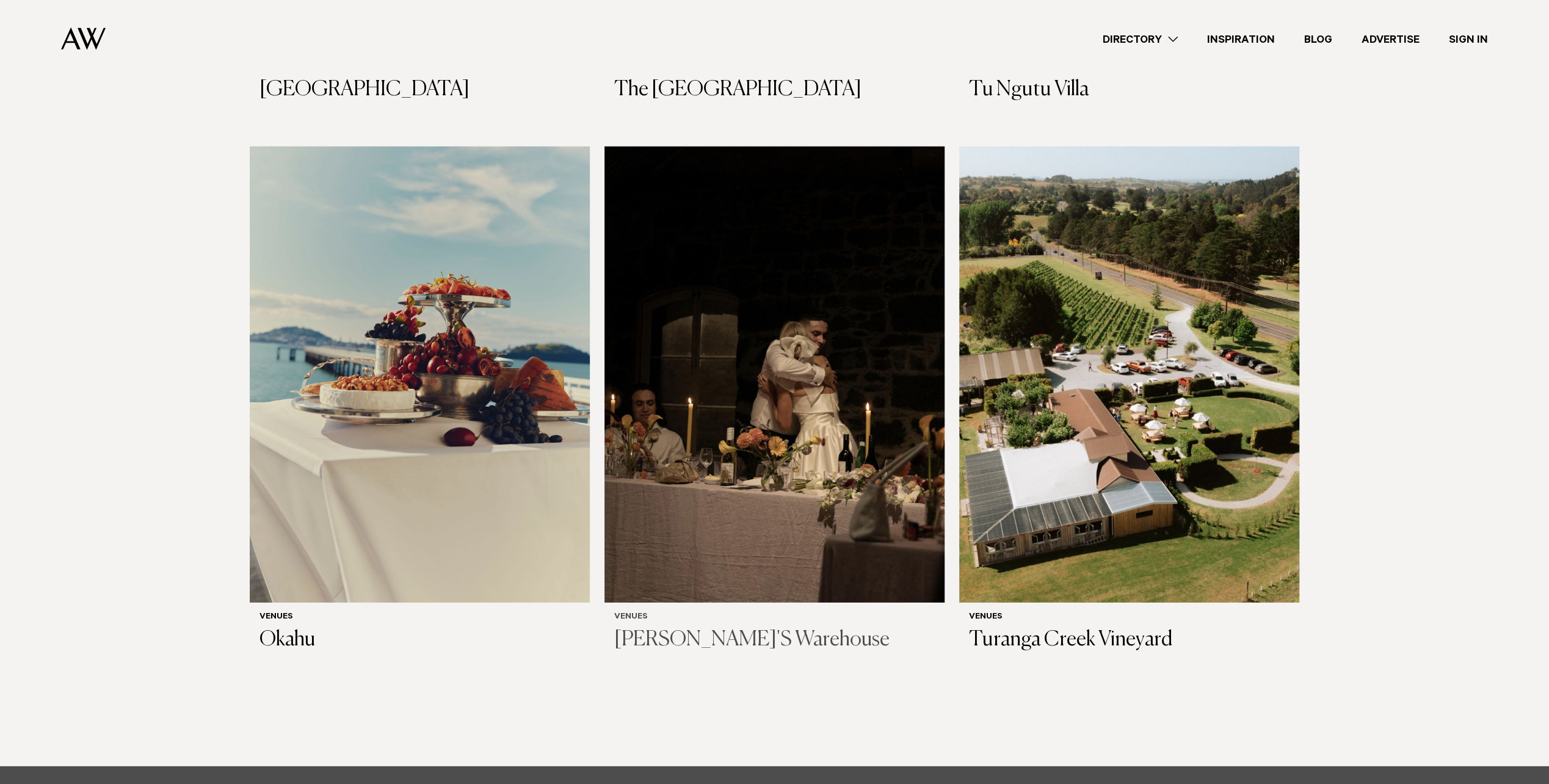
scroll to position [8058, 0]
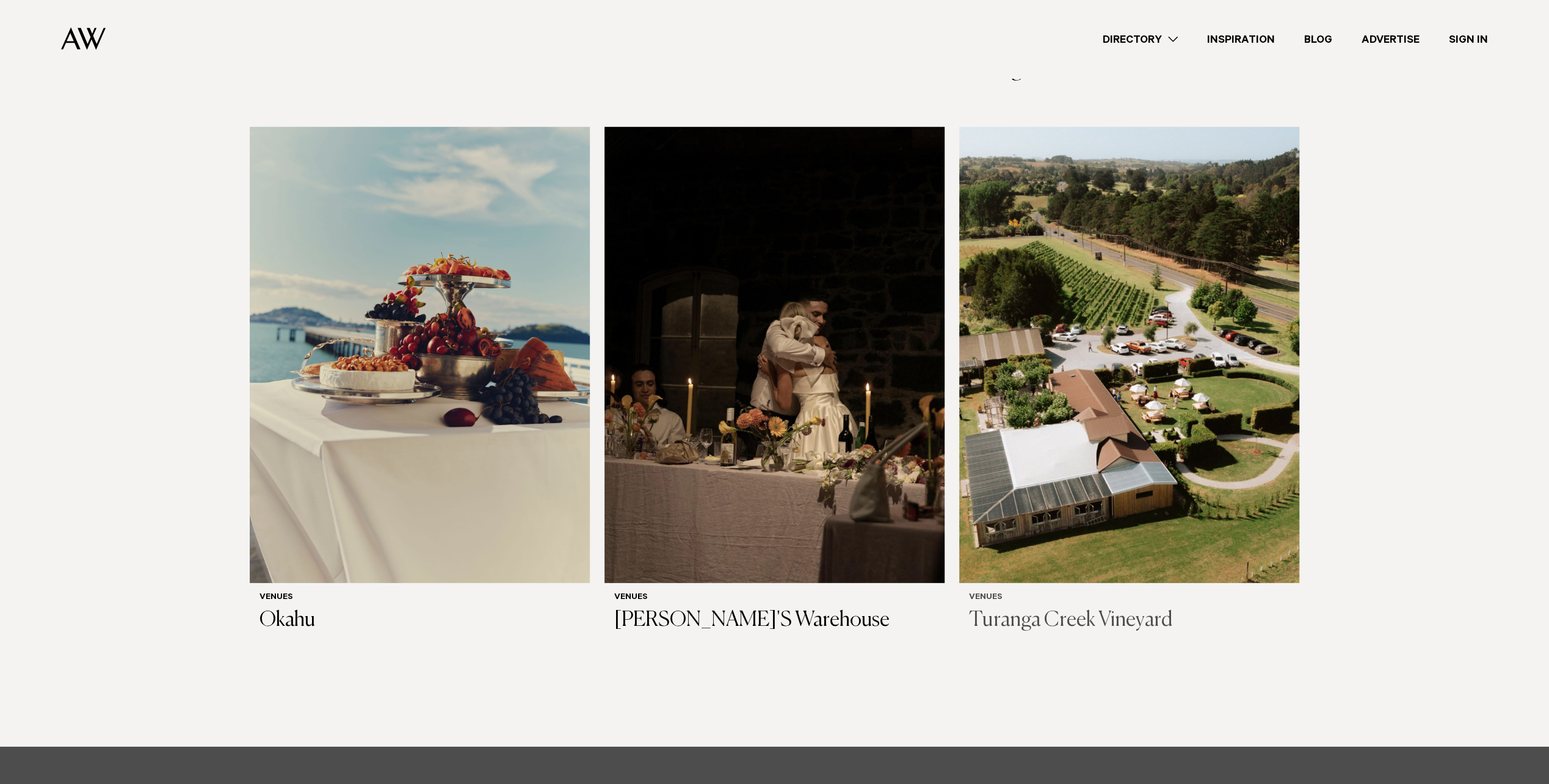
click at [1055, 412] on img at bounding box center [1129, 355] width 340 height 457
click at [821, 386] on img at bounding box center [775, 355] width 340 height 457
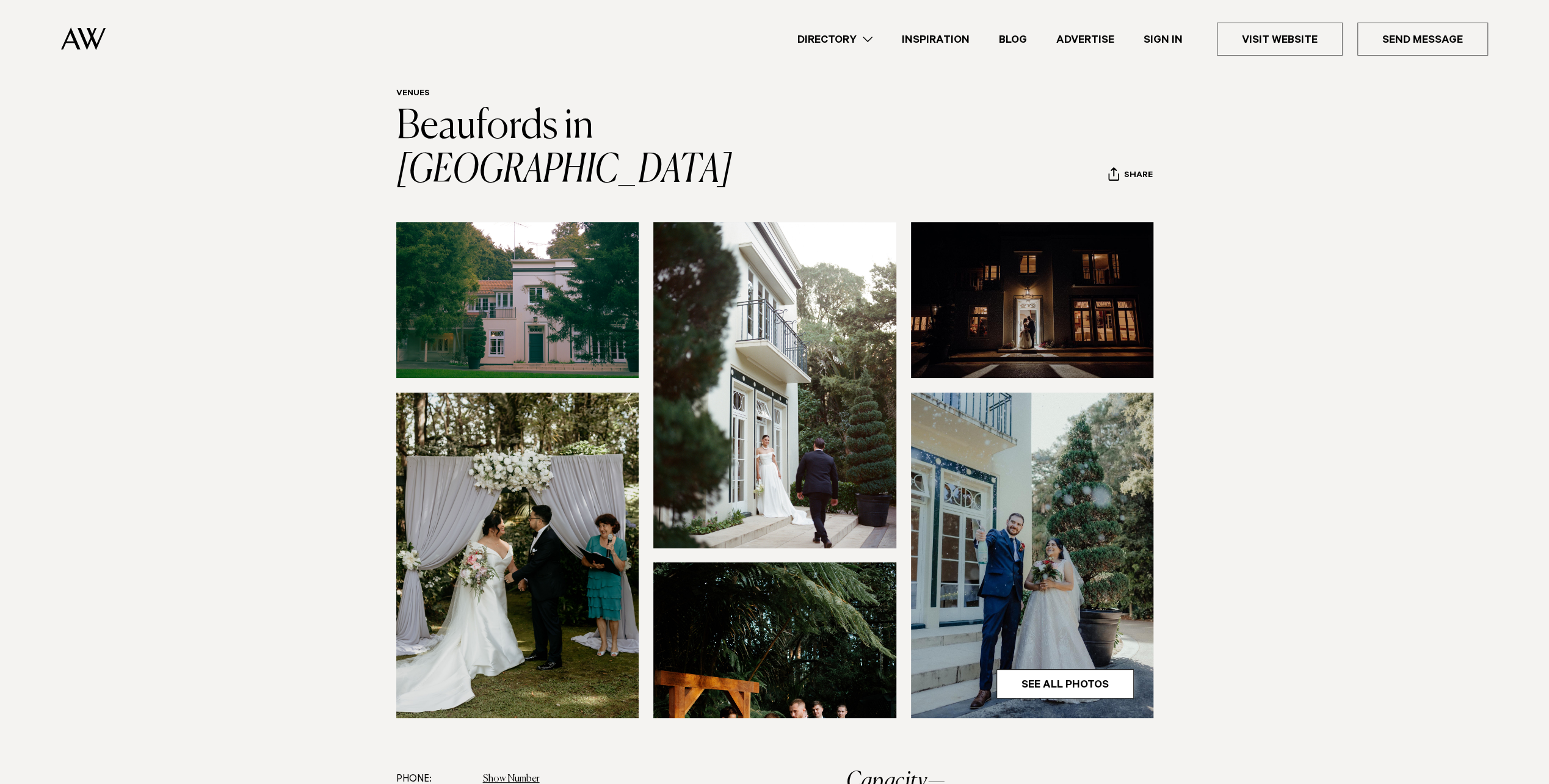
scroll to position [61, 0]
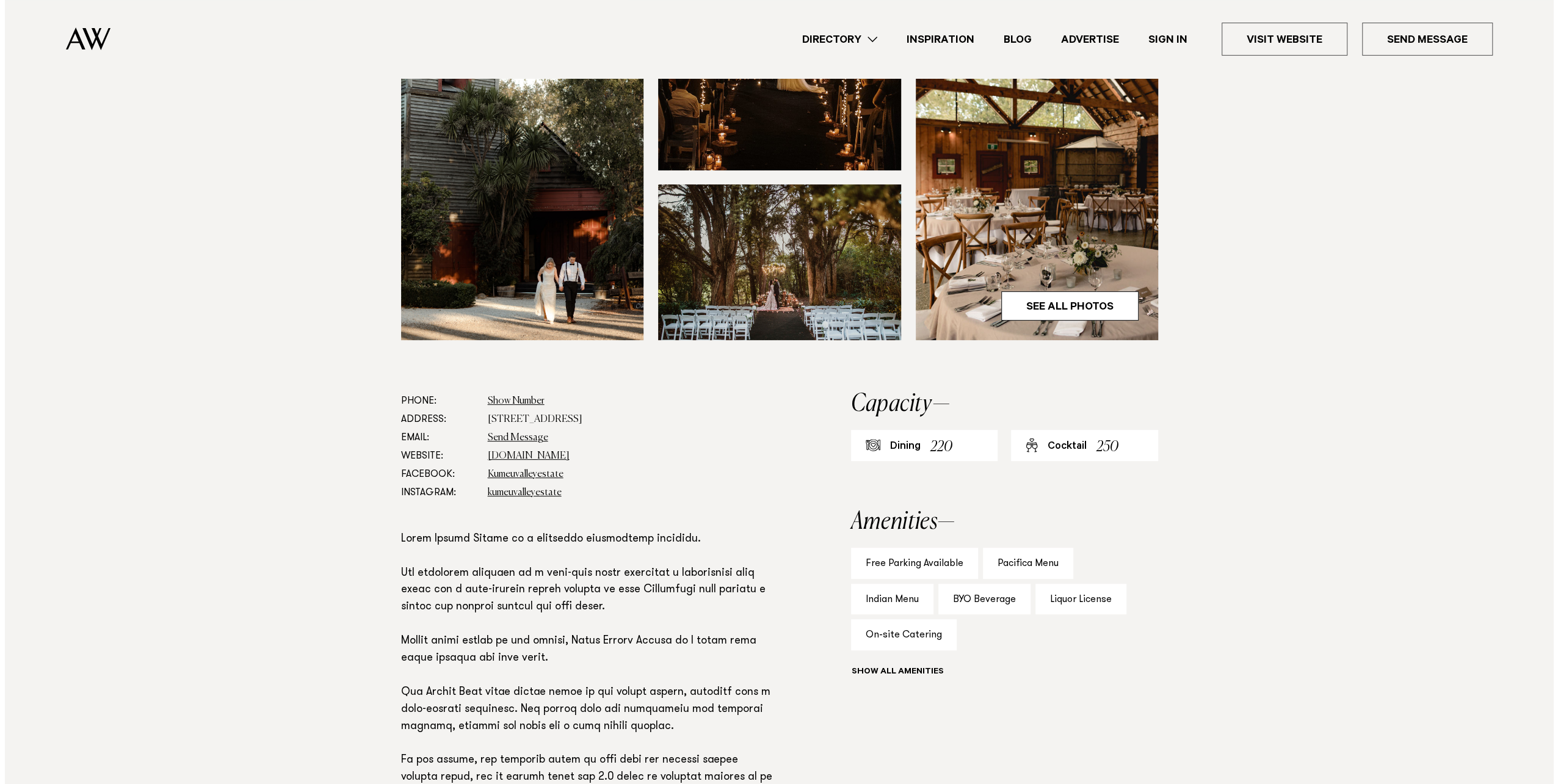
scroll to position [489, 0]
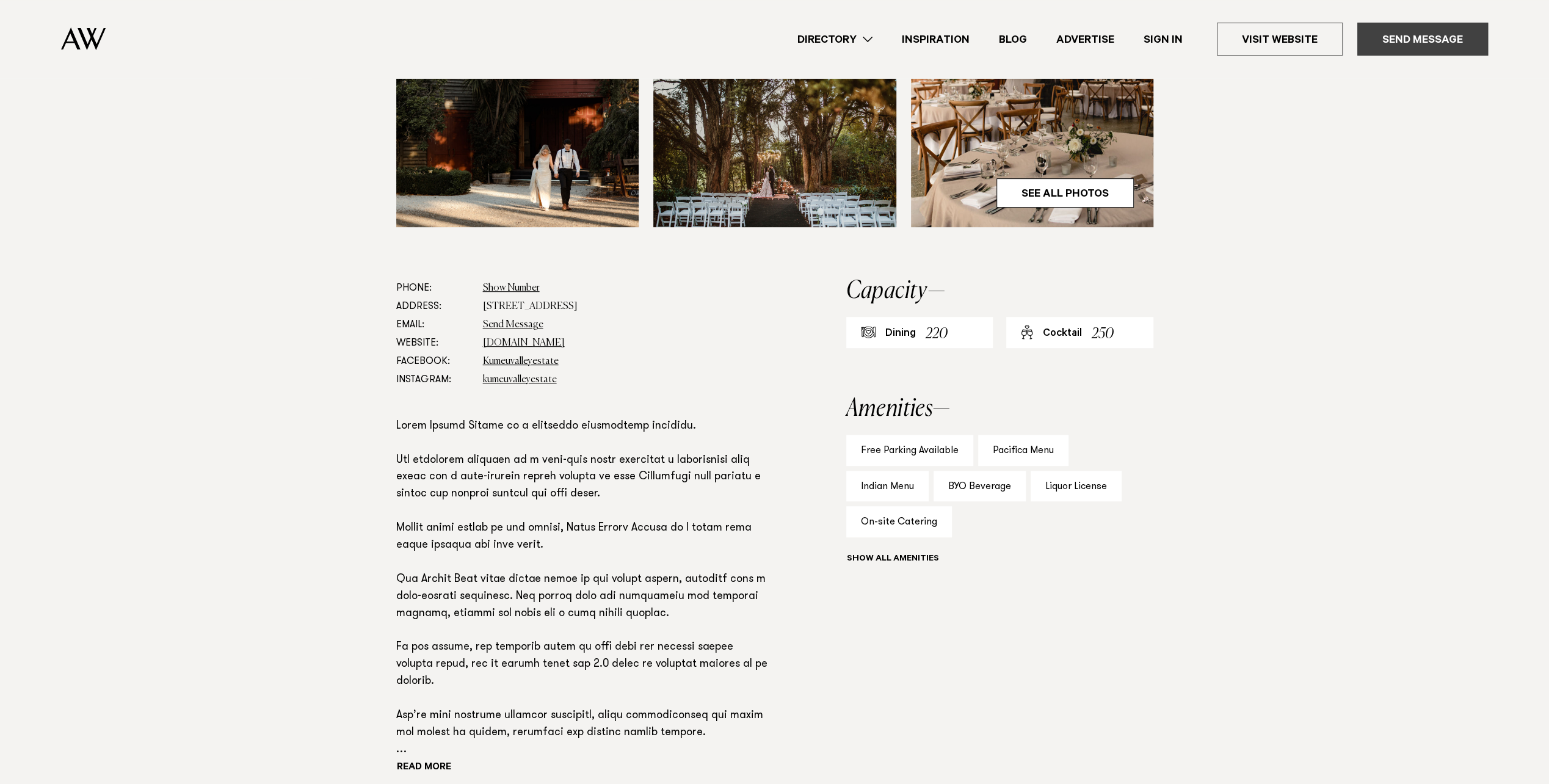
click at [1425, 42] on link "Send Message" at bounding box center [1423, 38] width 131 height 33
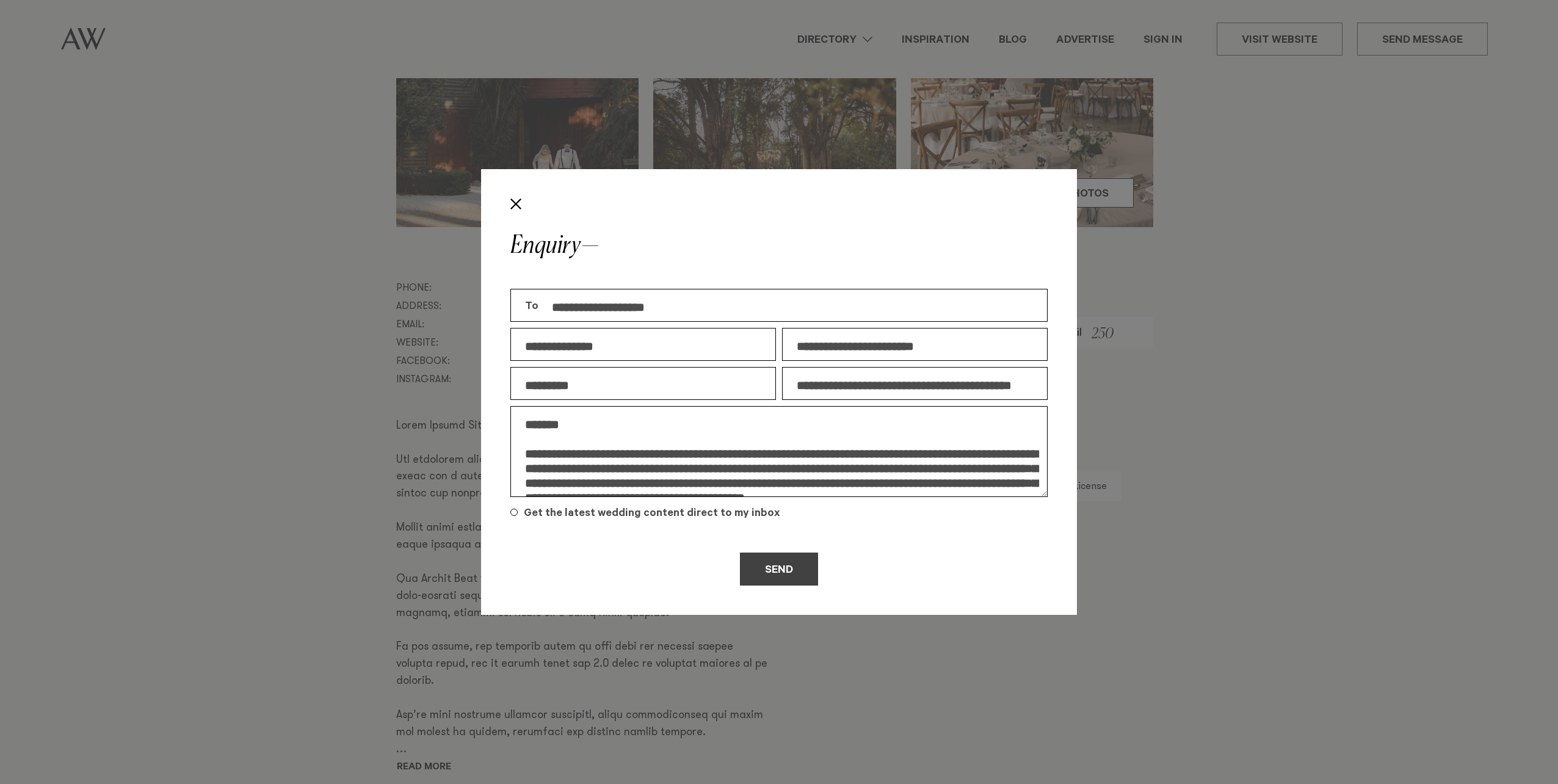
click at [773, 568] on button "Send" at bounding box center [778, 569] width 78 height 33
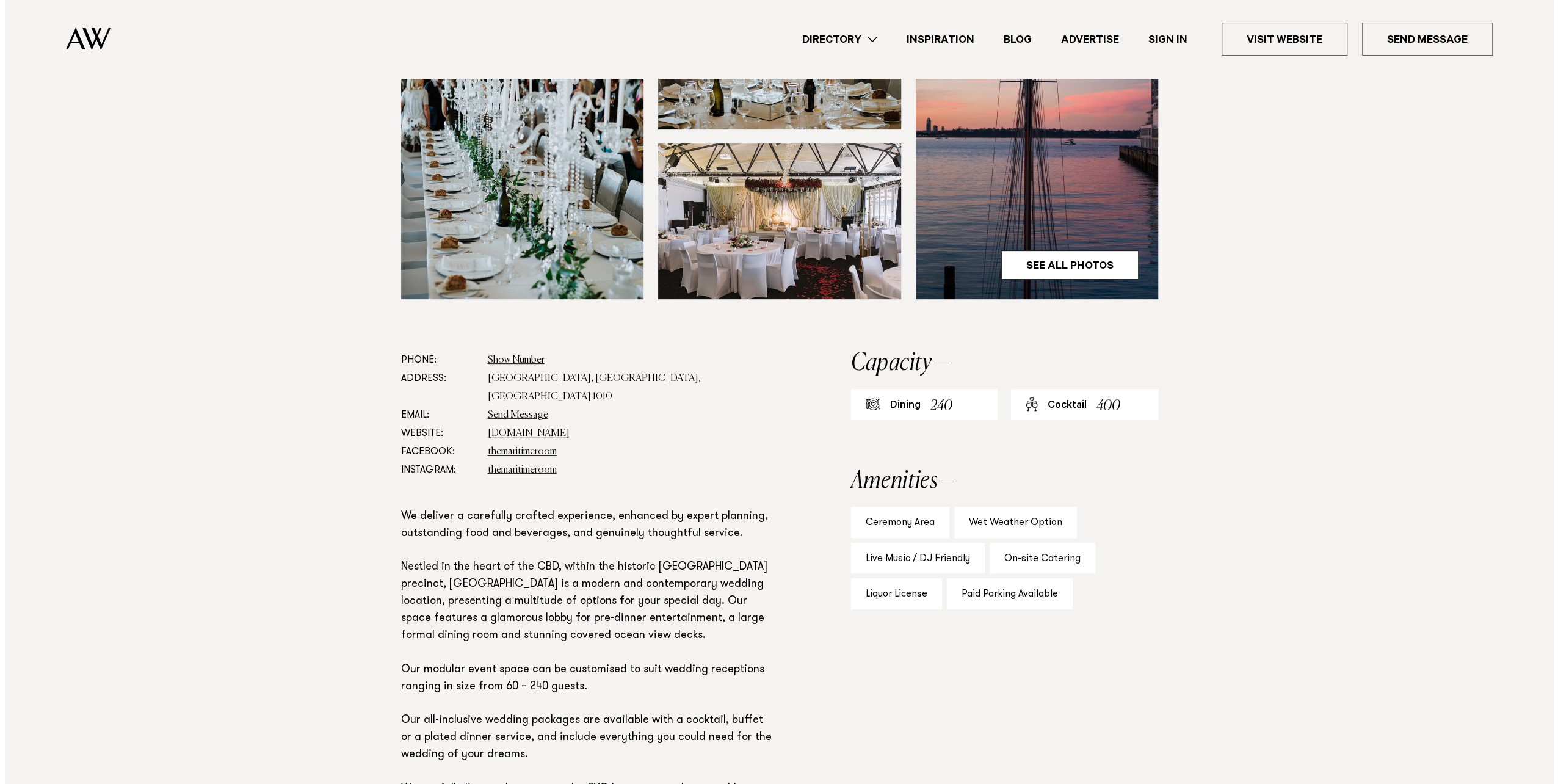
scroll to position [489, 0]
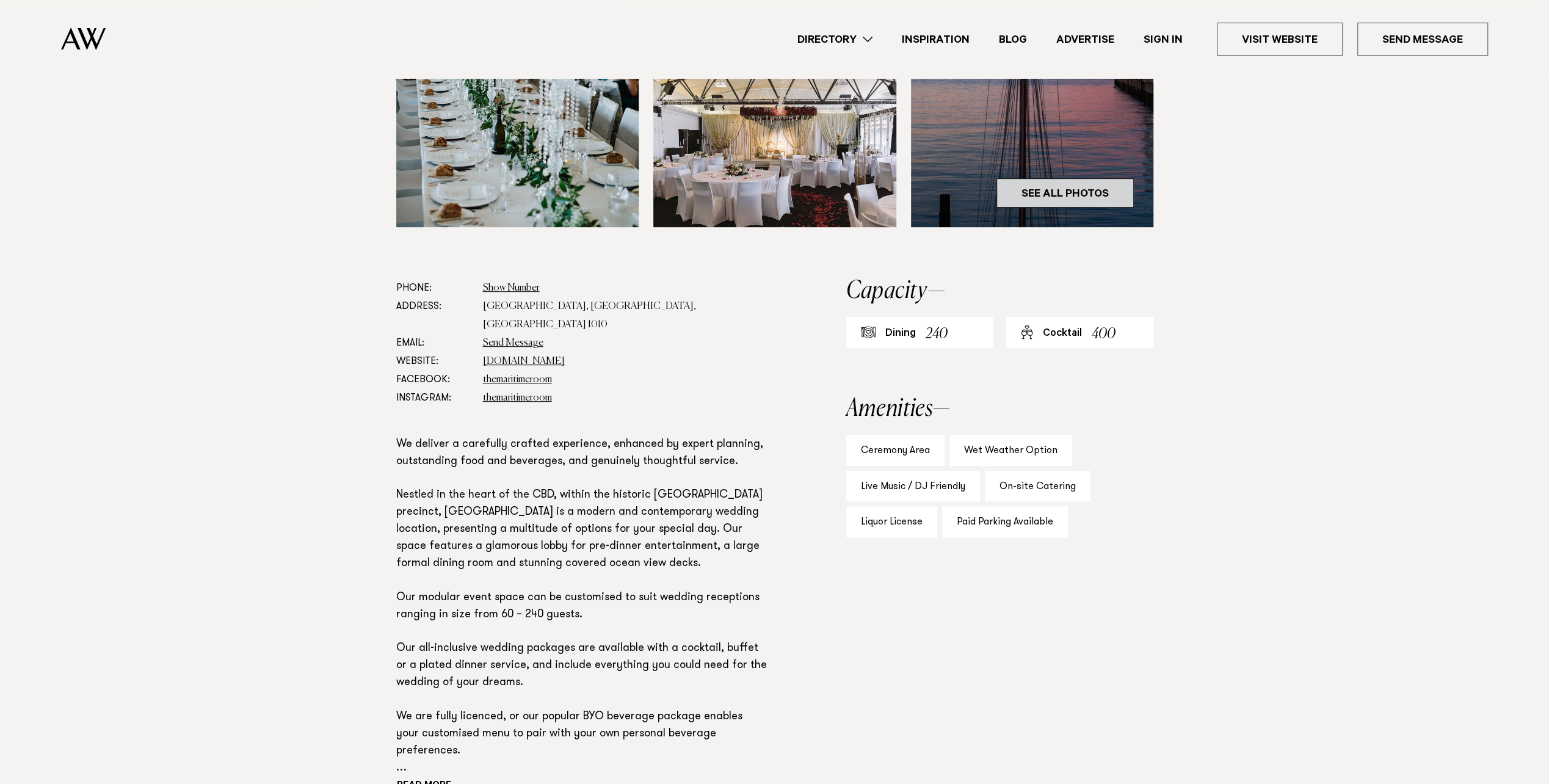
click at [1027, 190] on link "See All Photos" at bounding box center [1065, 193] width 138 height 29
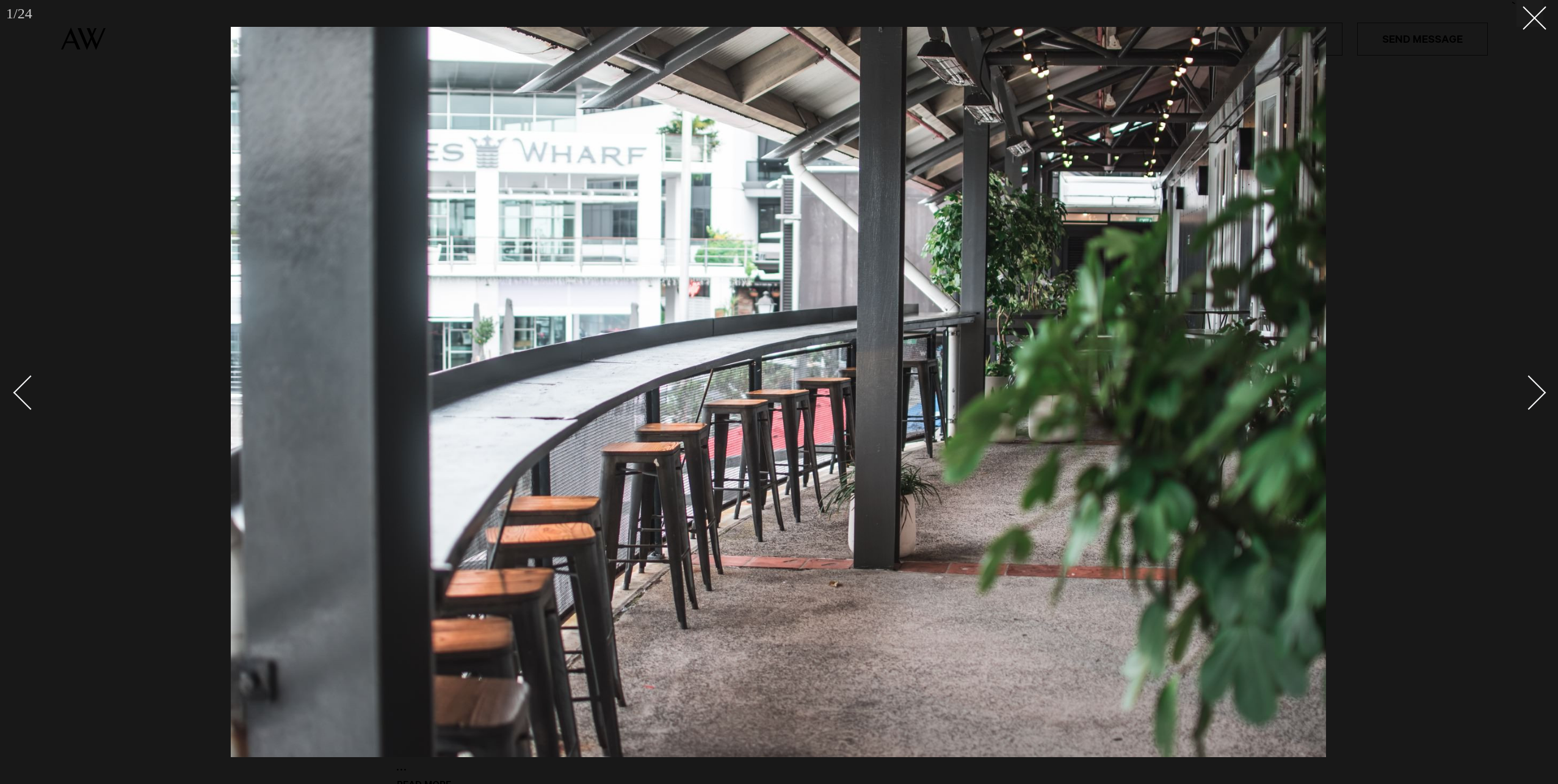
click at [1388, 185] on div at bounding box center [779, 392] width 1558 height 784
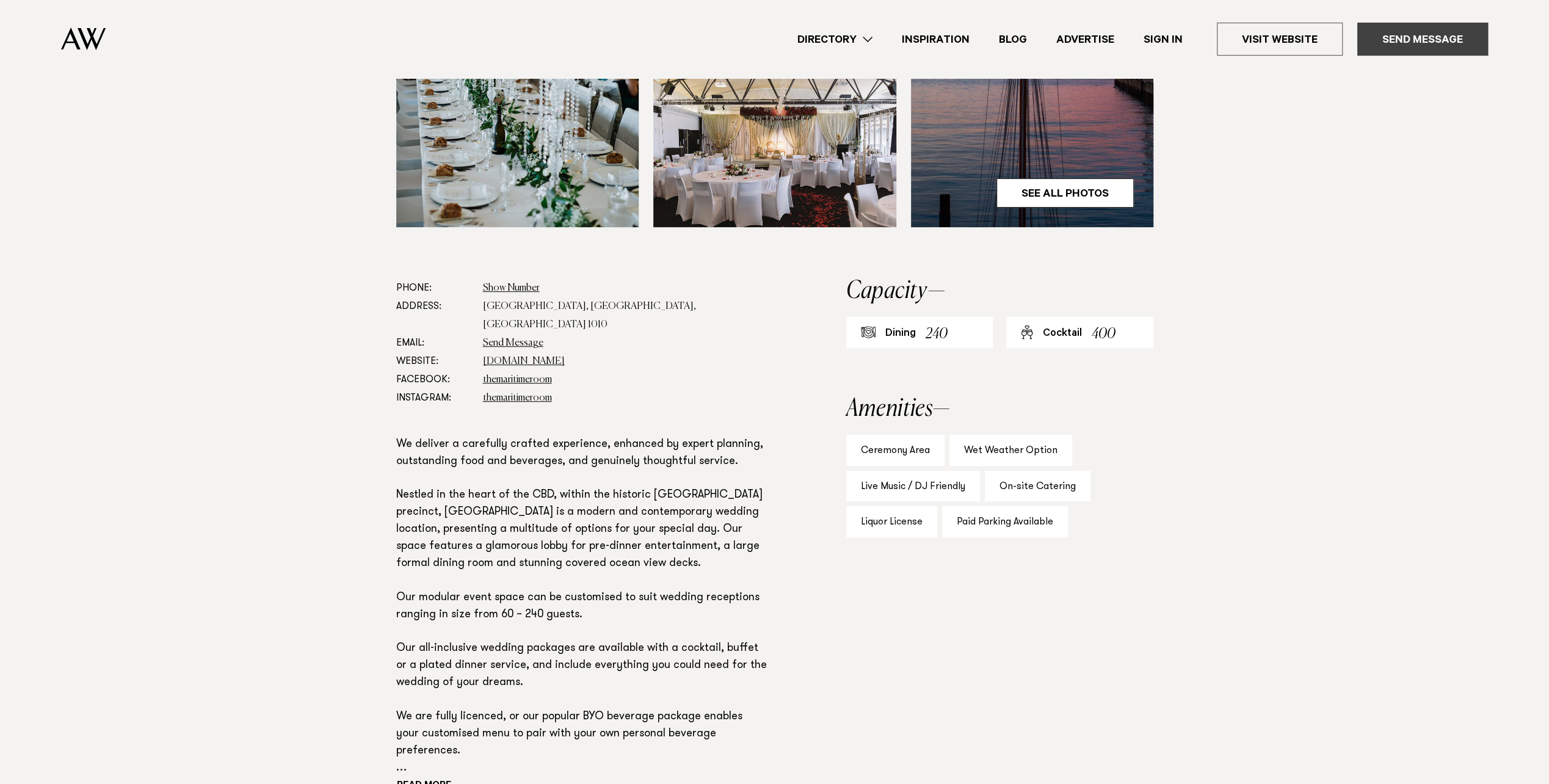
click at [1423, 39] on link "Send Message" at bounding box center [1423, 38] width 131 height 33
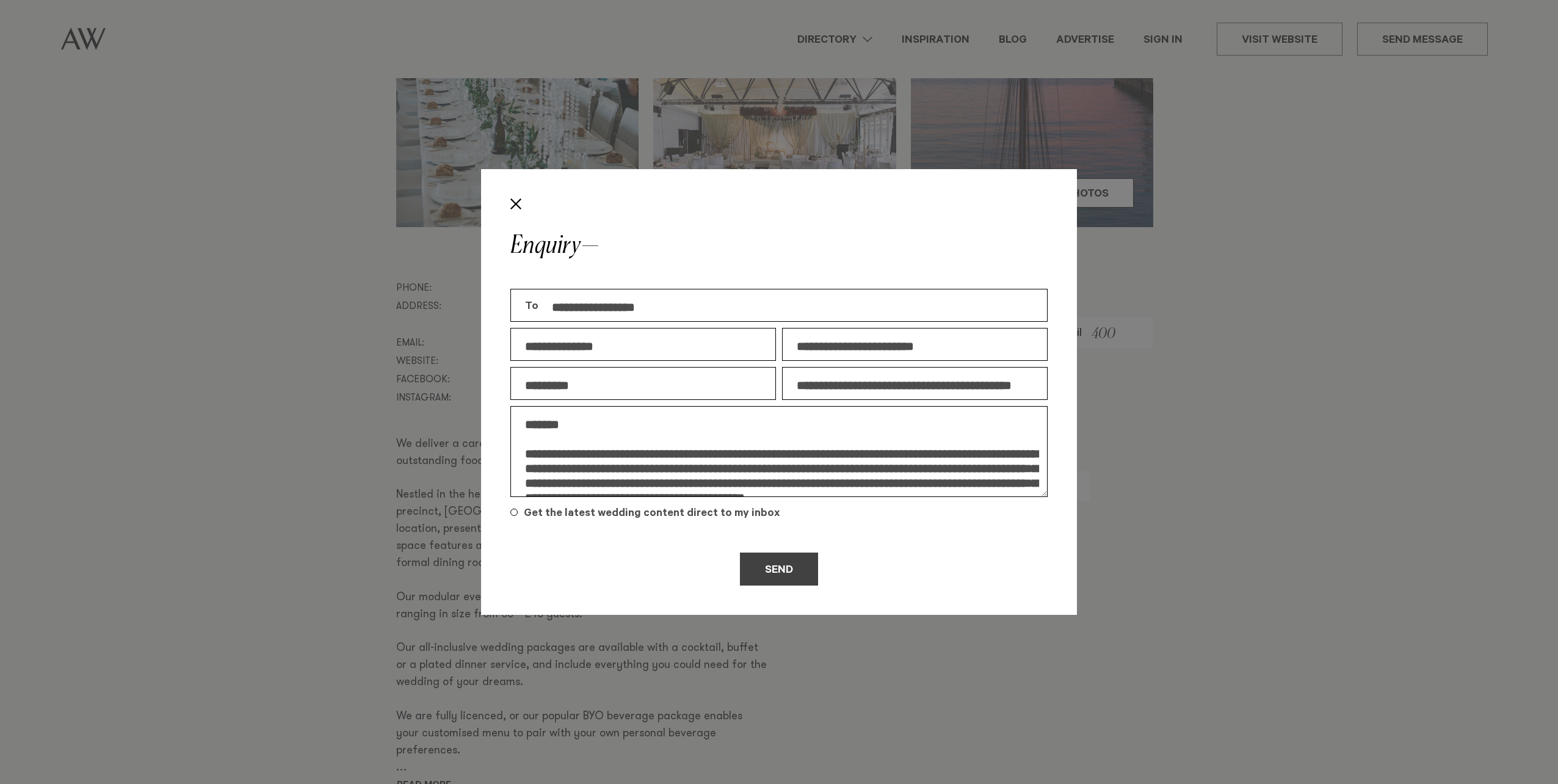
click at [754, 568] on button "Send" at bounding box center [778, 569] width 78 height 33
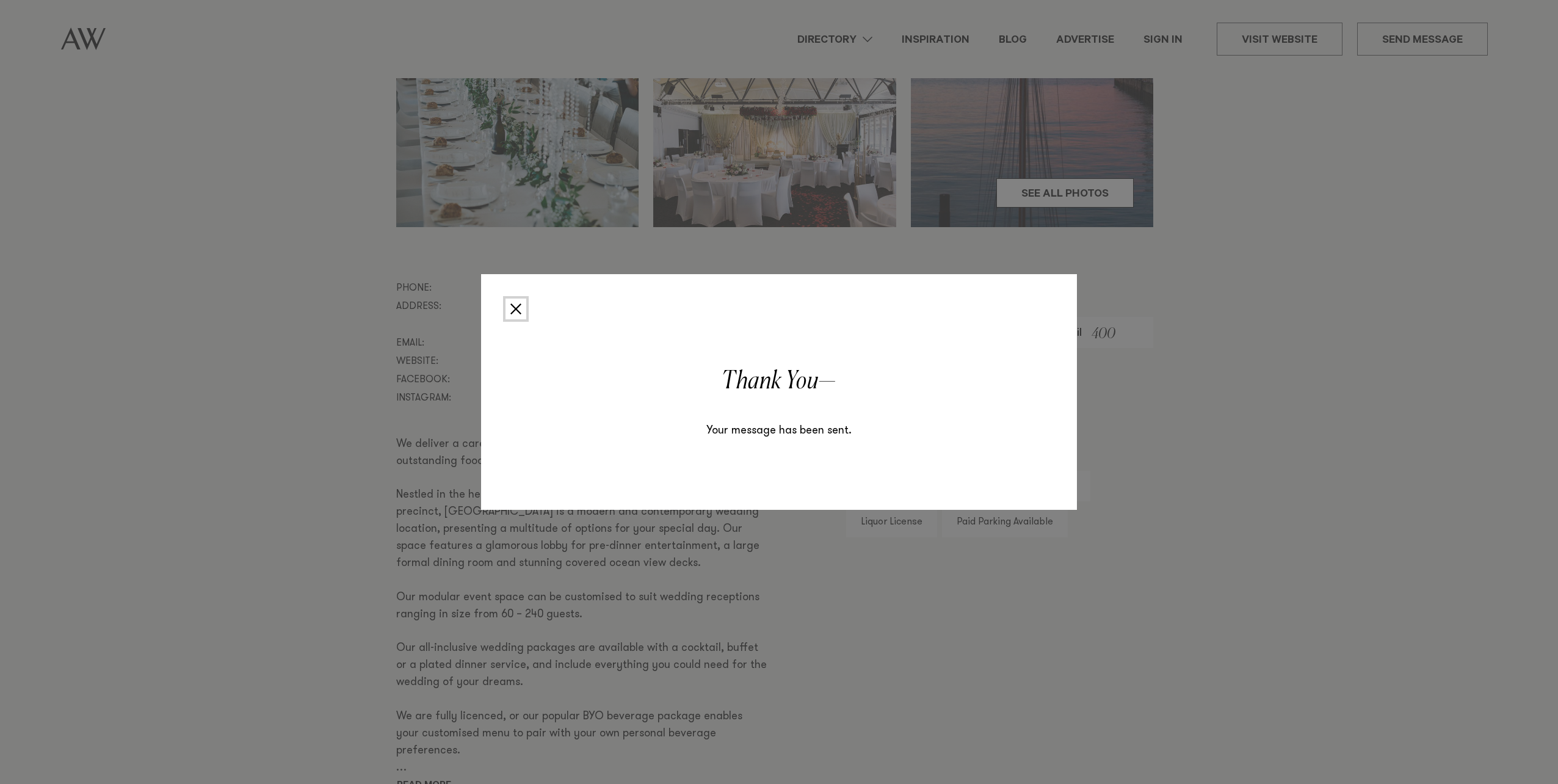
click at [523, 309] on button "Close" at bounding box center [516, 309] width 20 height 20
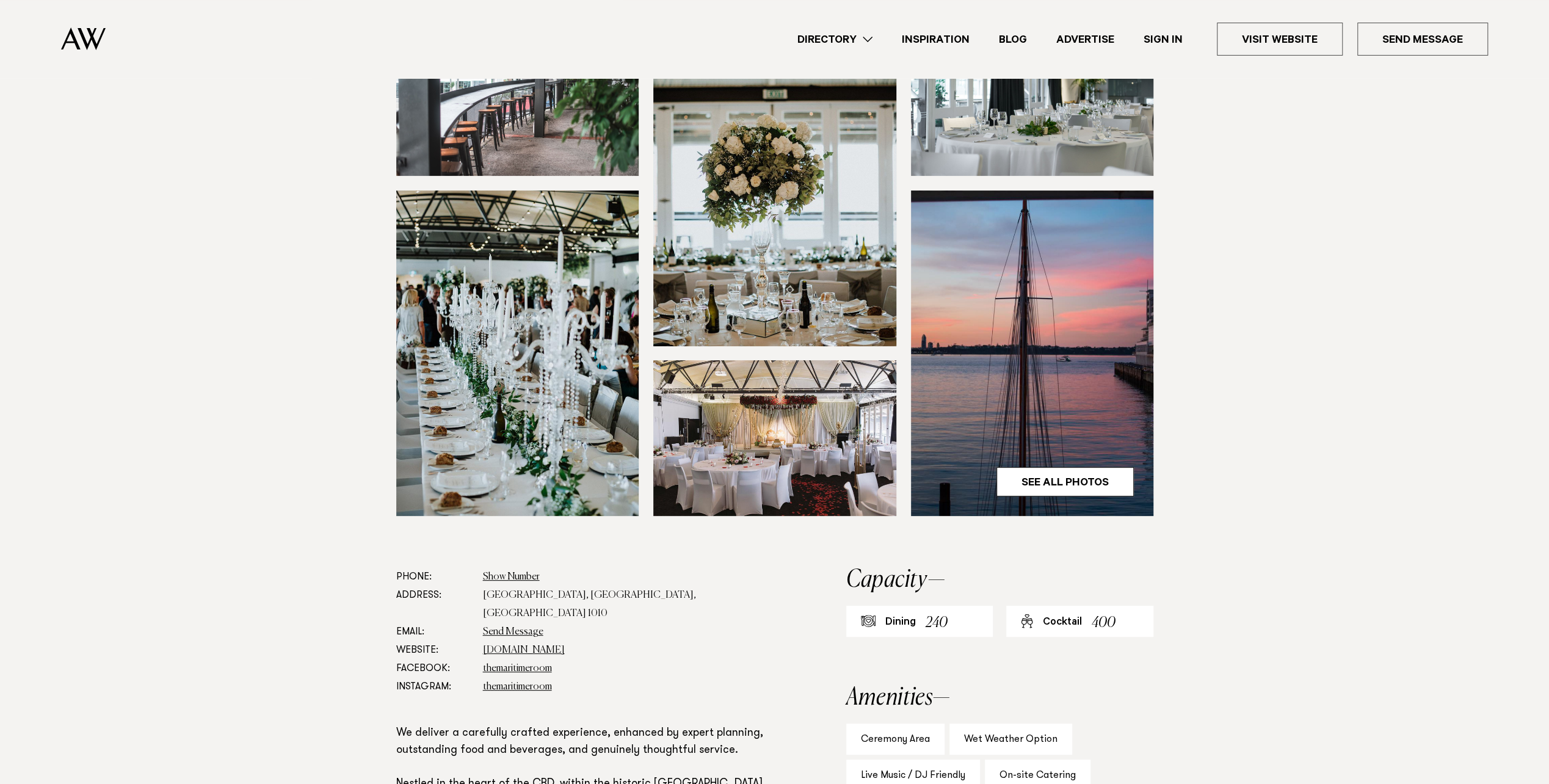
scroll to position [97, 0]
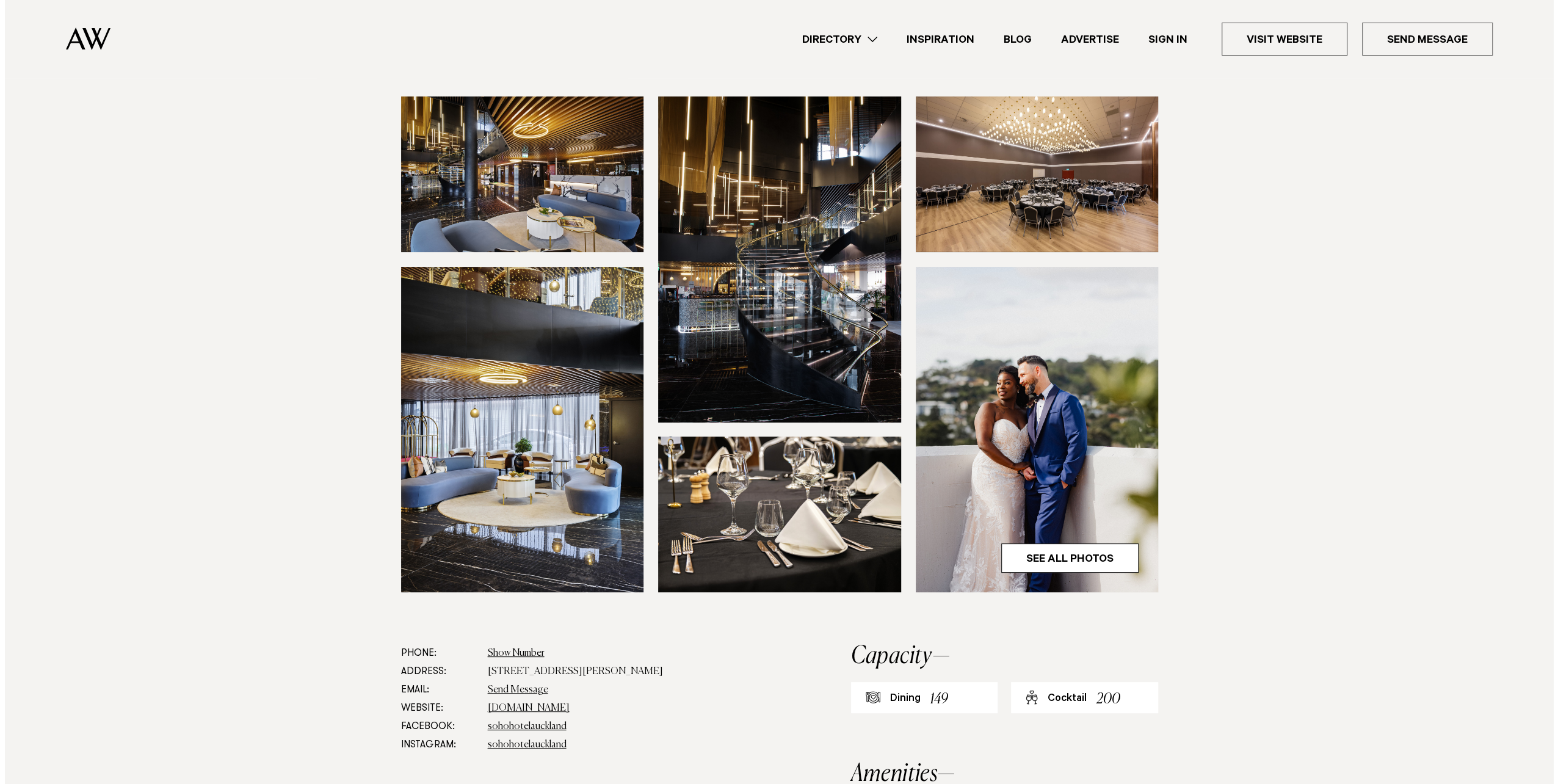
scroll to position [122, 0]
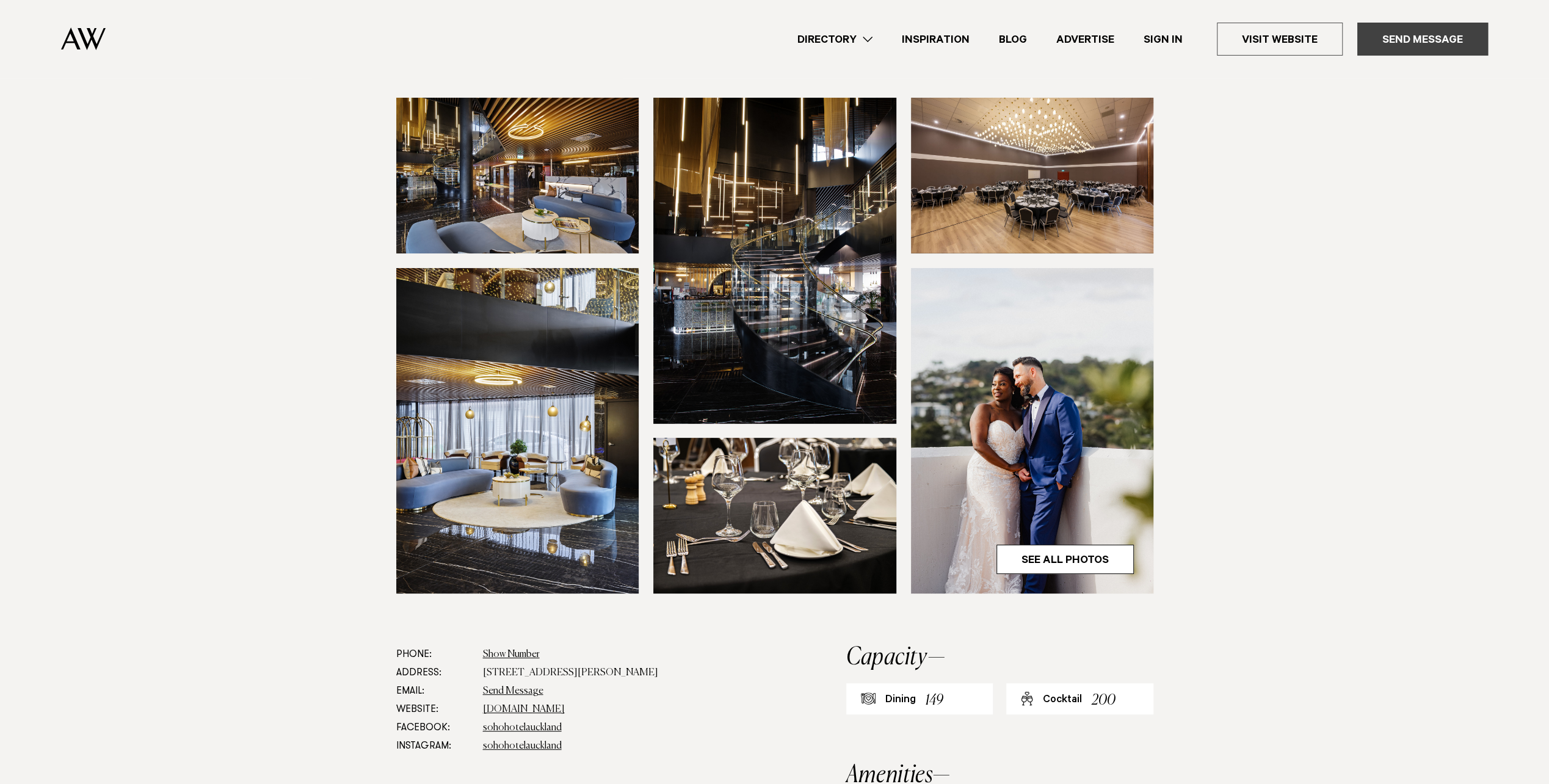
click at [1405, 45] on link "Send Message" at bounding box center [1423, 38] width 131 height 33
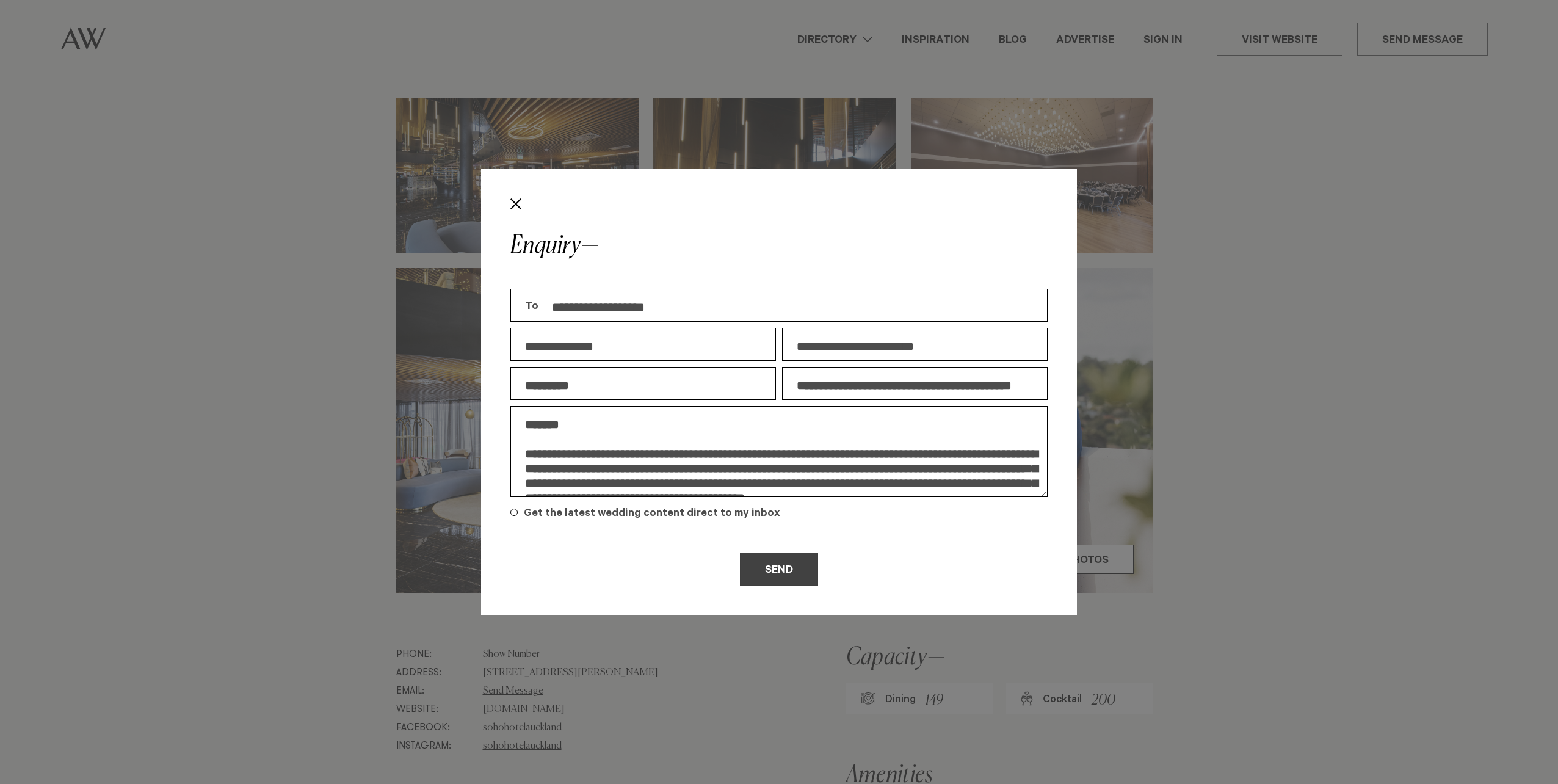
click at [786, 568] on button "Send" at bounding box center [778, 569] width 78 height 33
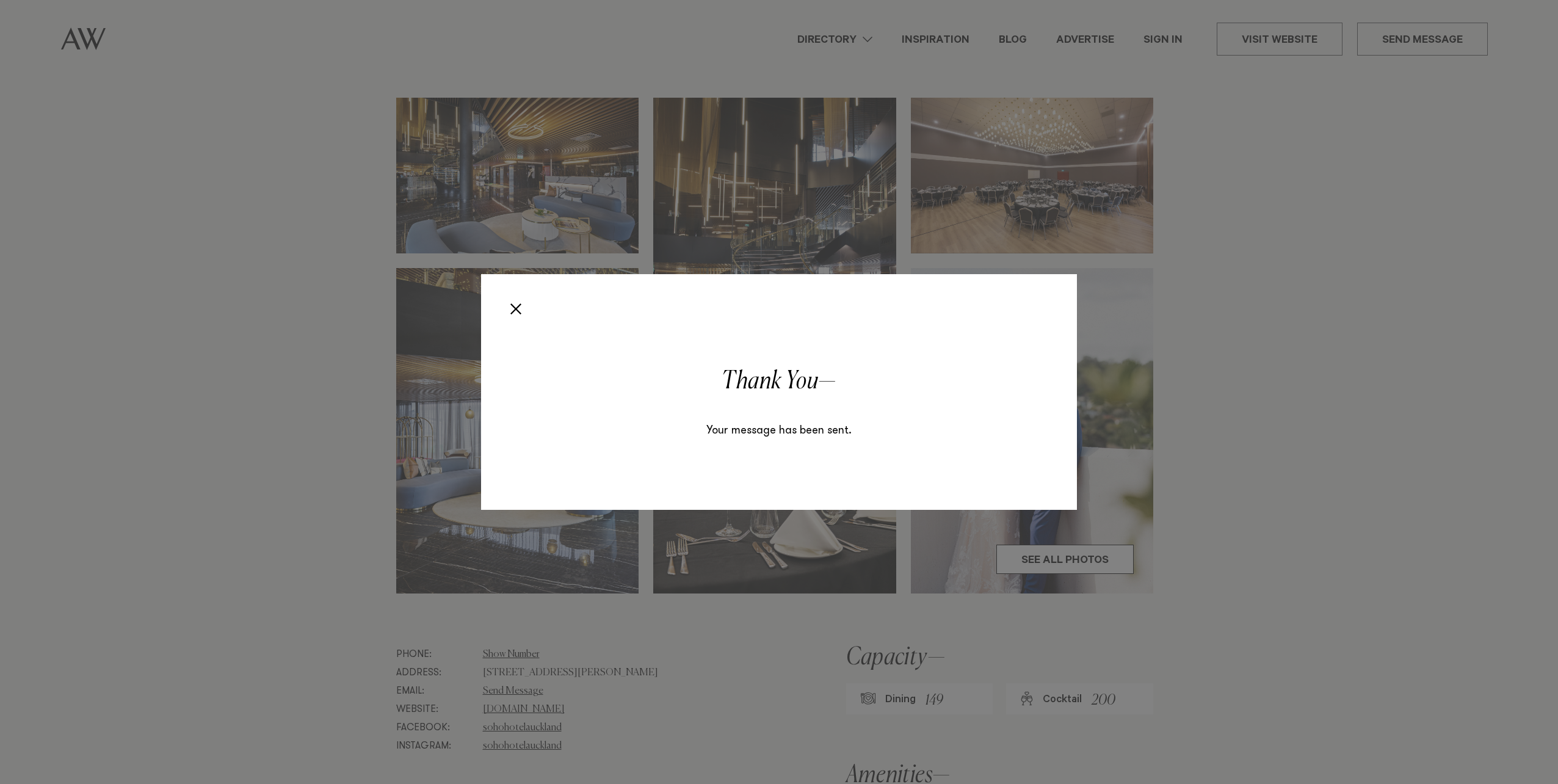
click at [337, 426] on div "Enquiry Thank You Your message has been sent." at bounding box center [779, 392] width 1558 height 784
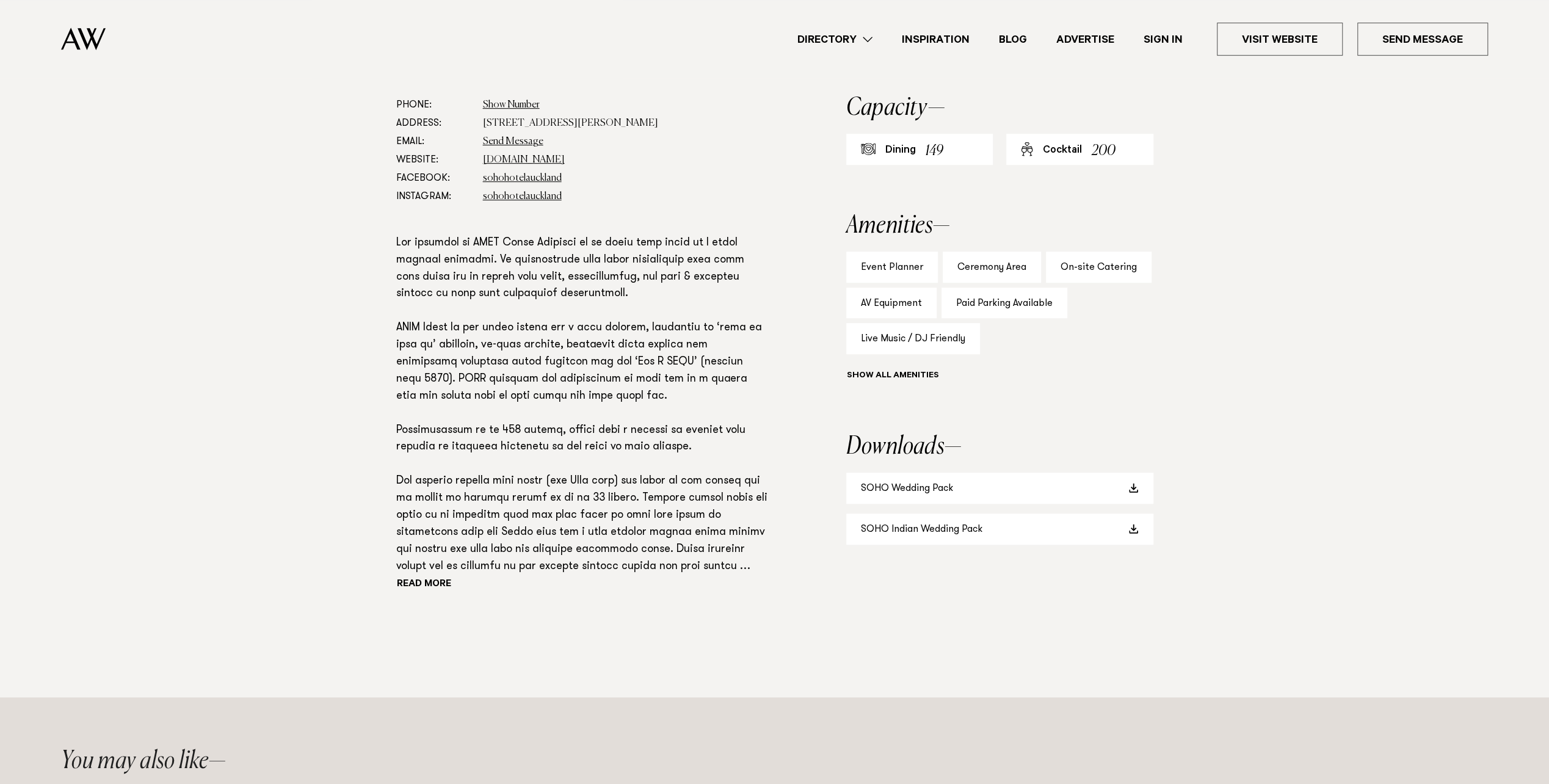
scroll to position [366, 0]
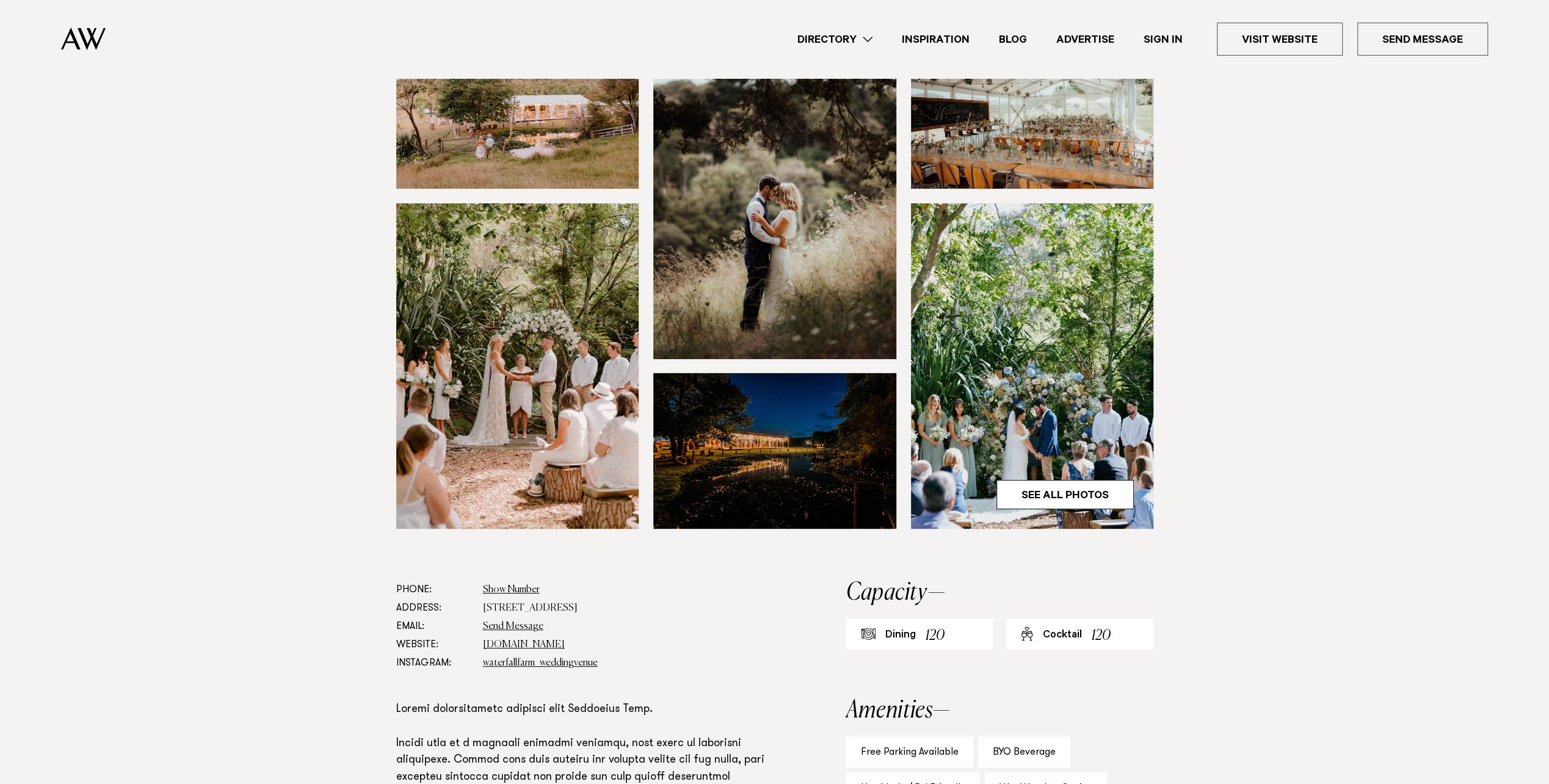
scroll to position [244, 0]
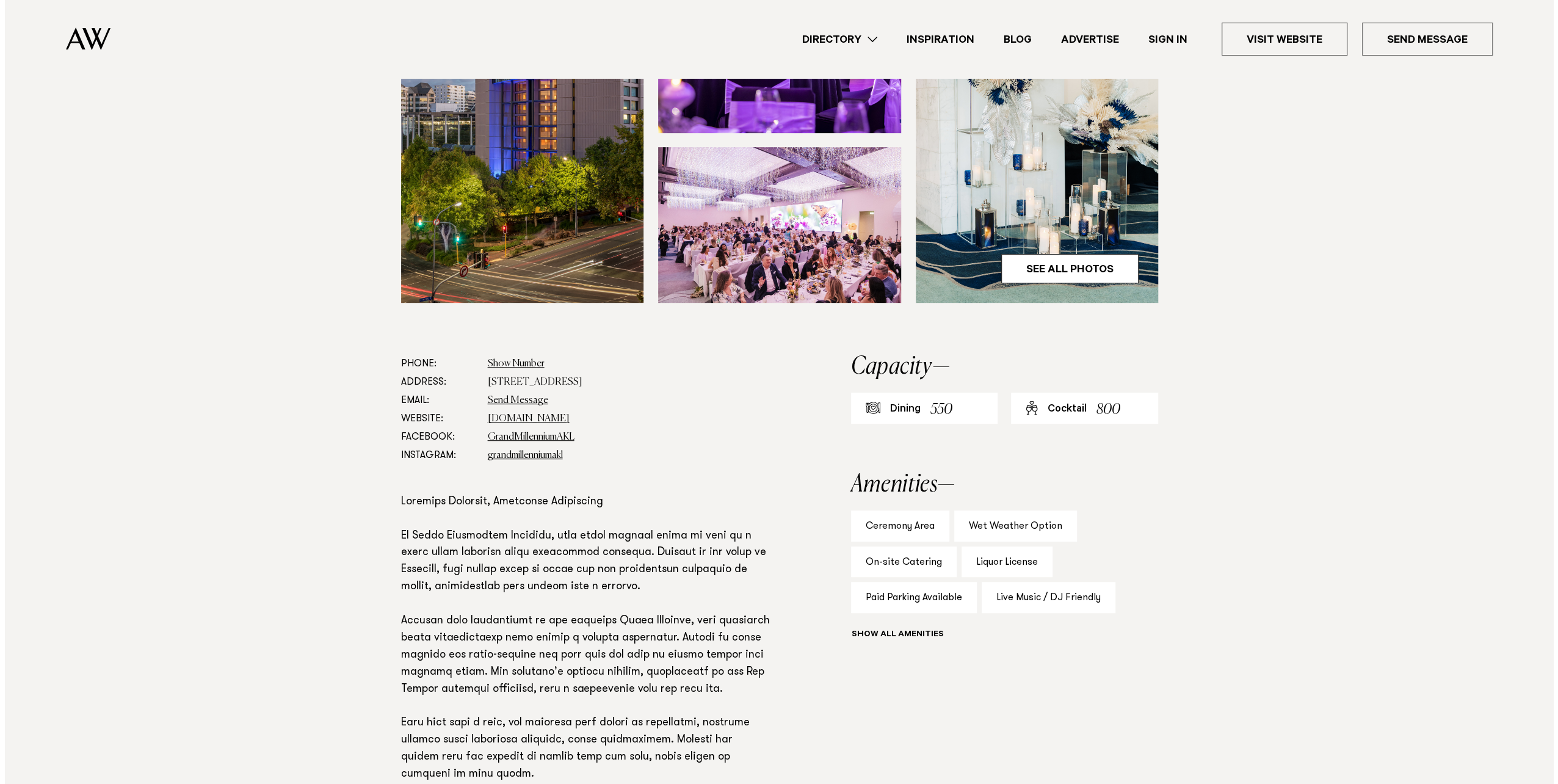
scroll to position [549, 0]
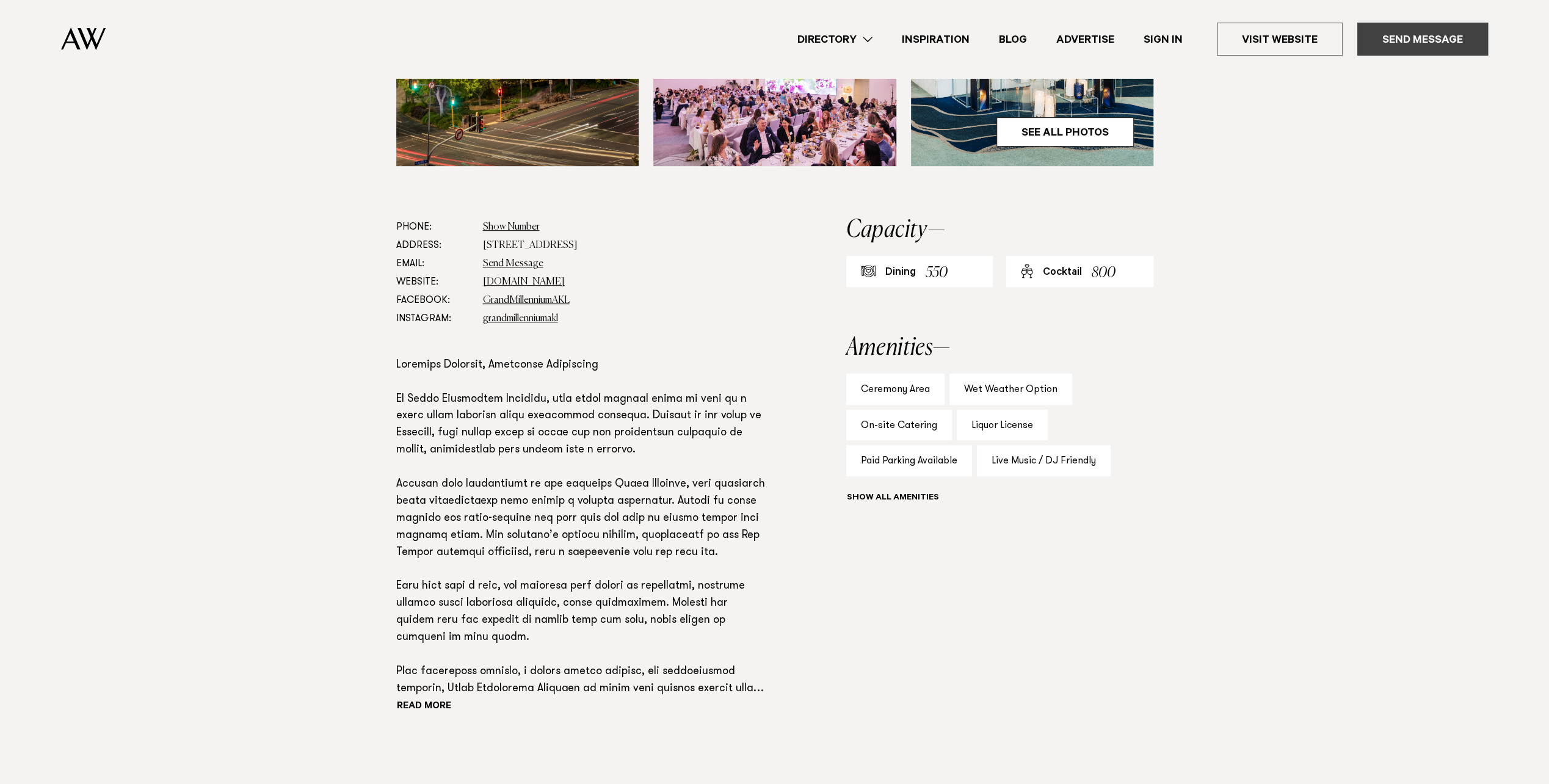
click at [1417, 39] on link "Send Message" at bounding box center [1423, 38] width 131 height 33
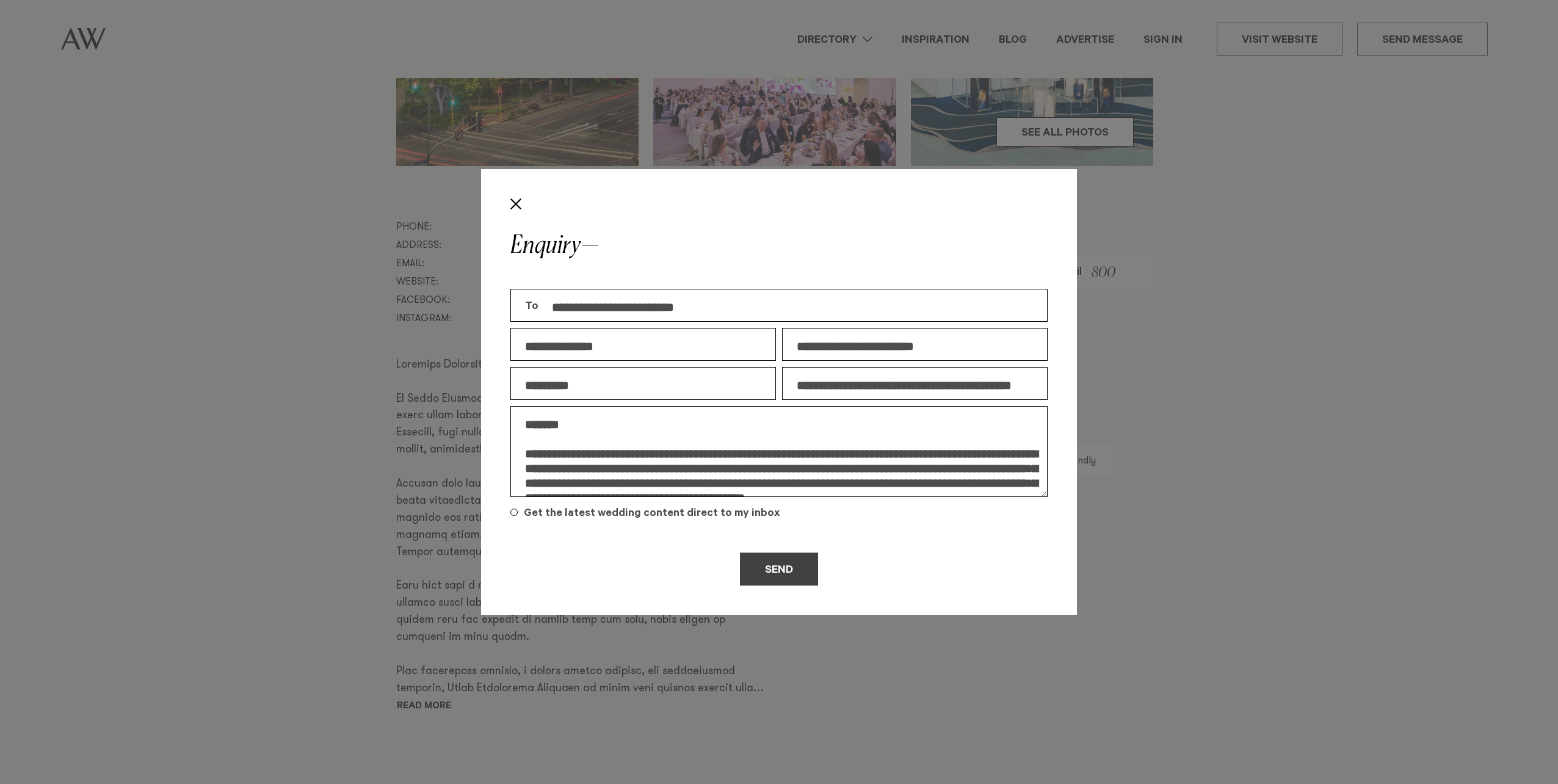
click at [776, 572] on button "Send" at bounding box center [778, 569] width 78 height 33
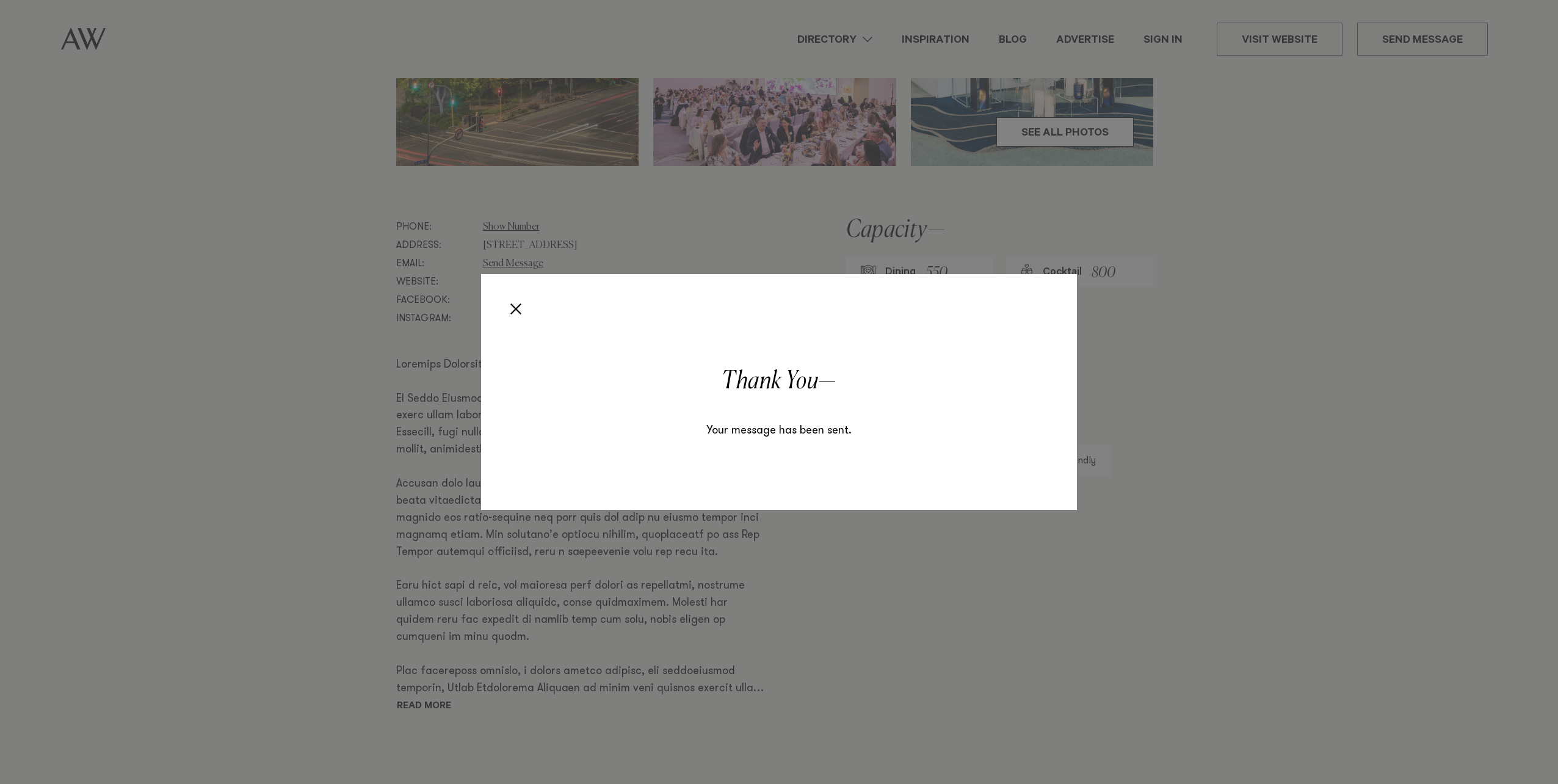
click at [321, 307] on div "Enquiry Thank You Your message has been sent." at bounding box center [779, 392] width 1558 height 784
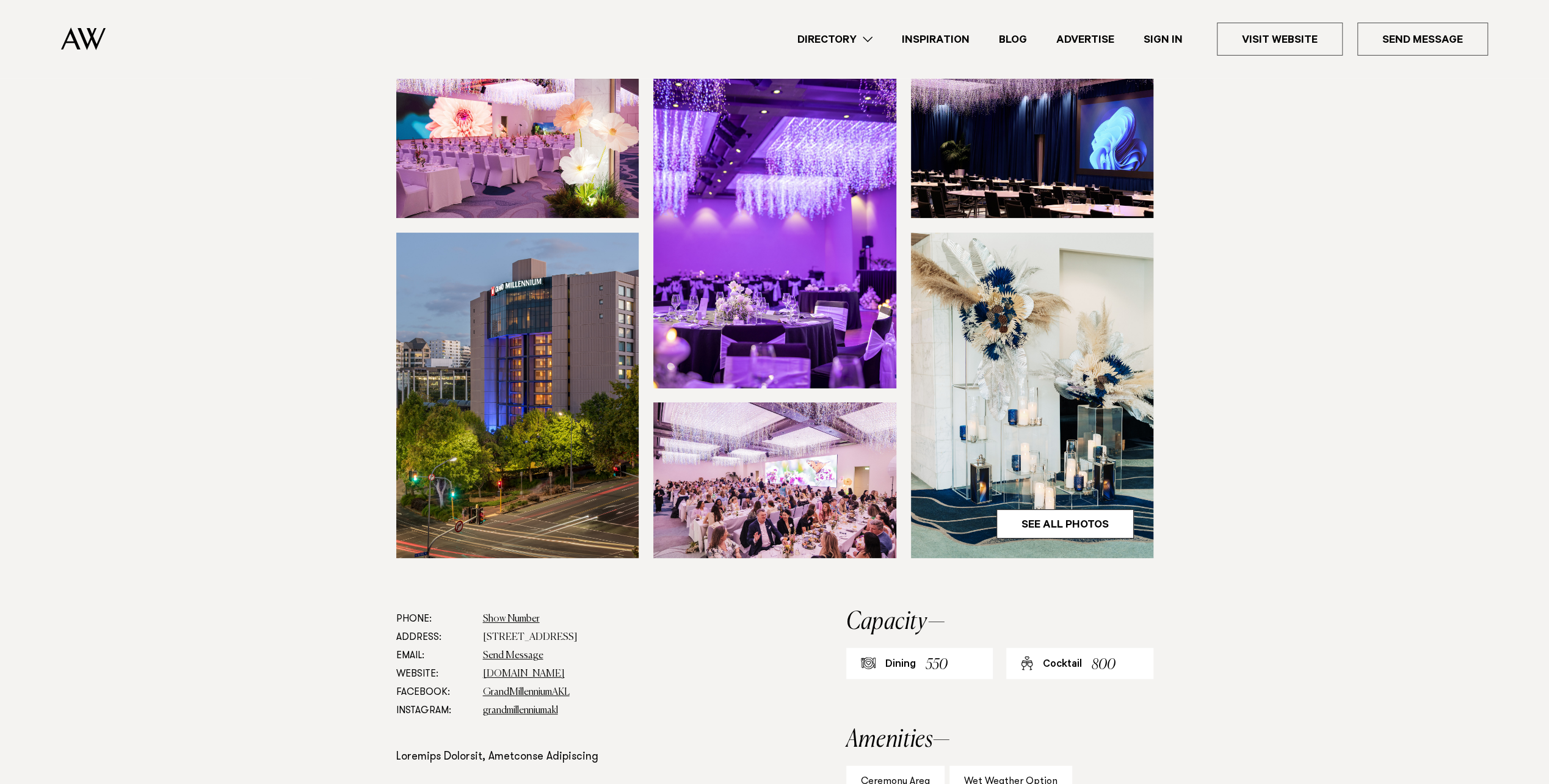
scroll to position [0, 0]
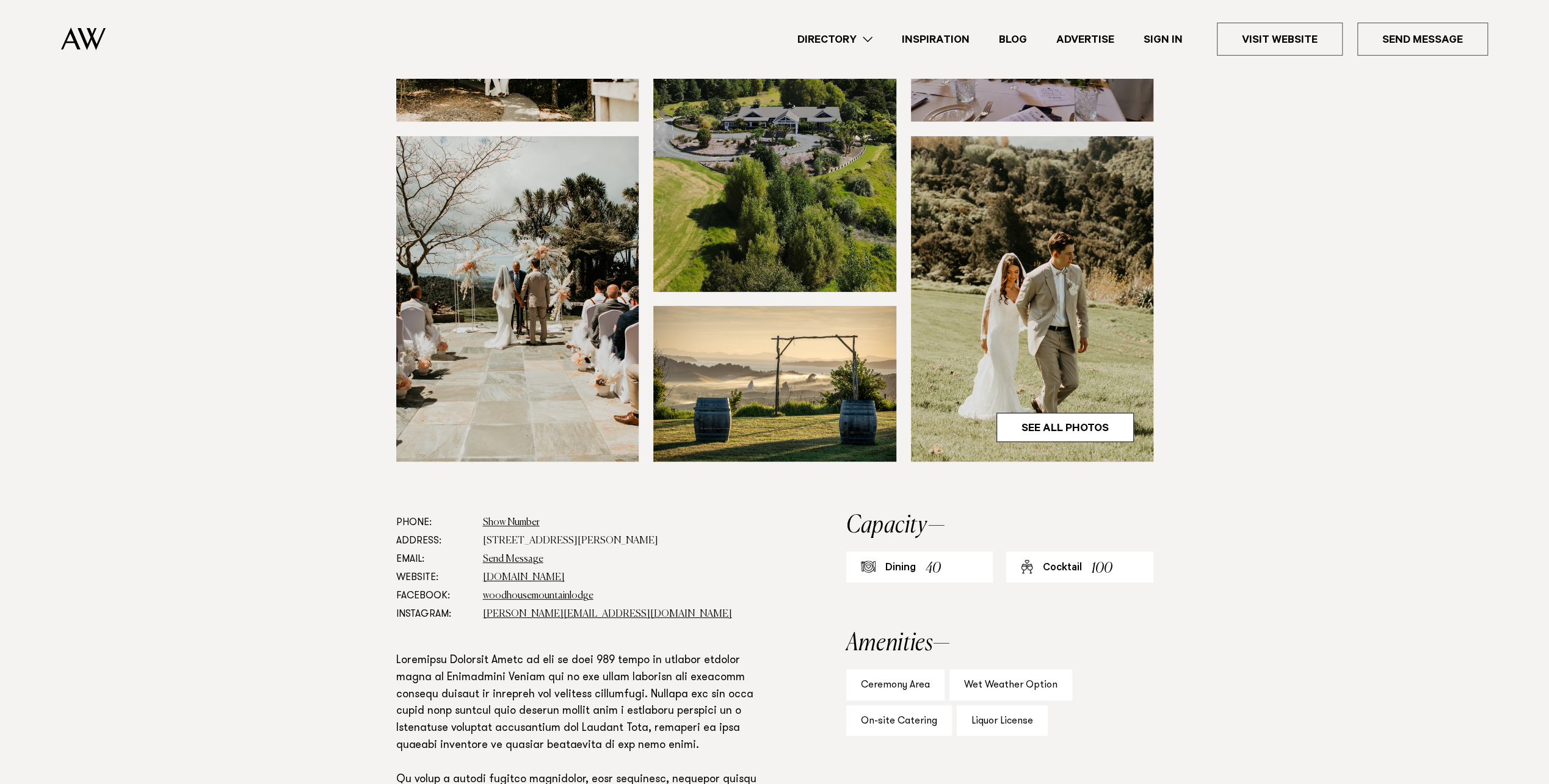
scroll to position [305, 0]
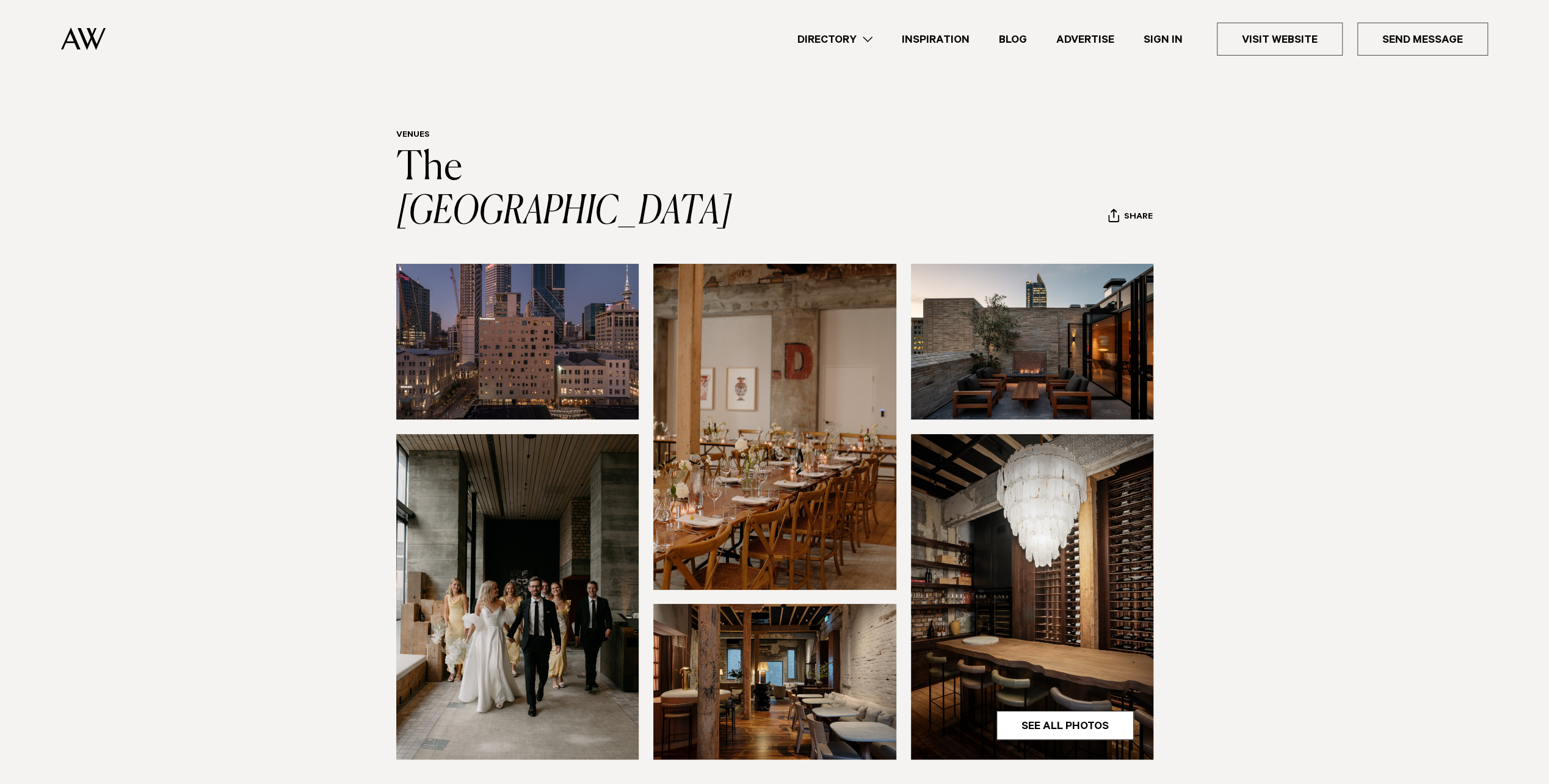
scroll to position [244, 0]
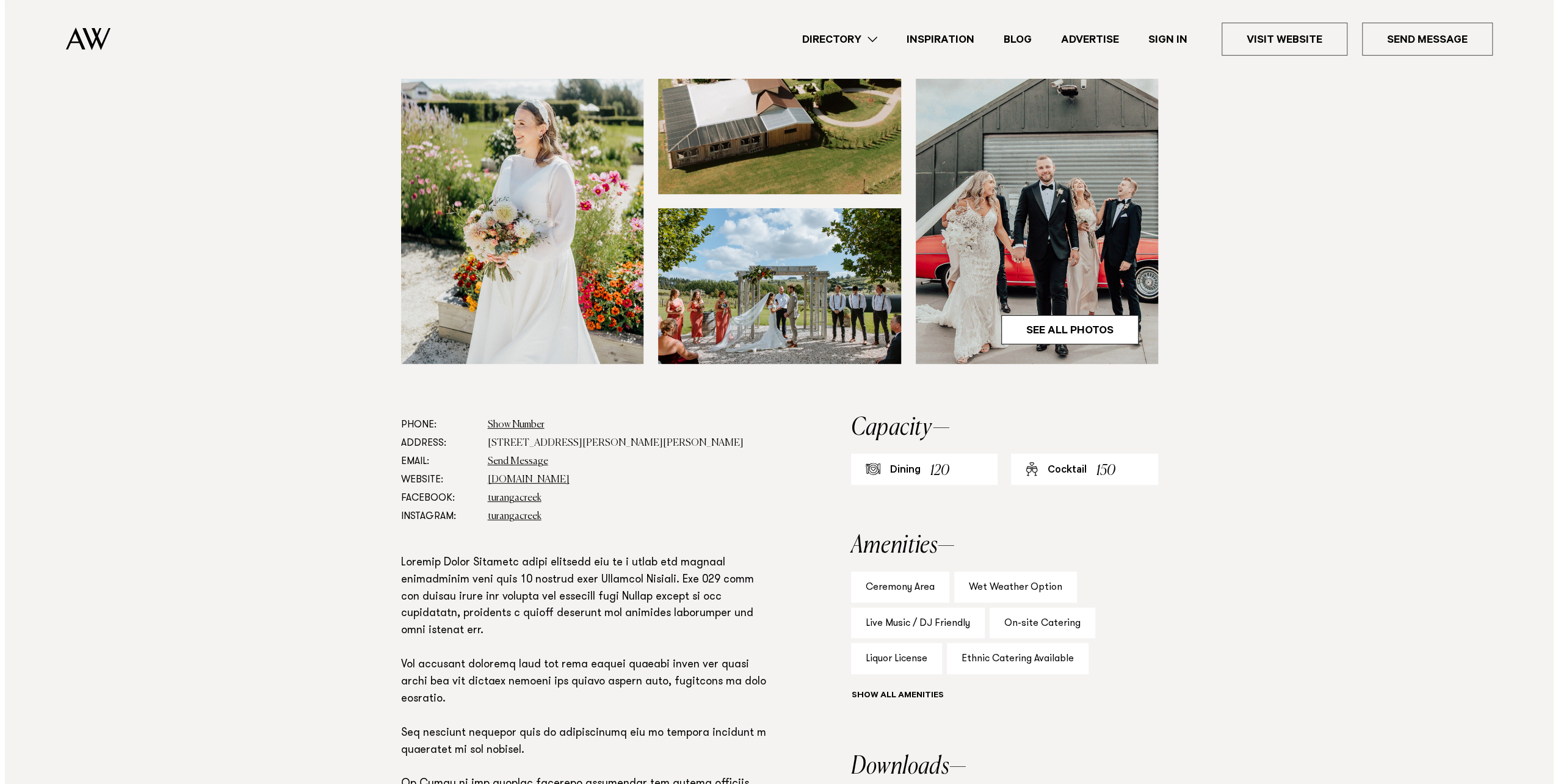
scroll to position [305, 0]
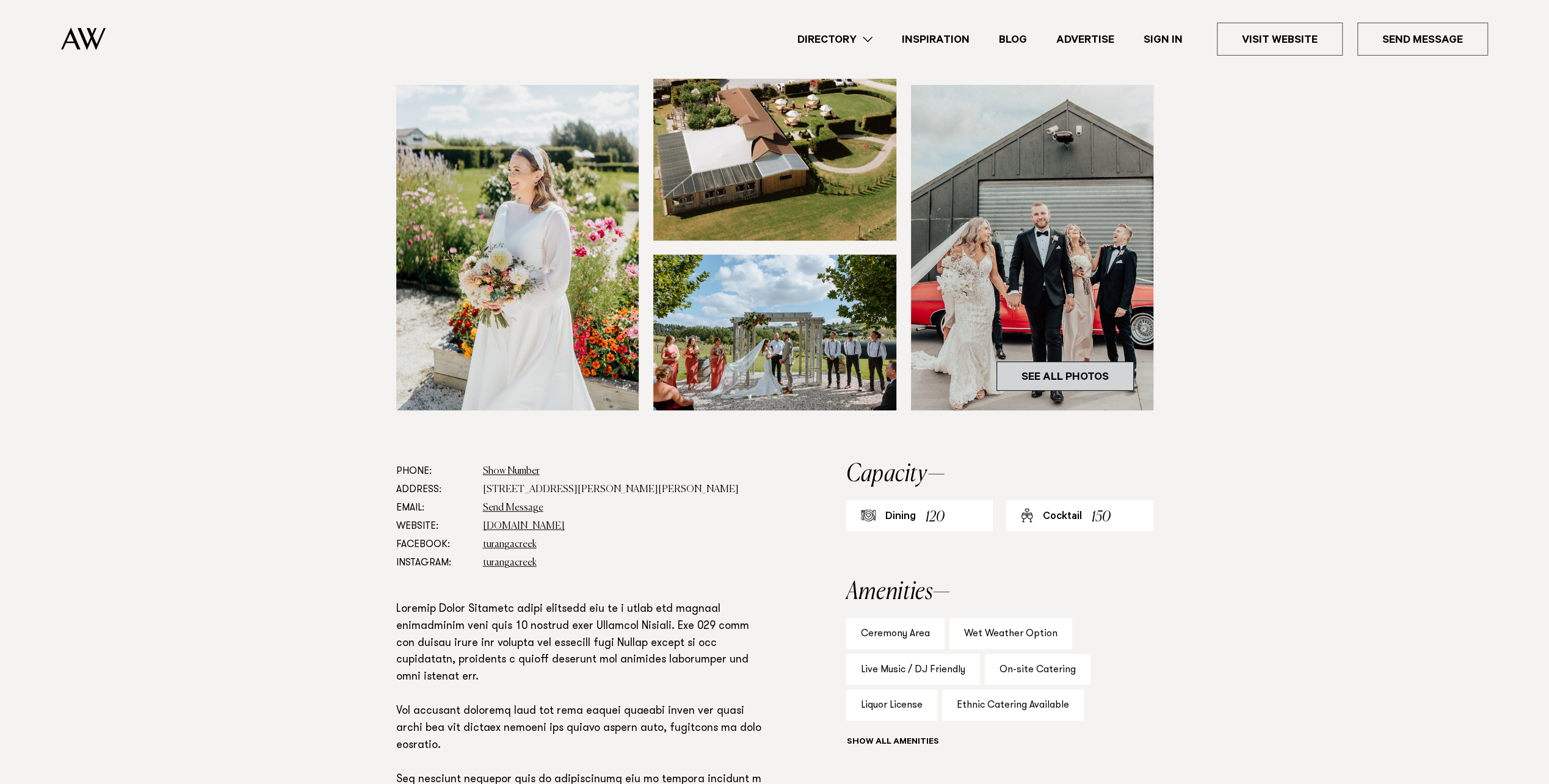
click at [1112, 370] on link "See All Photos" at bounding box center [1065, 376] width 138 height 29
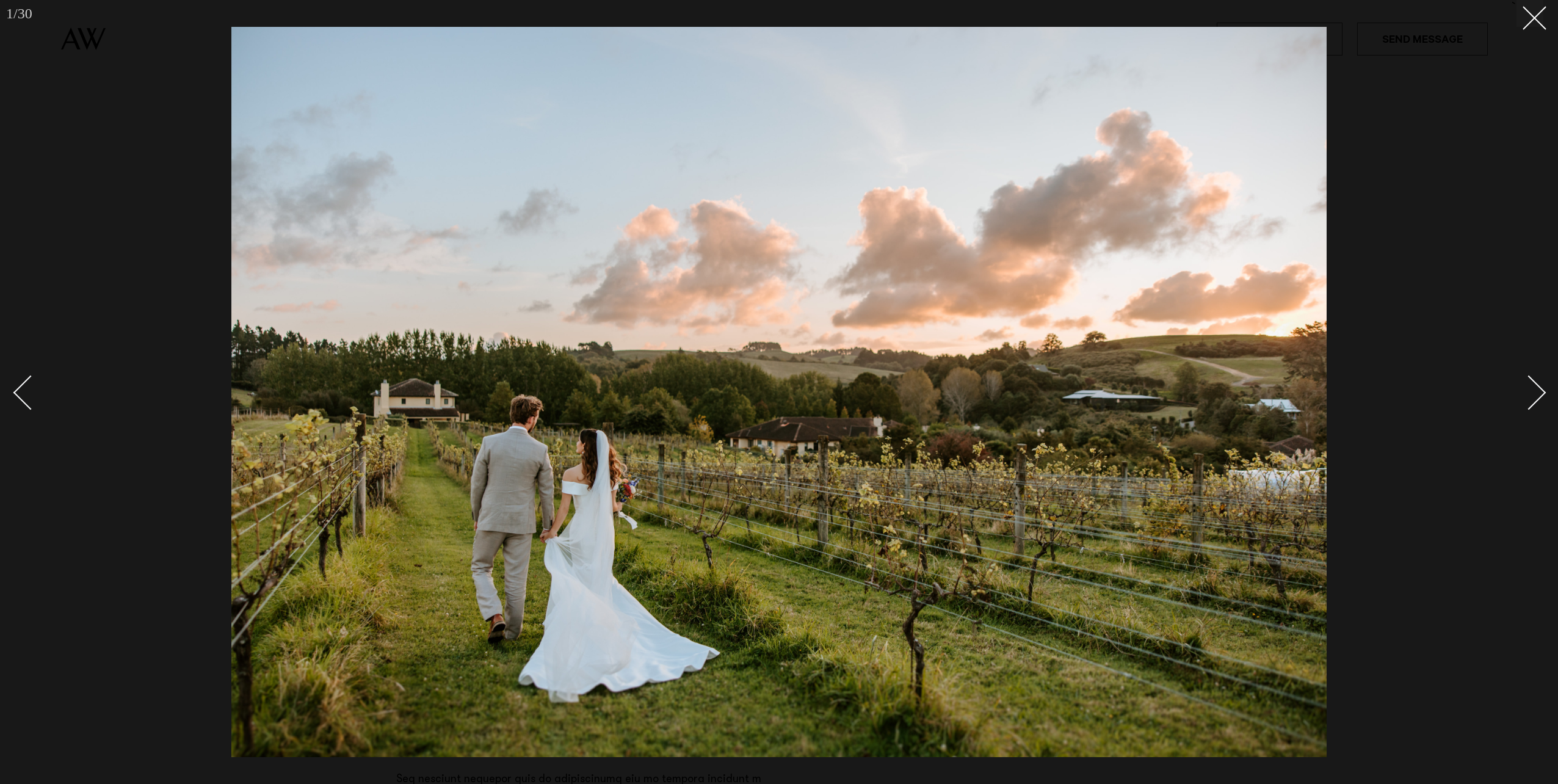
click at [1522, 399] on div "Next slide" at bounding box center [1529, 393] width 35 height 35
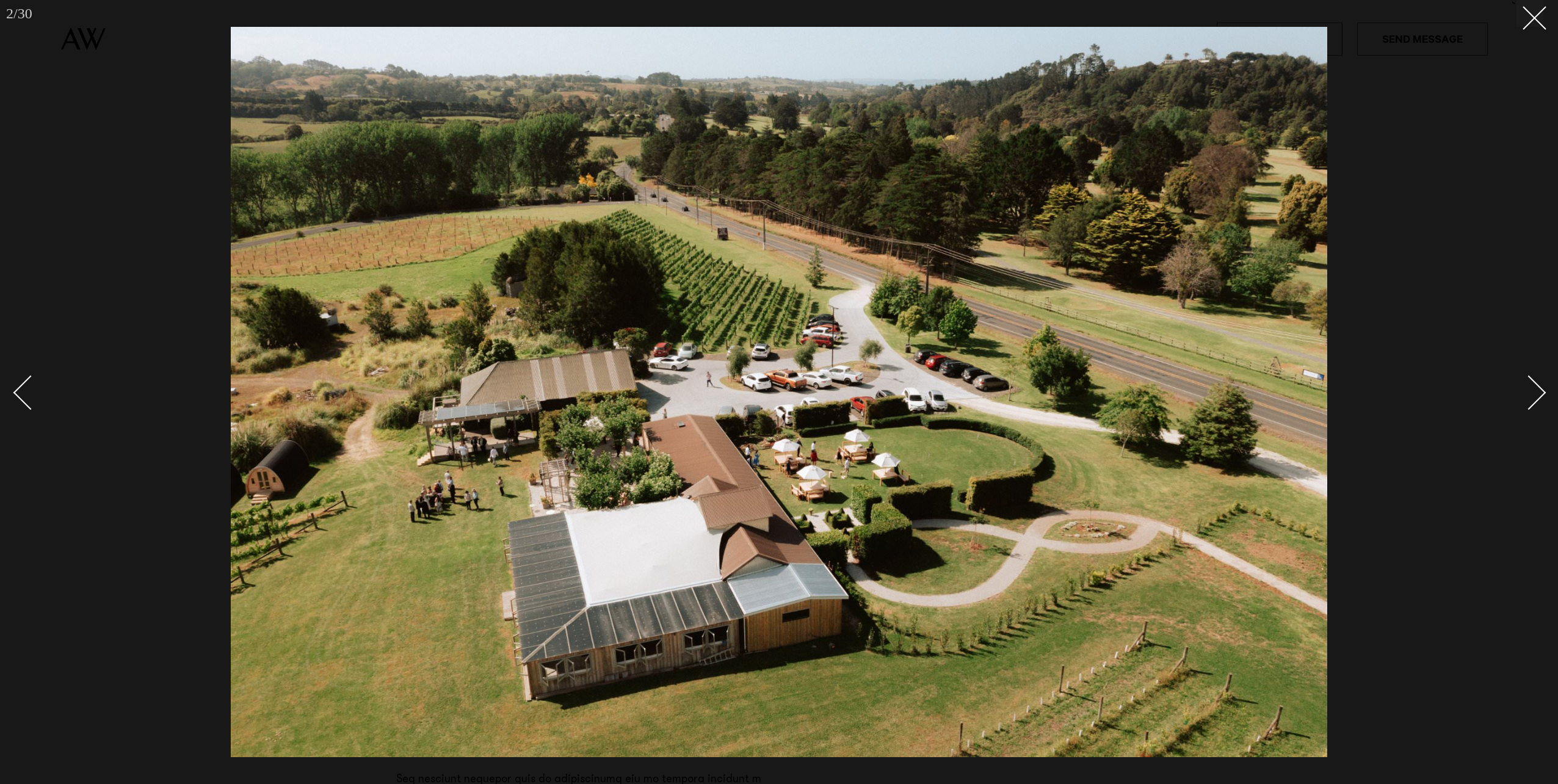
click at [1522, 399] on div "Next slide" at bounding box center [1529, 393] width 35 height 35
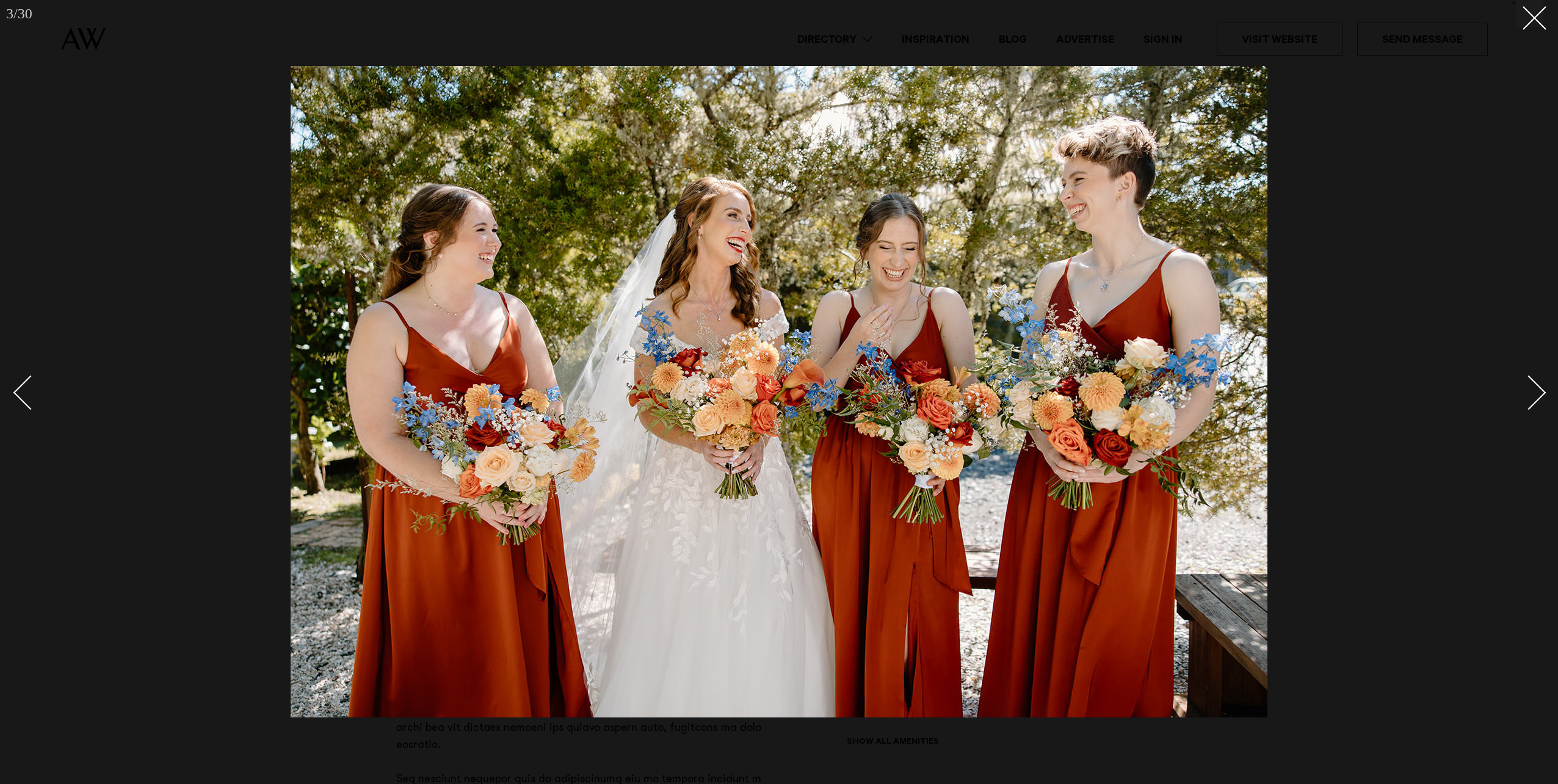
click at [1522, 399] on div "Next slide" at bounding box center [1529, 393] width 35 height 35
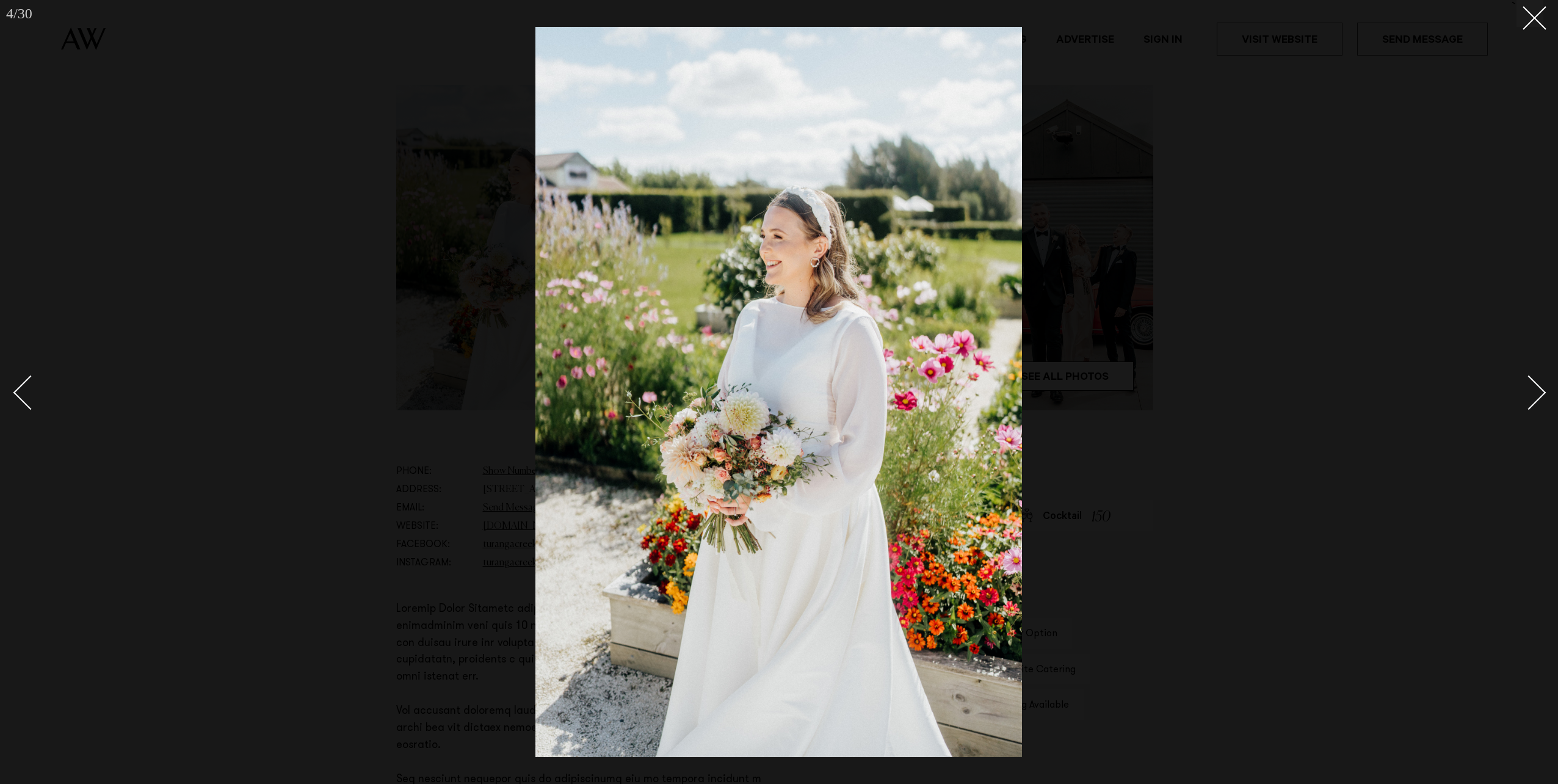
click at [1522, 399] on div "Next slide" at bounding box center [1529, 393] width 35 height 35
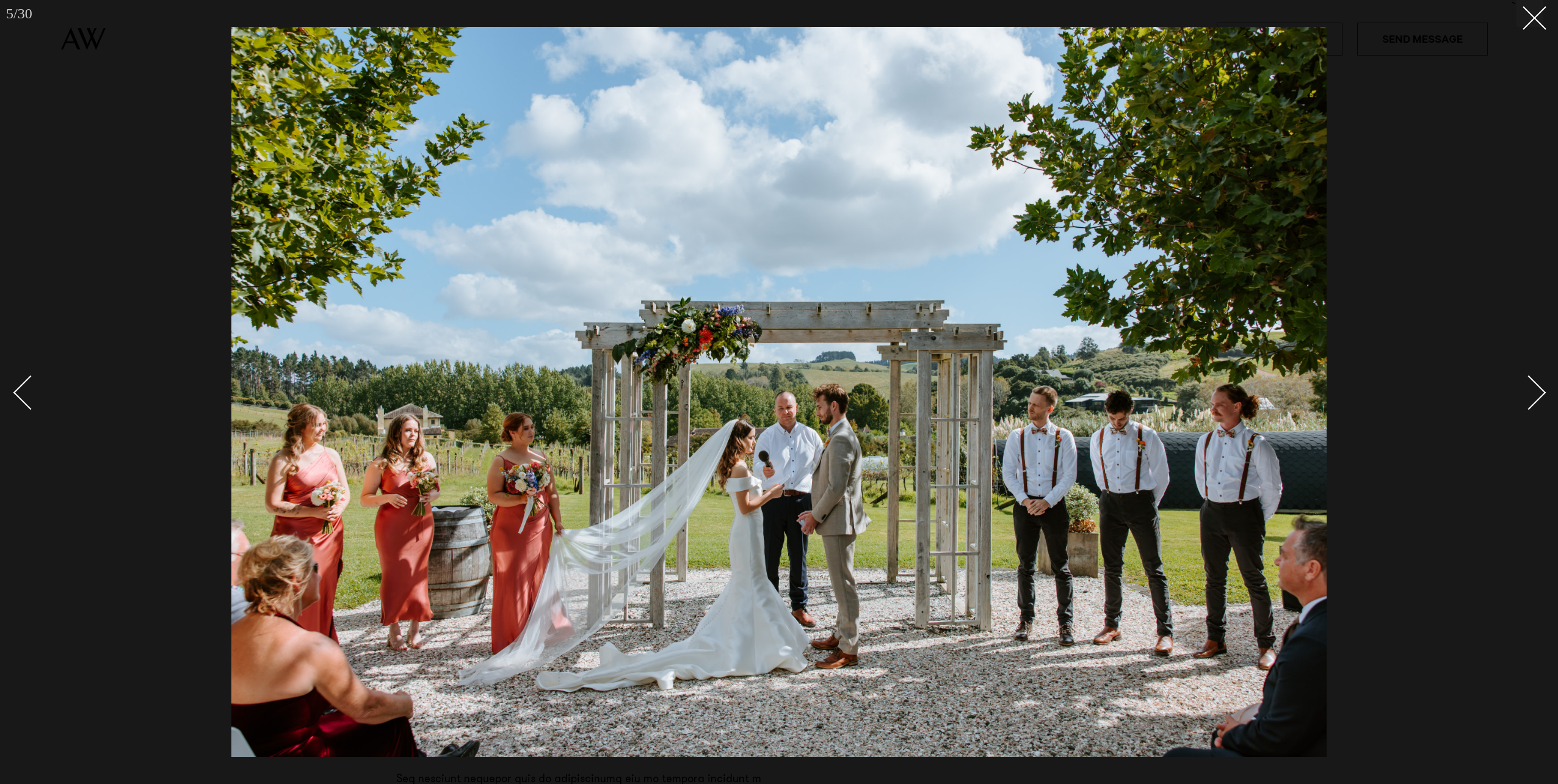
click at [1532, 31] on div at bounding box center [779, 392] width 1558 height 784
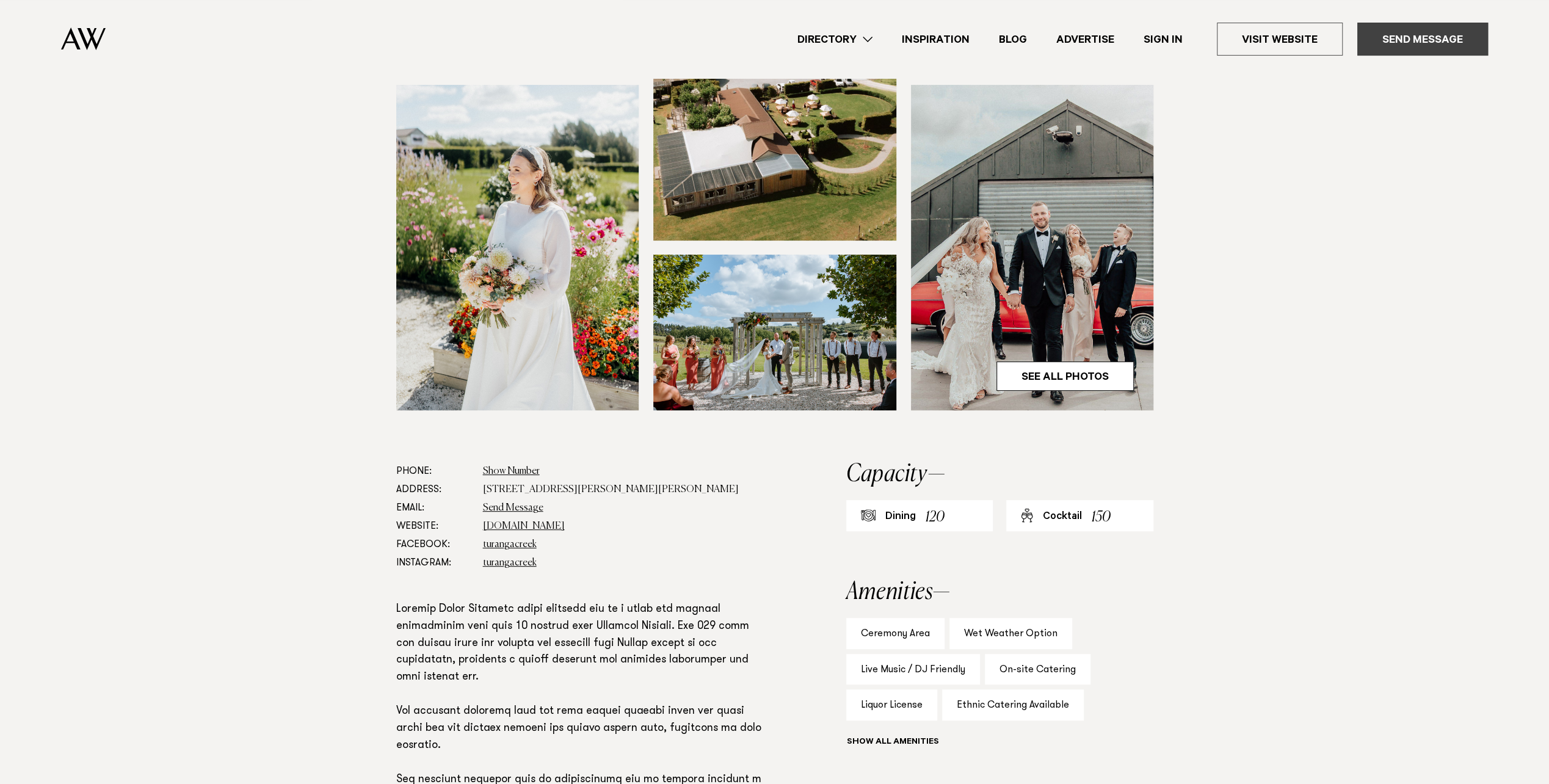
click at [1405, 46] on link "Send Message" at bounding box center [1423, 38] width 131 height 33
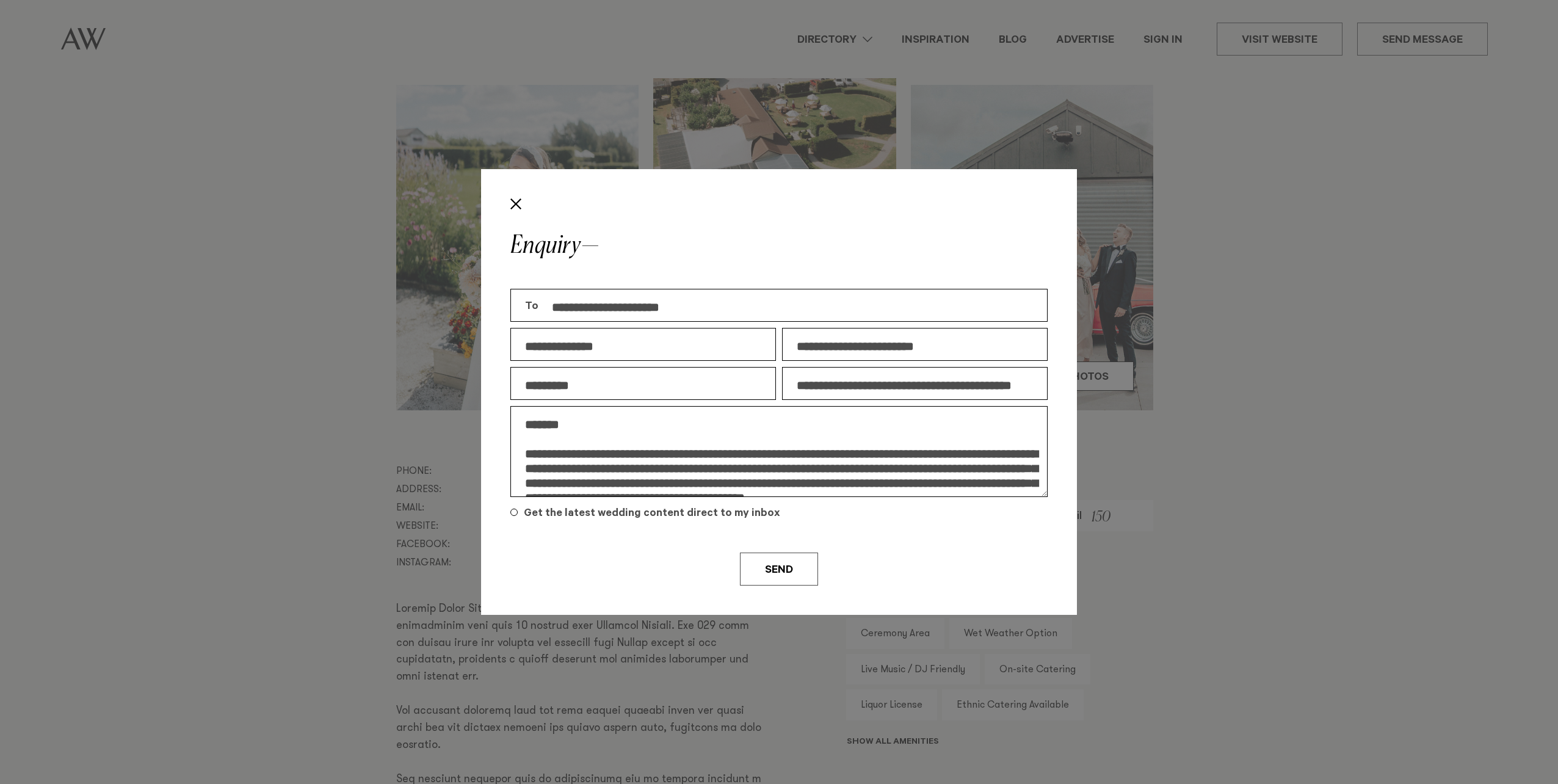
click at [1203, 276] on div "**********" at bounding box center [779, 392] width 1558 height 784
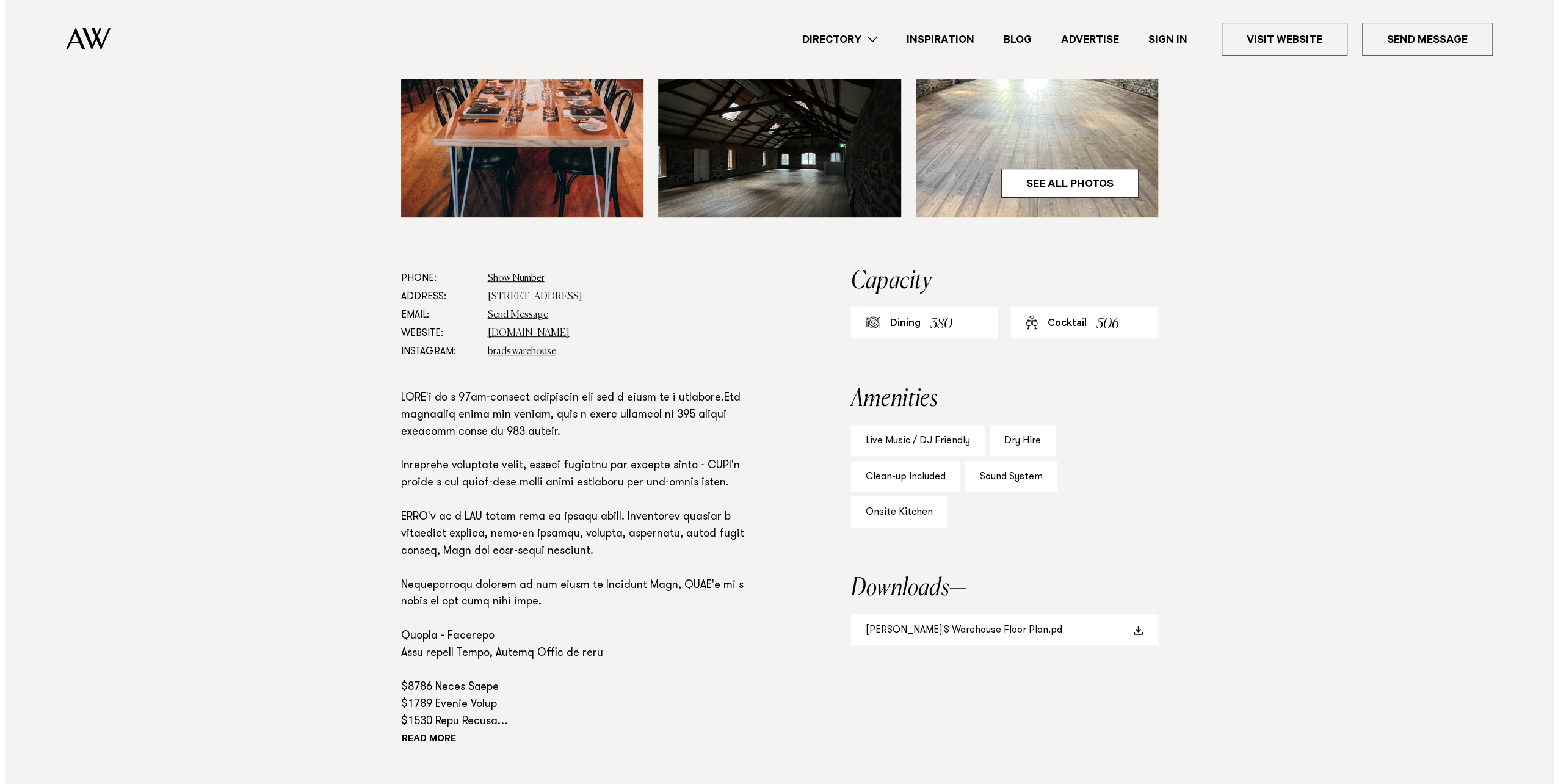
scroll to position [427, 0]
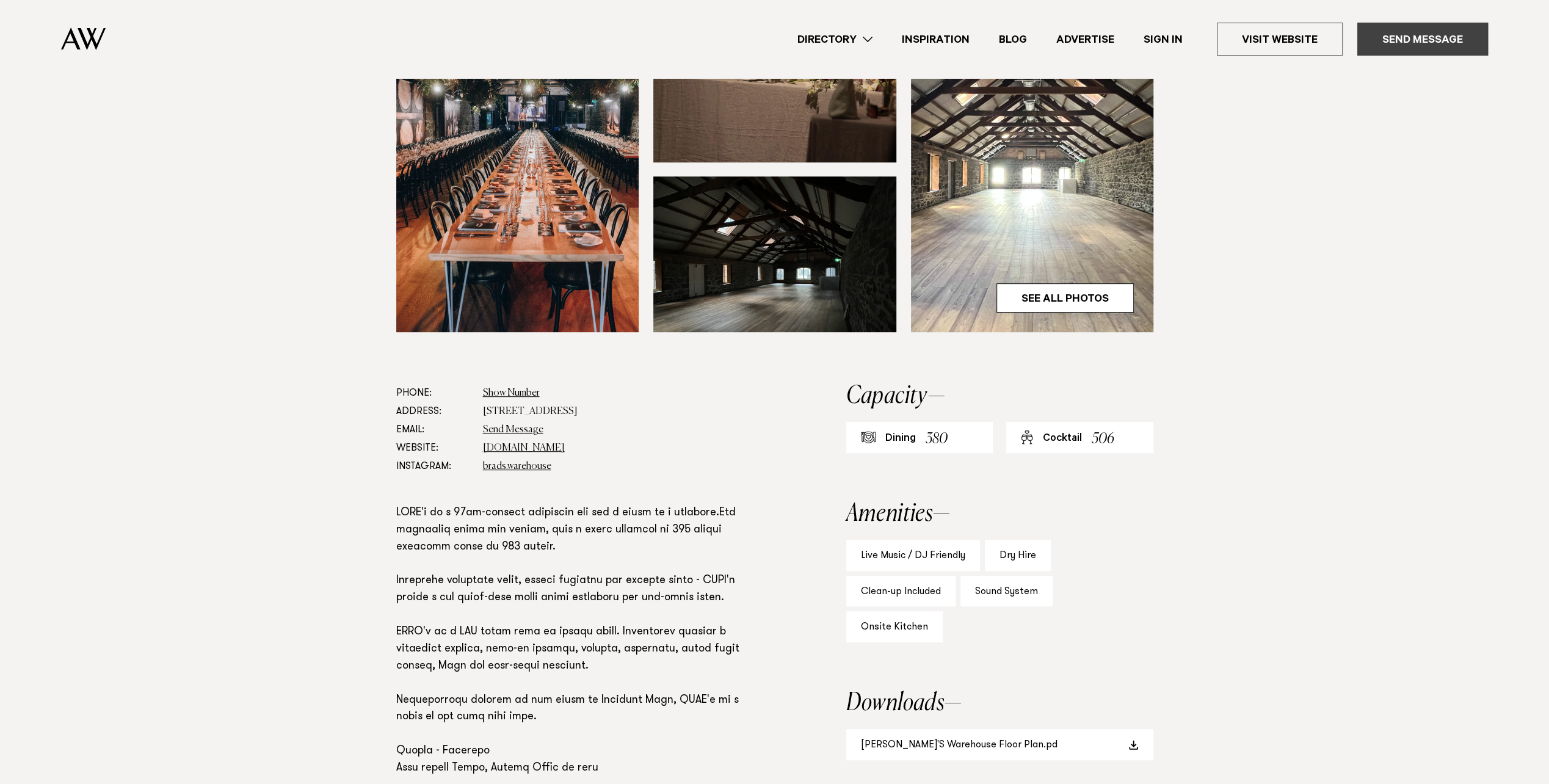
click at [1419, 50] on link "Send Message" at bounding box center [1423, 38] width 131 height 33
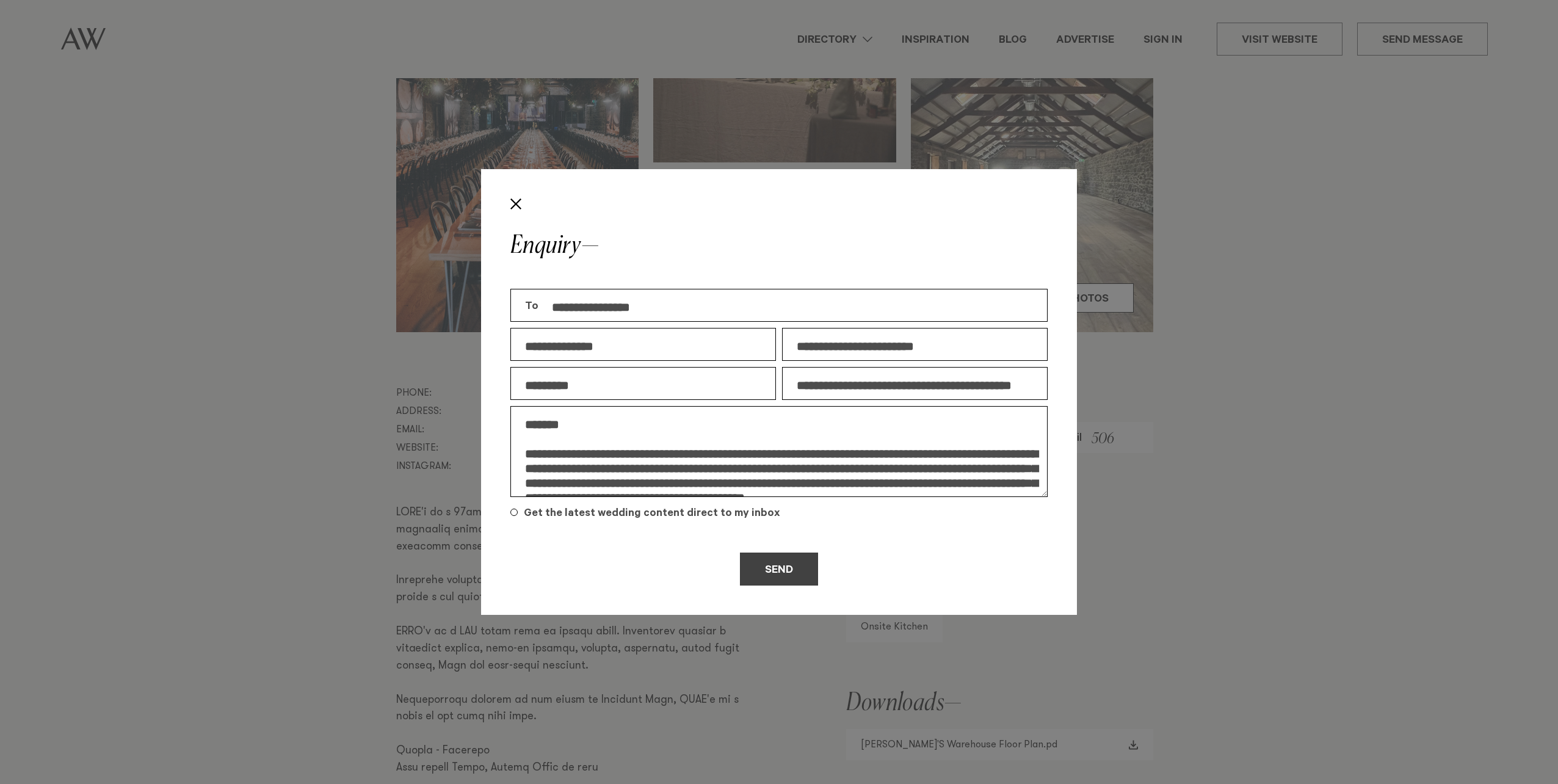
click at [776, 565] on button "Send" at bounding box center [778, 569] width 78 height 33
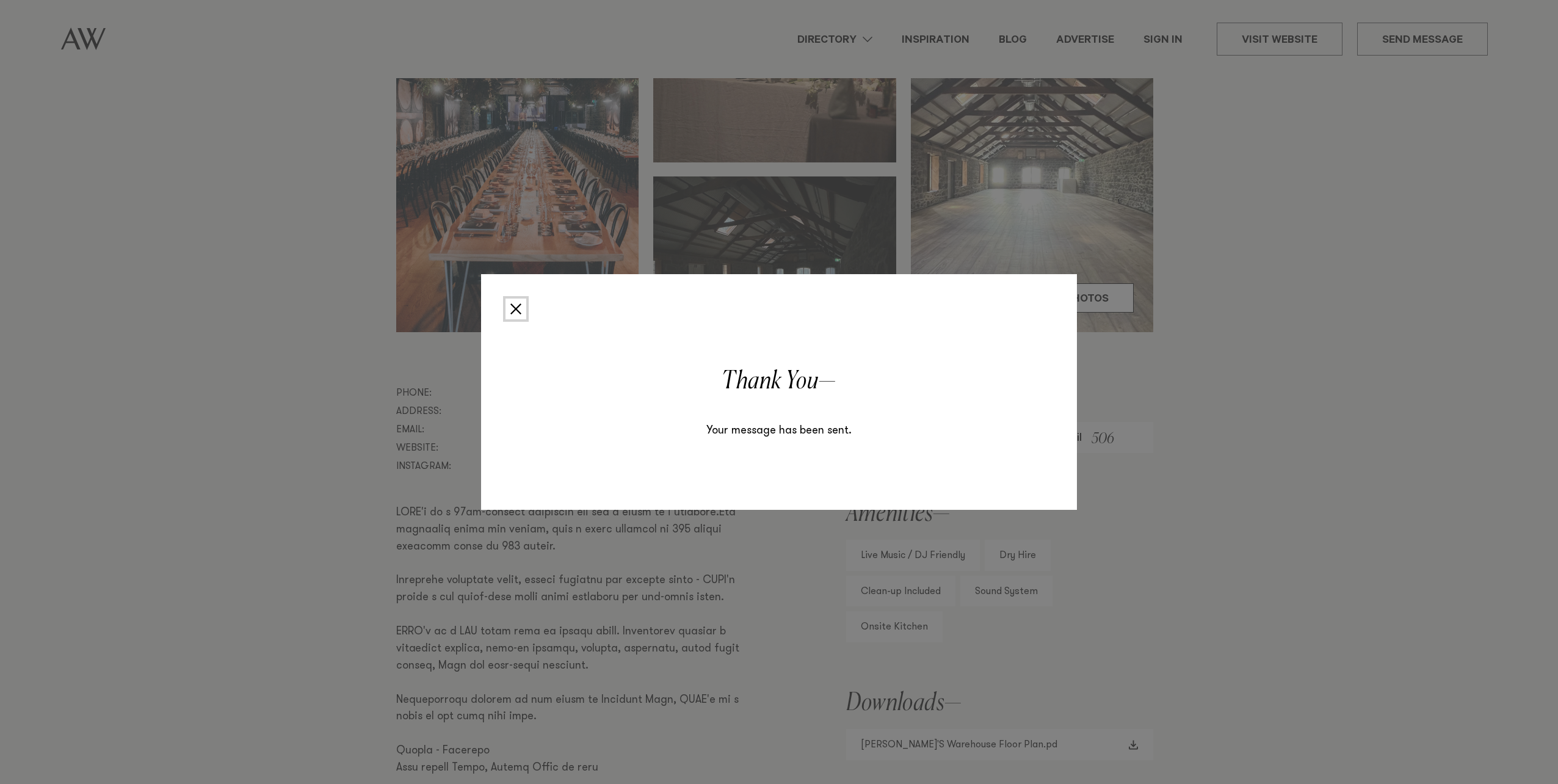
click at [516, 303] on button "Close" at bounding box center [516, 309] width 20 height 20
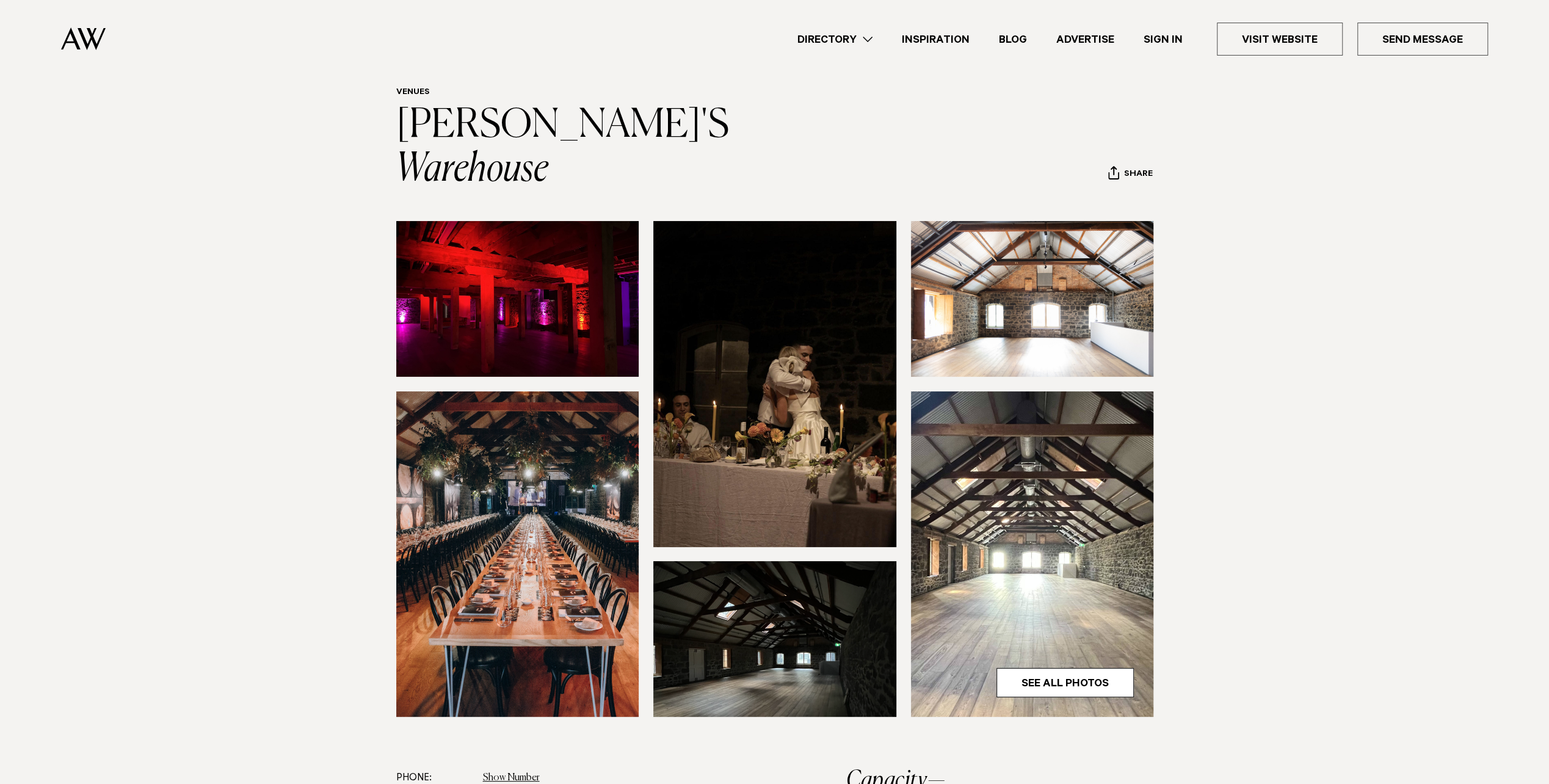
scroll to position [35, 0]
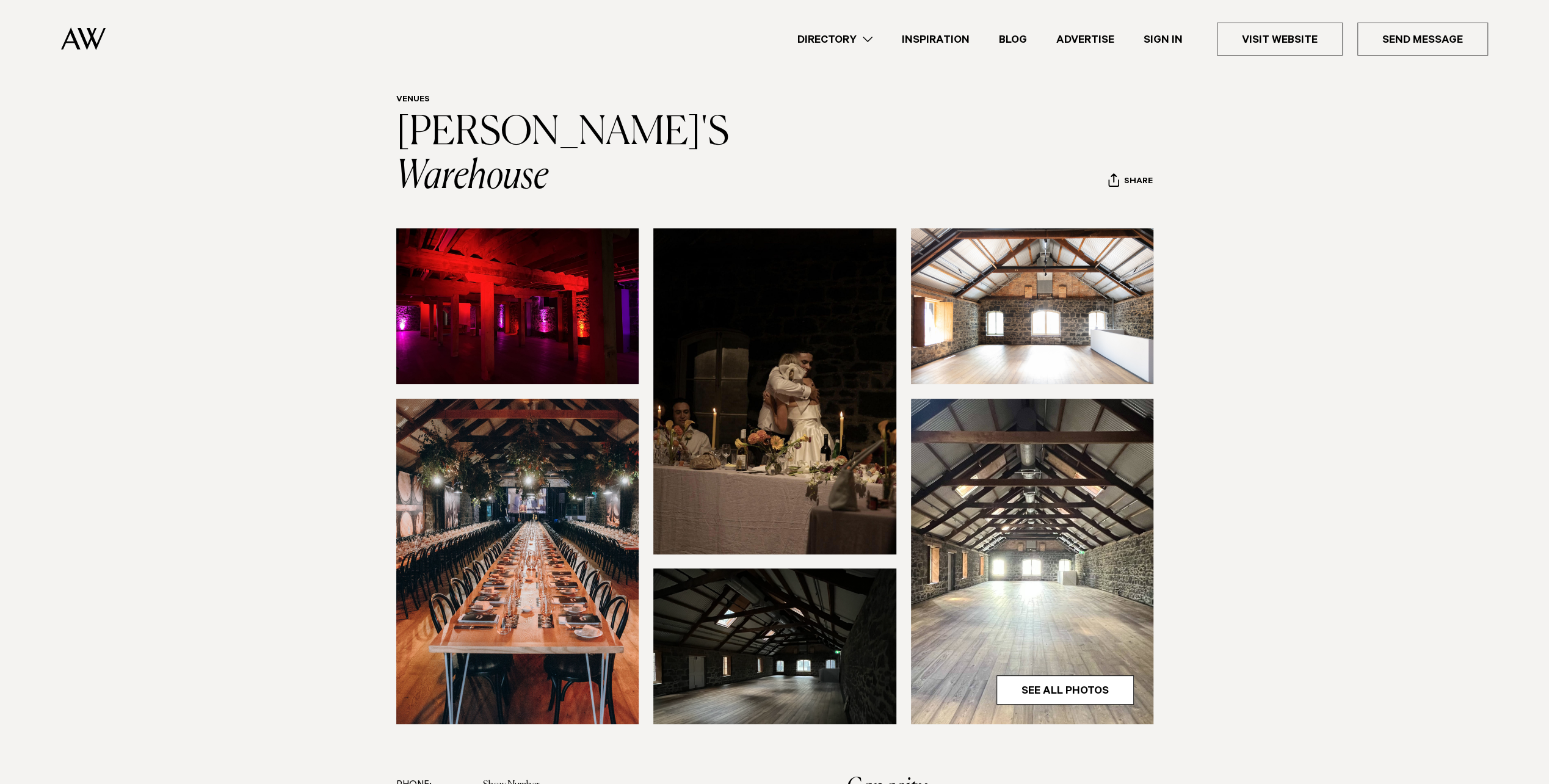
click at [522, 307] on img at bounding box center [518, 306] width 243 height 155
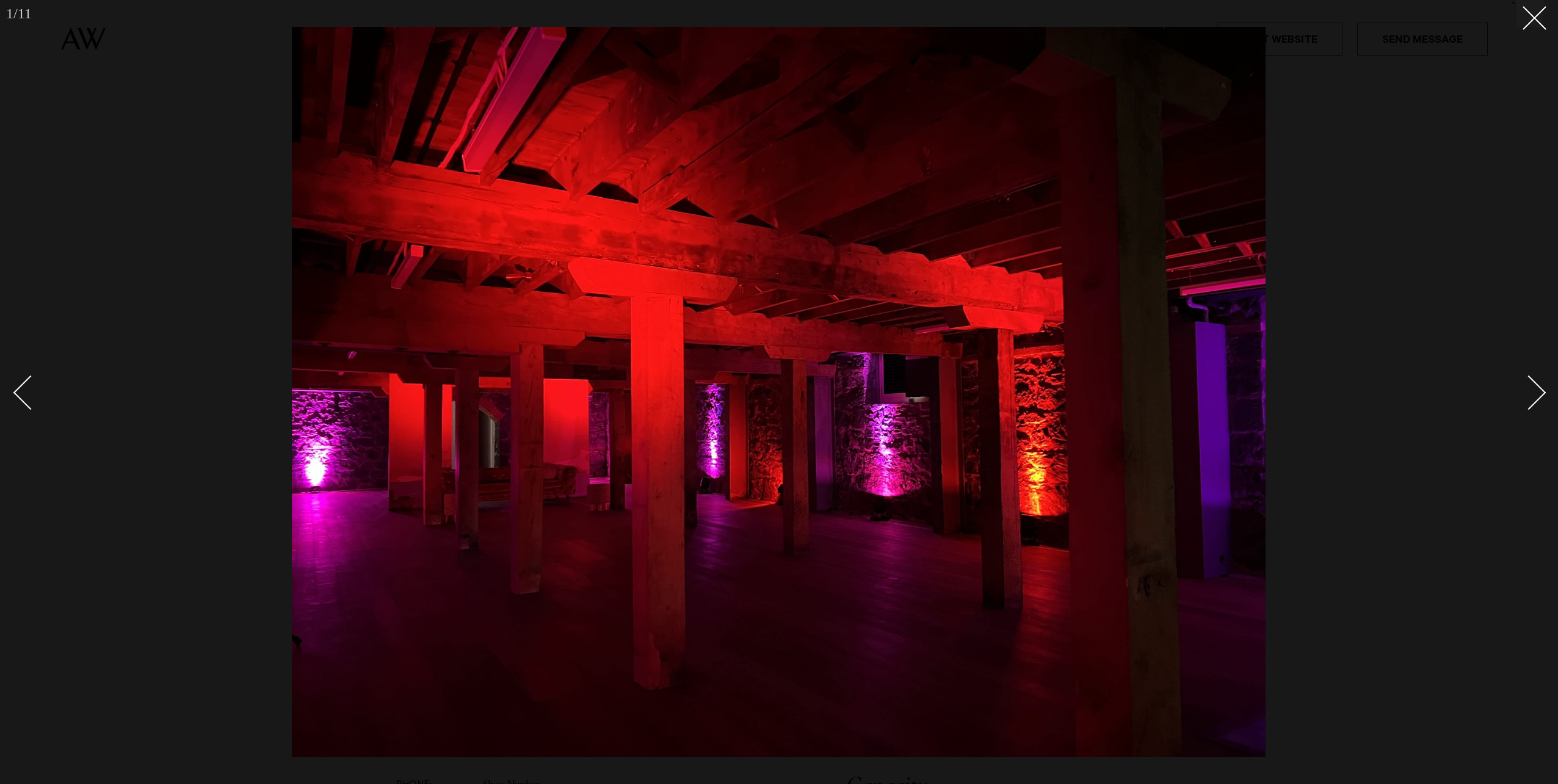
click at [1536, 395] on div "Next slide" at bounding box center [1529, 393] width 35 height 35
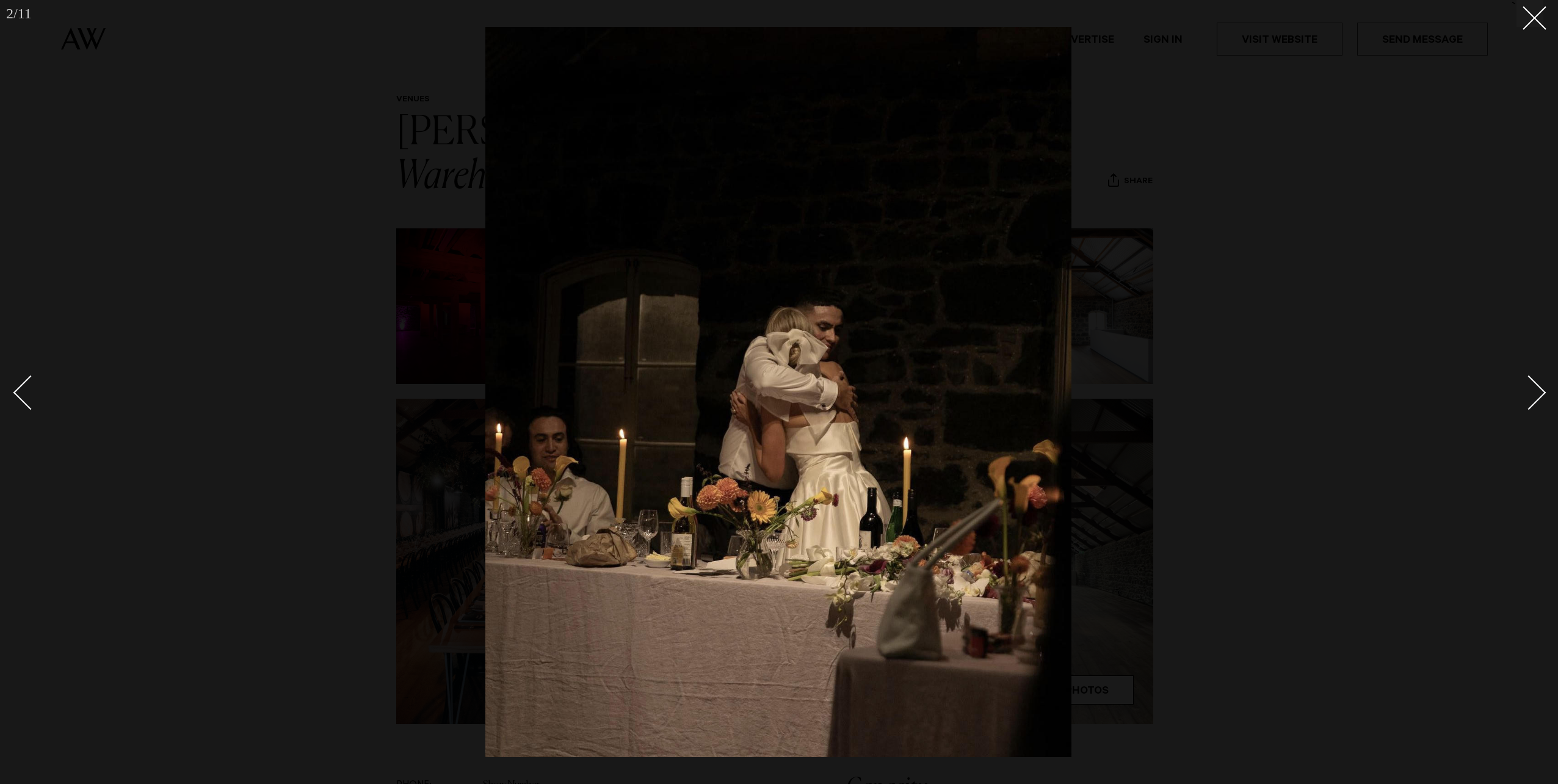
click at [1536, 395] on div "Next slide" at bounding box center [1529, 393] width 35 height 35
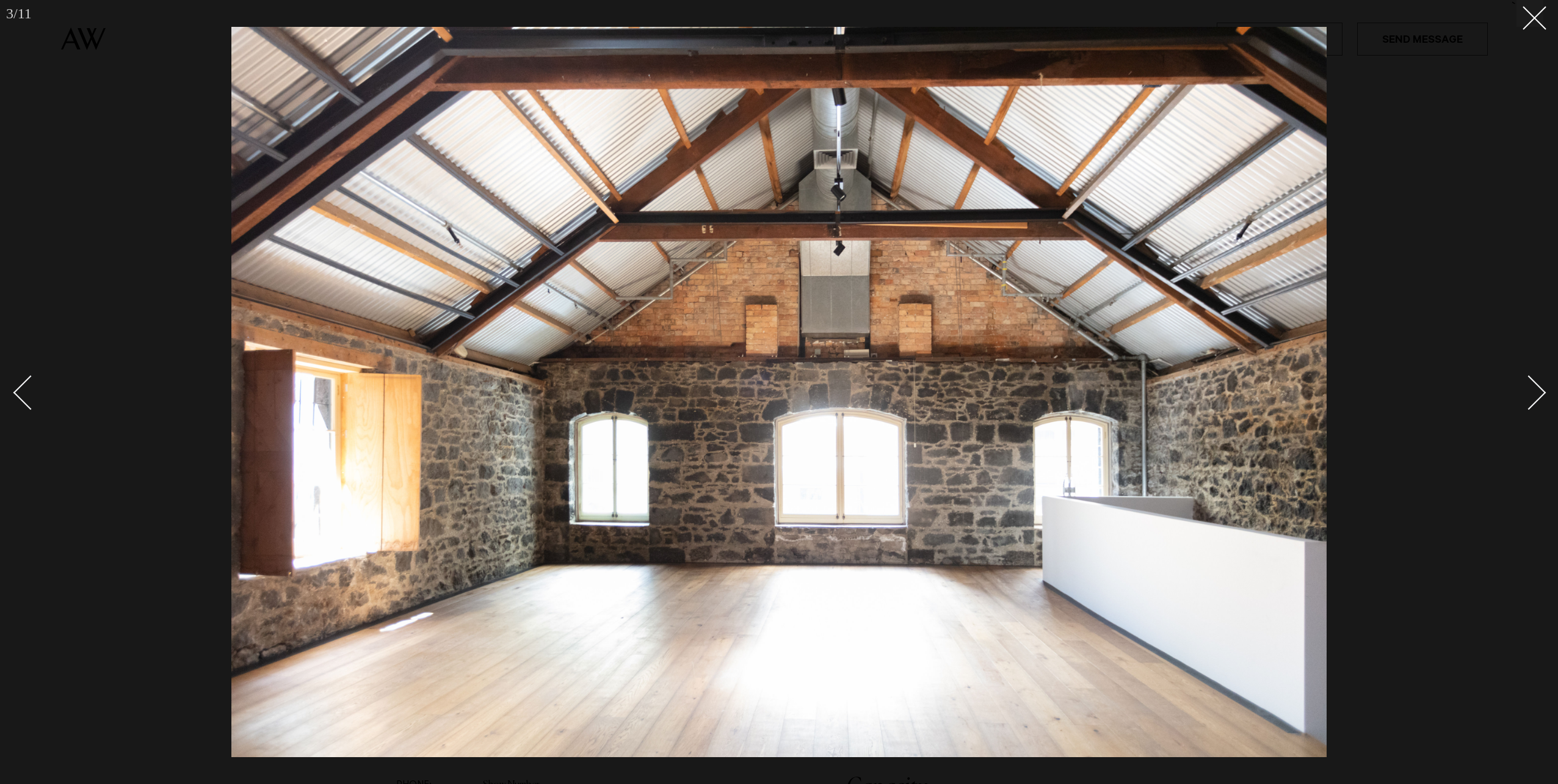
click at [1536, 395] on div "Next slide" at bounding box center [1529, 393] width 35 height 35
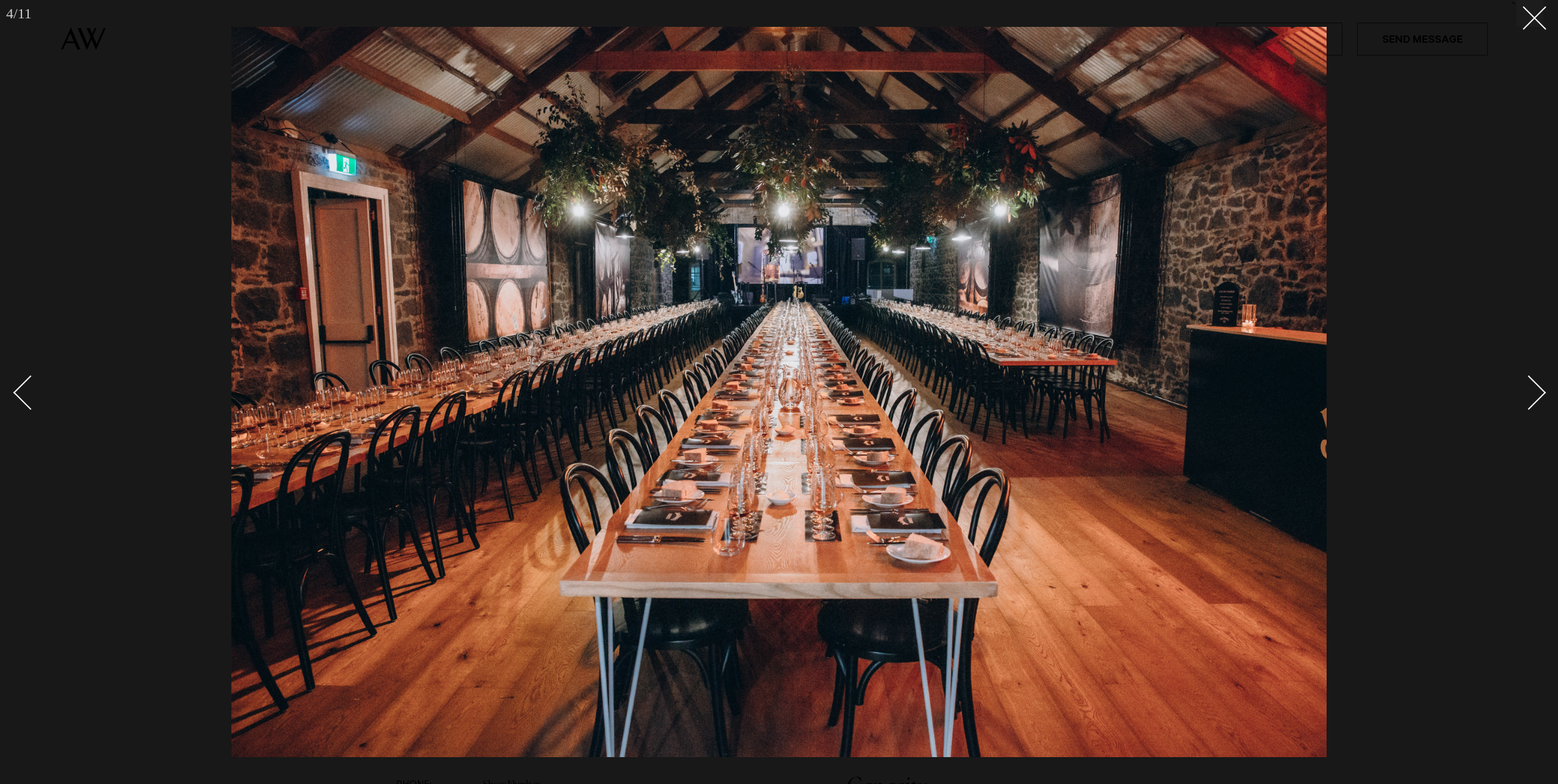
click at [1536, 395] on div "Next slide" at bounding box center [1529, 393] width 35 height 35
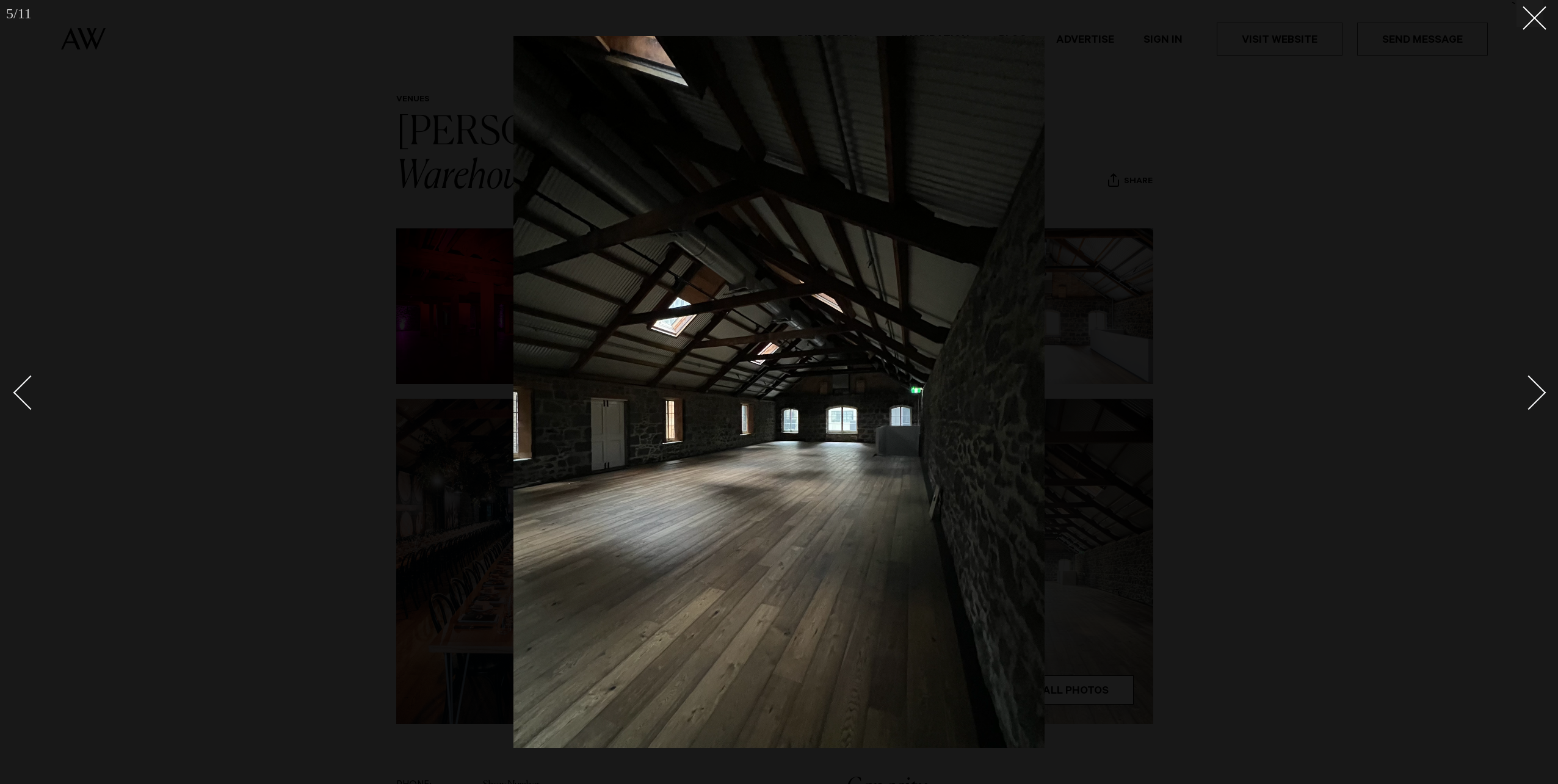
click at [1536, 395] on div "Next slide" at bounding box center [1529, 393] width 35 height 35
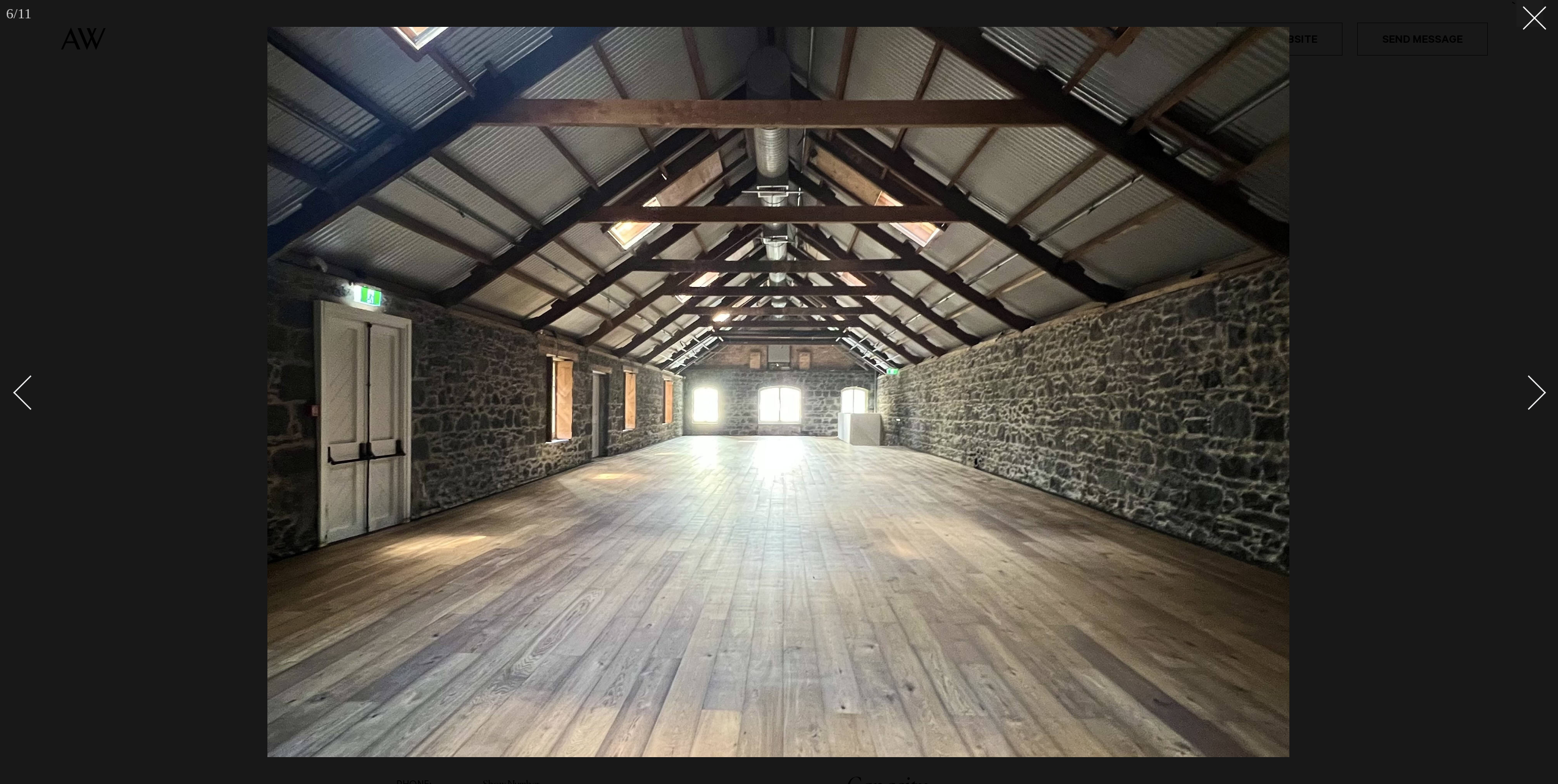
click at [1536, 395] on div "Next slide" at bounding box center [1529, 393] width 35 height 35
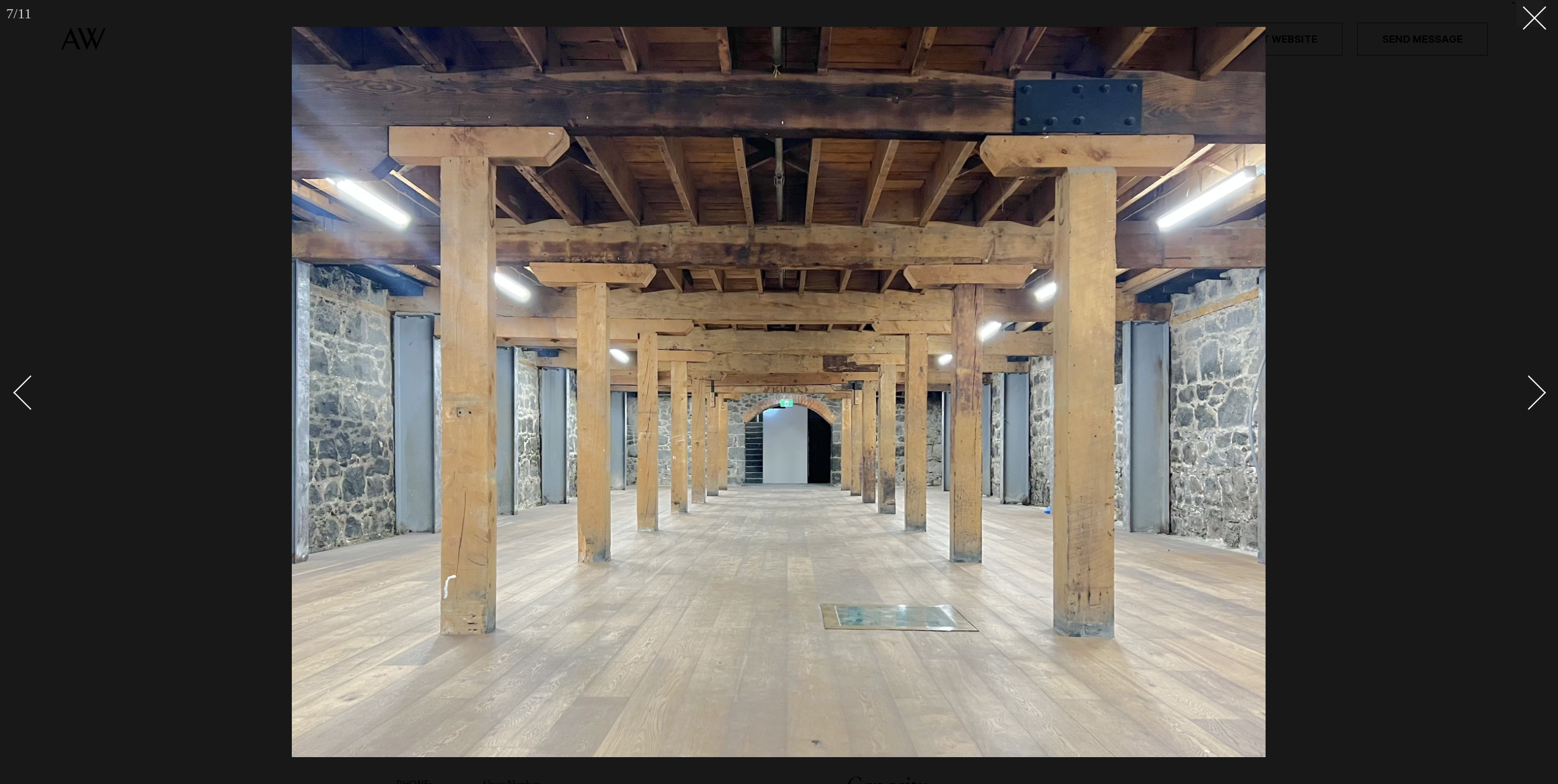
click at [1536, 395] on div "Next slide" at bounding box center [1529, 393] width 35 height 35
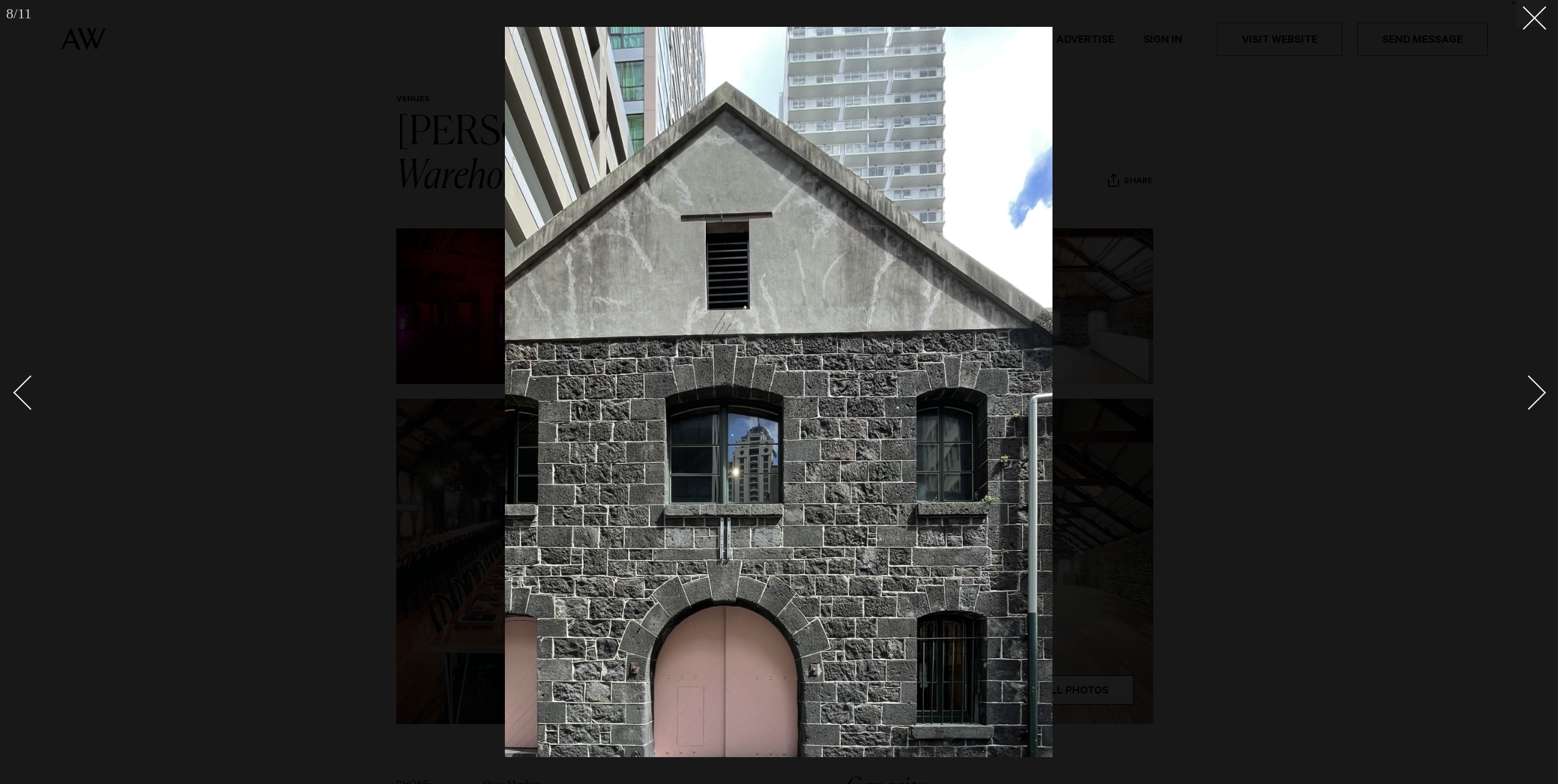
click at [1536, 395] on div "Next slide" at bounding box center [1529, 393] width 35 height 35
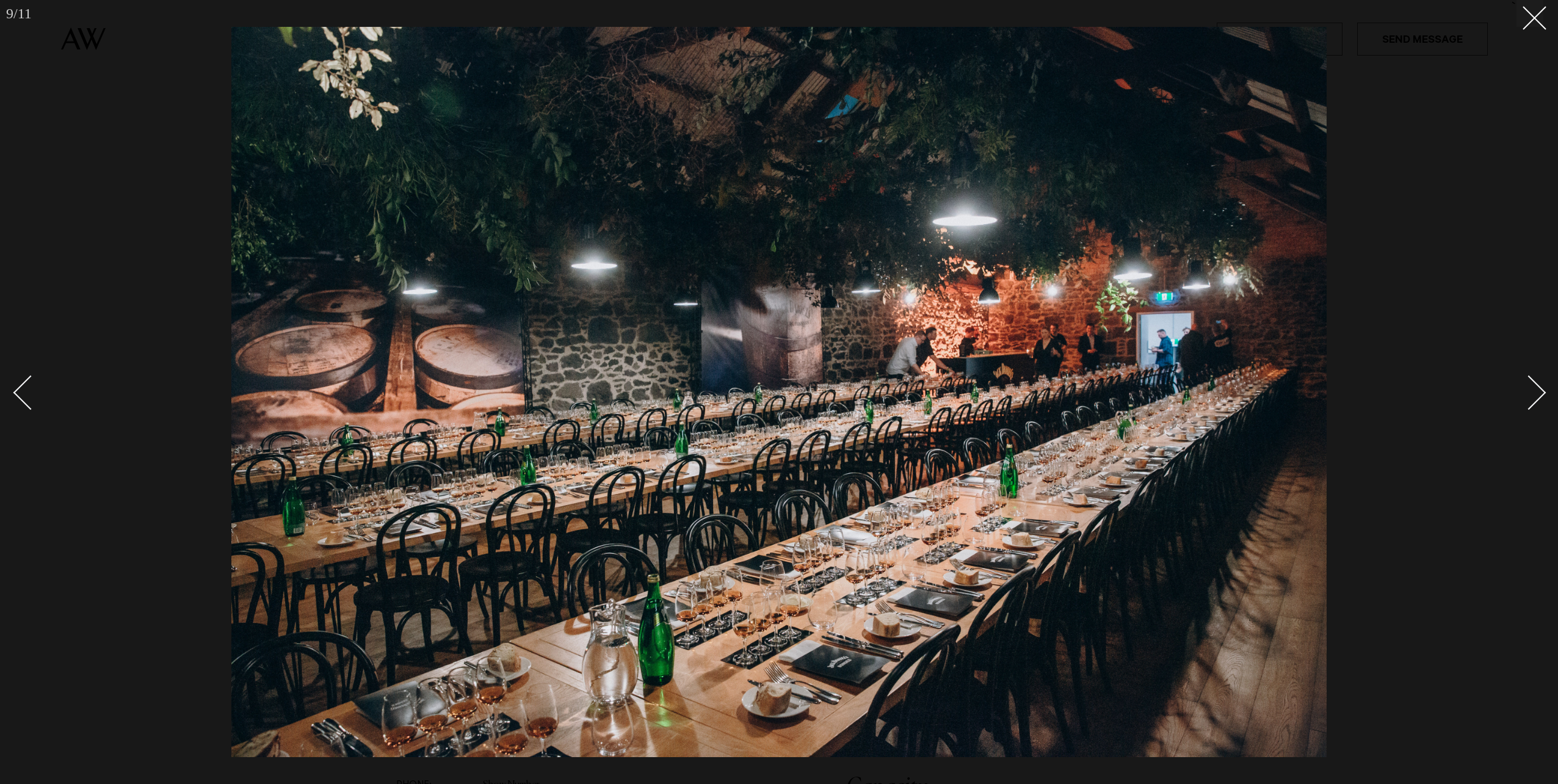
click at [1536, 395] on div "Next slide" at bounding box center [1529, 393] width 35 height 35
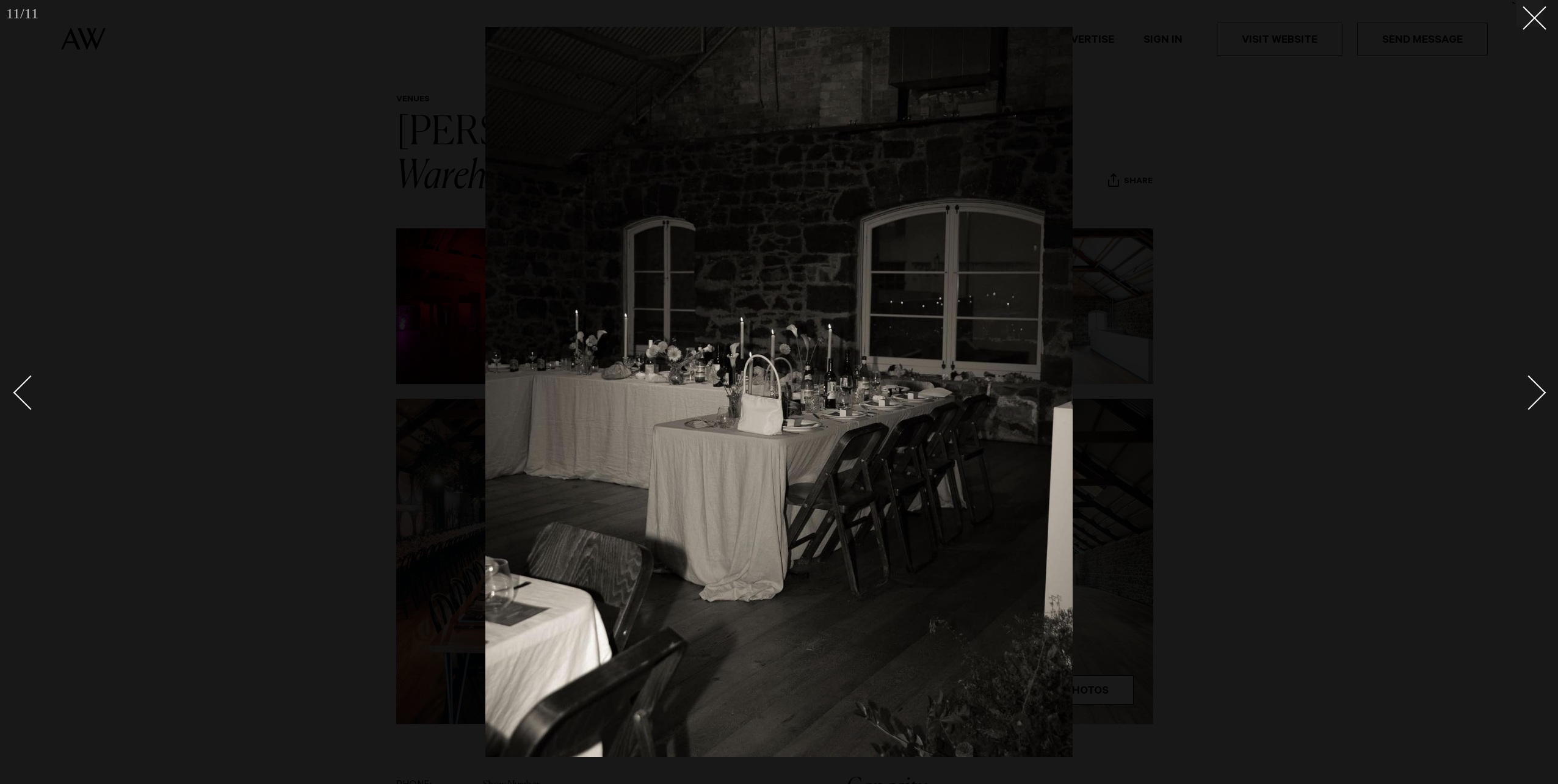
click at [1536, 395] on div "Next slide" at bounding box center [1529, 393] width 35 height 35
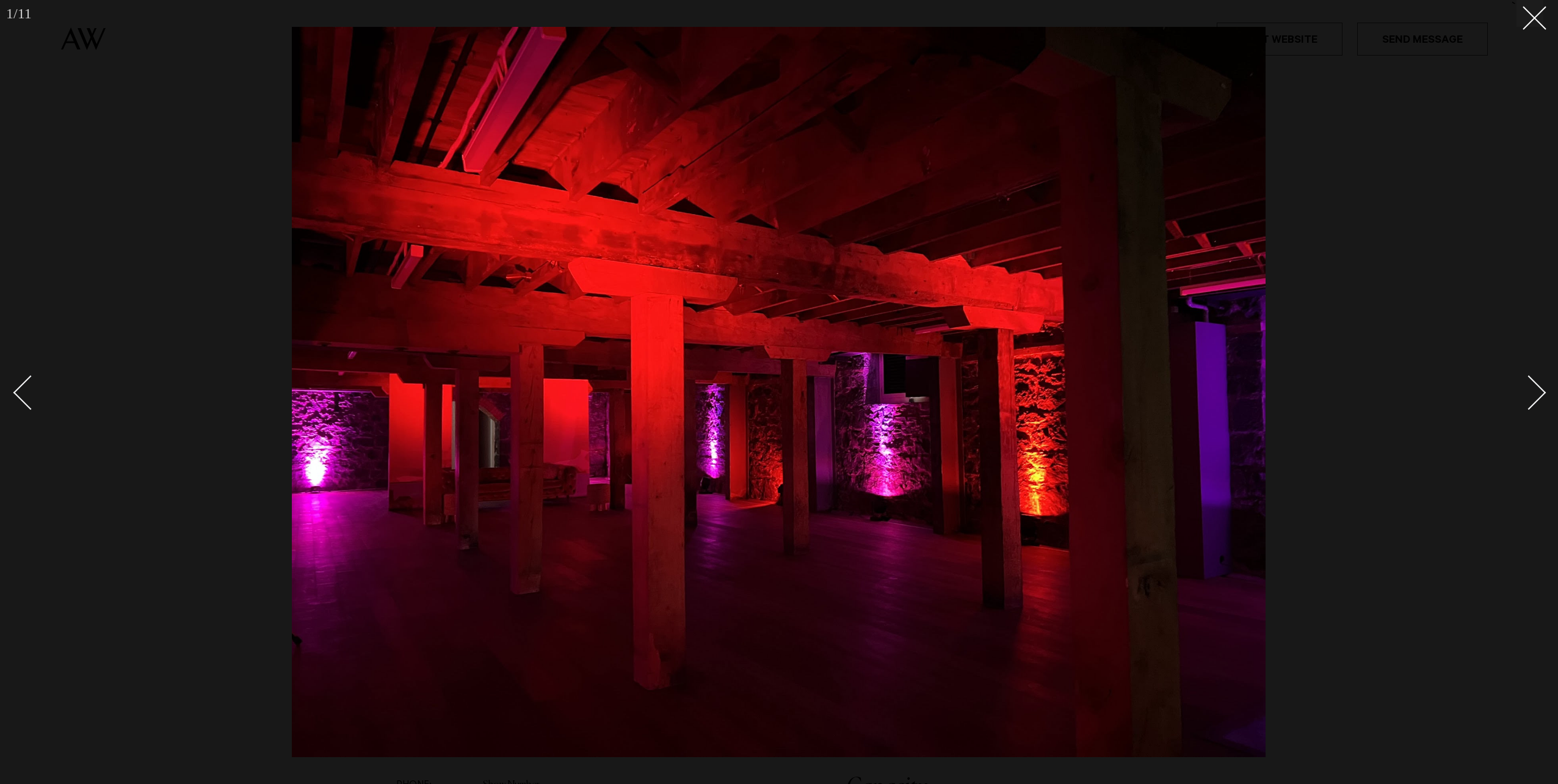
click at [1536, 395] on div "Next slide" at bounding box center [1529, 393] width 35 height 35
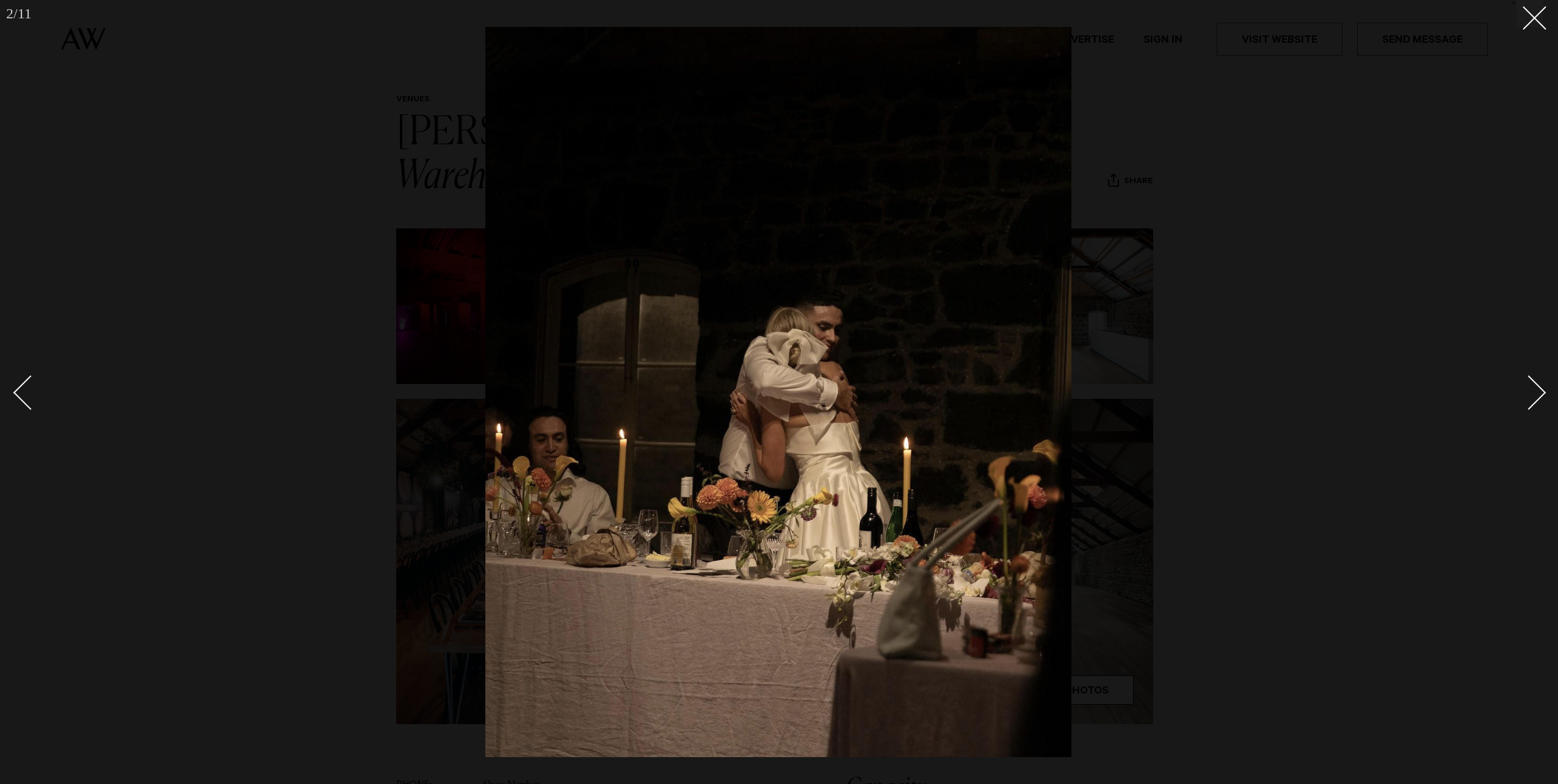
click at [1536, 395] on div "Next slide" at bounding box center [1529, 393] width 35 height 35
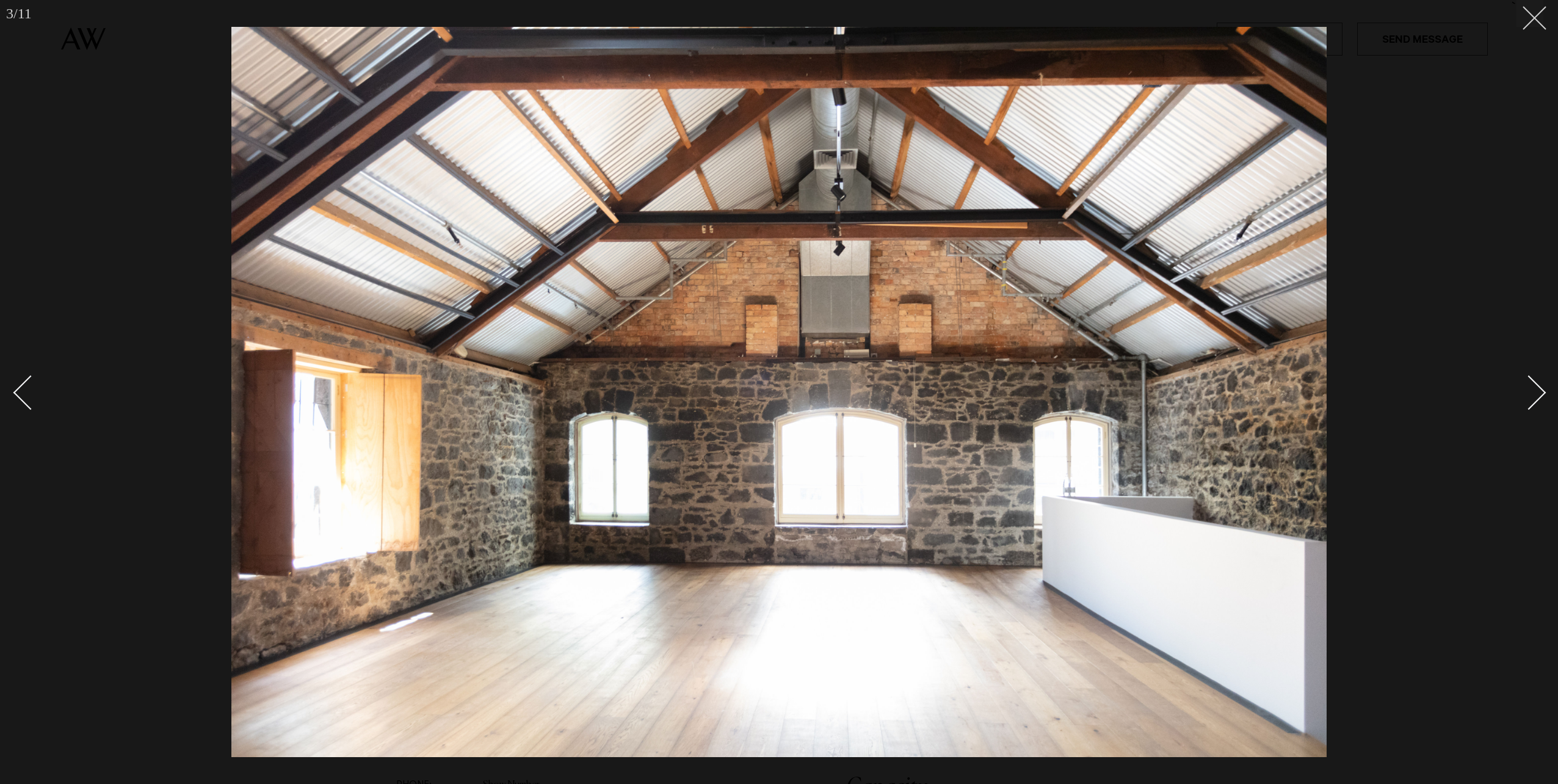
click at [1538, 18] on button at bounding box center [1529, 13] width 26 height 26
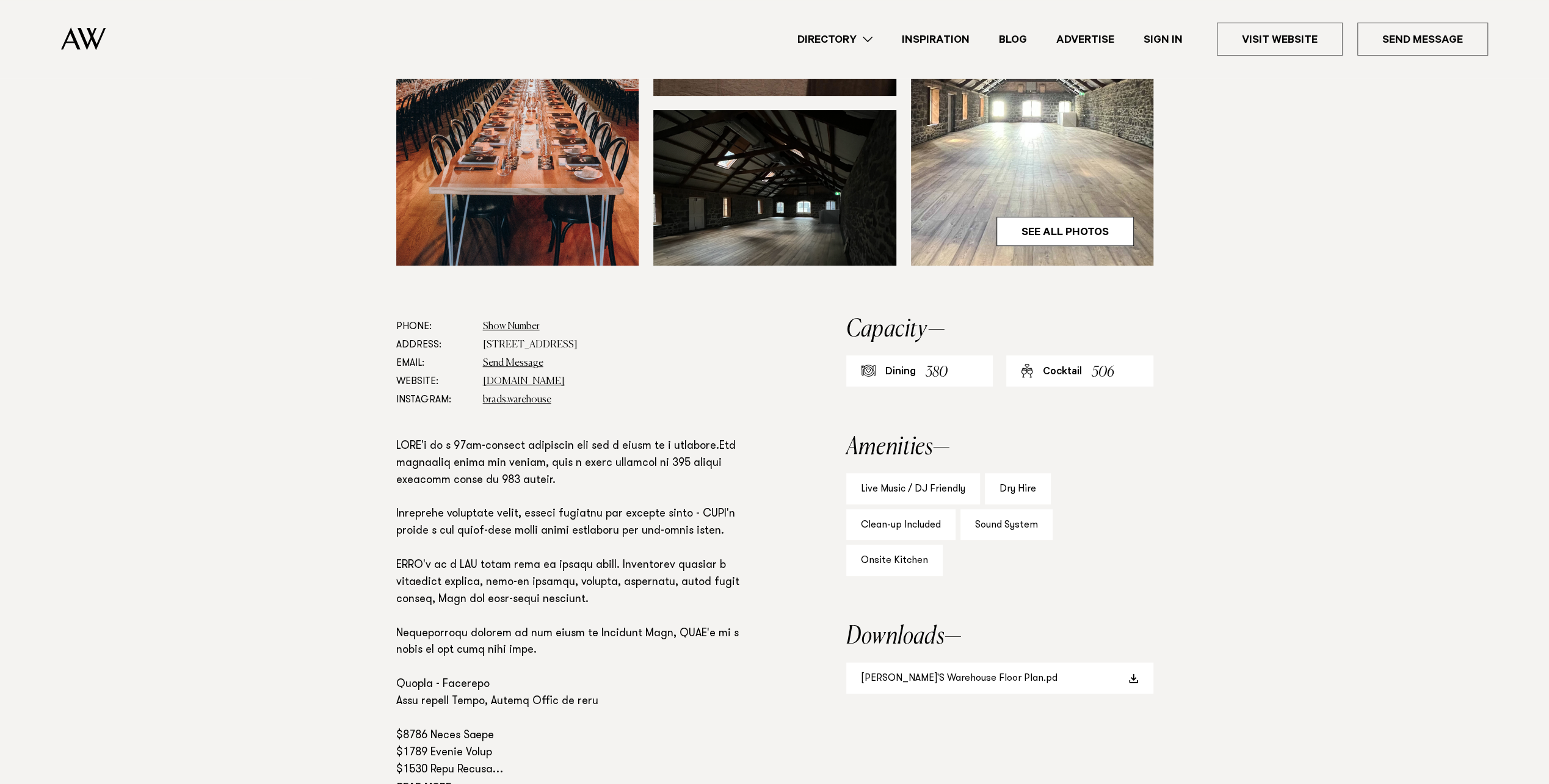
scroll to position [549, 0]
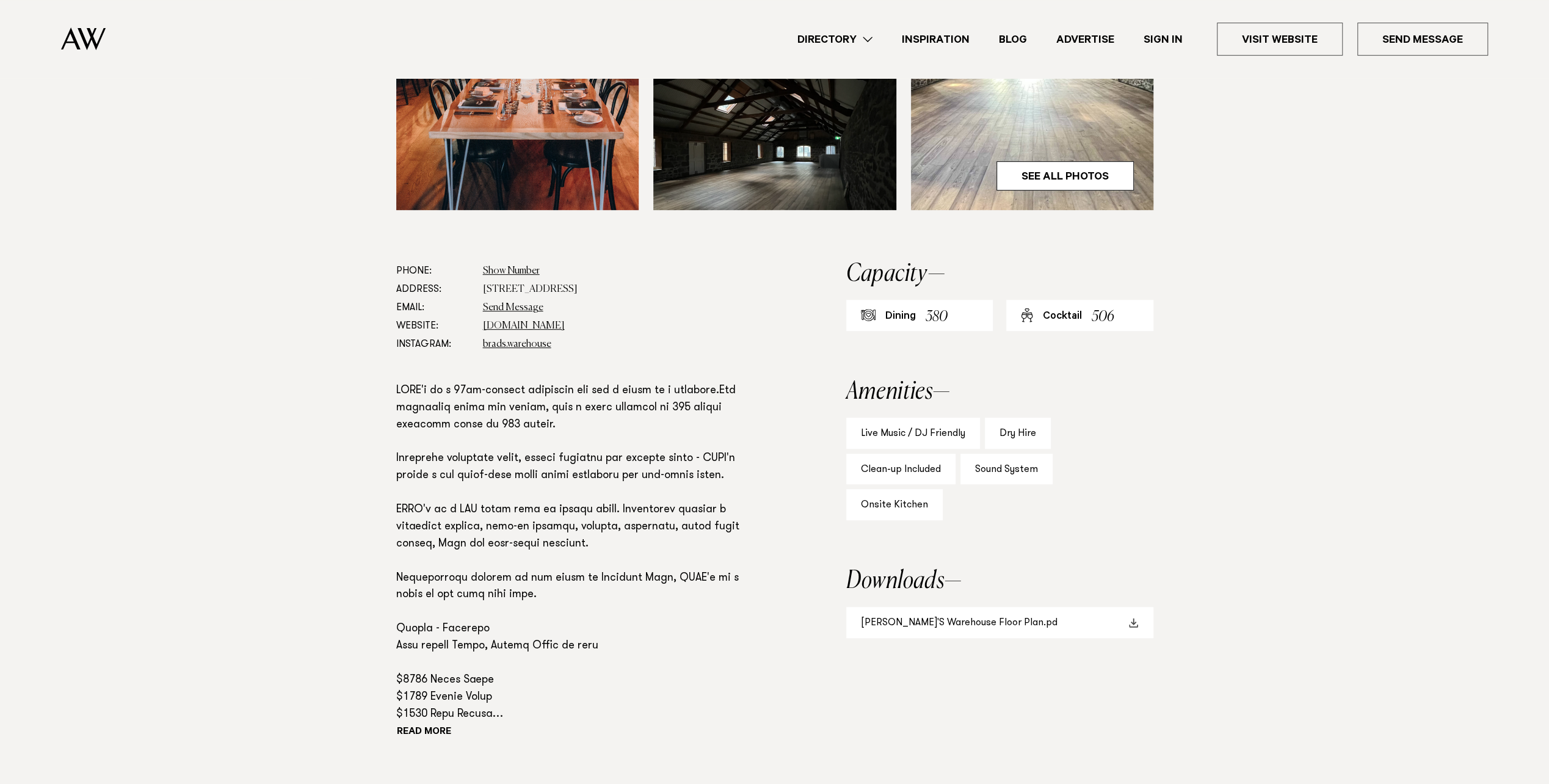
click at [1136, 617] on span at bounding box center [1134, 622] width 9 height 9
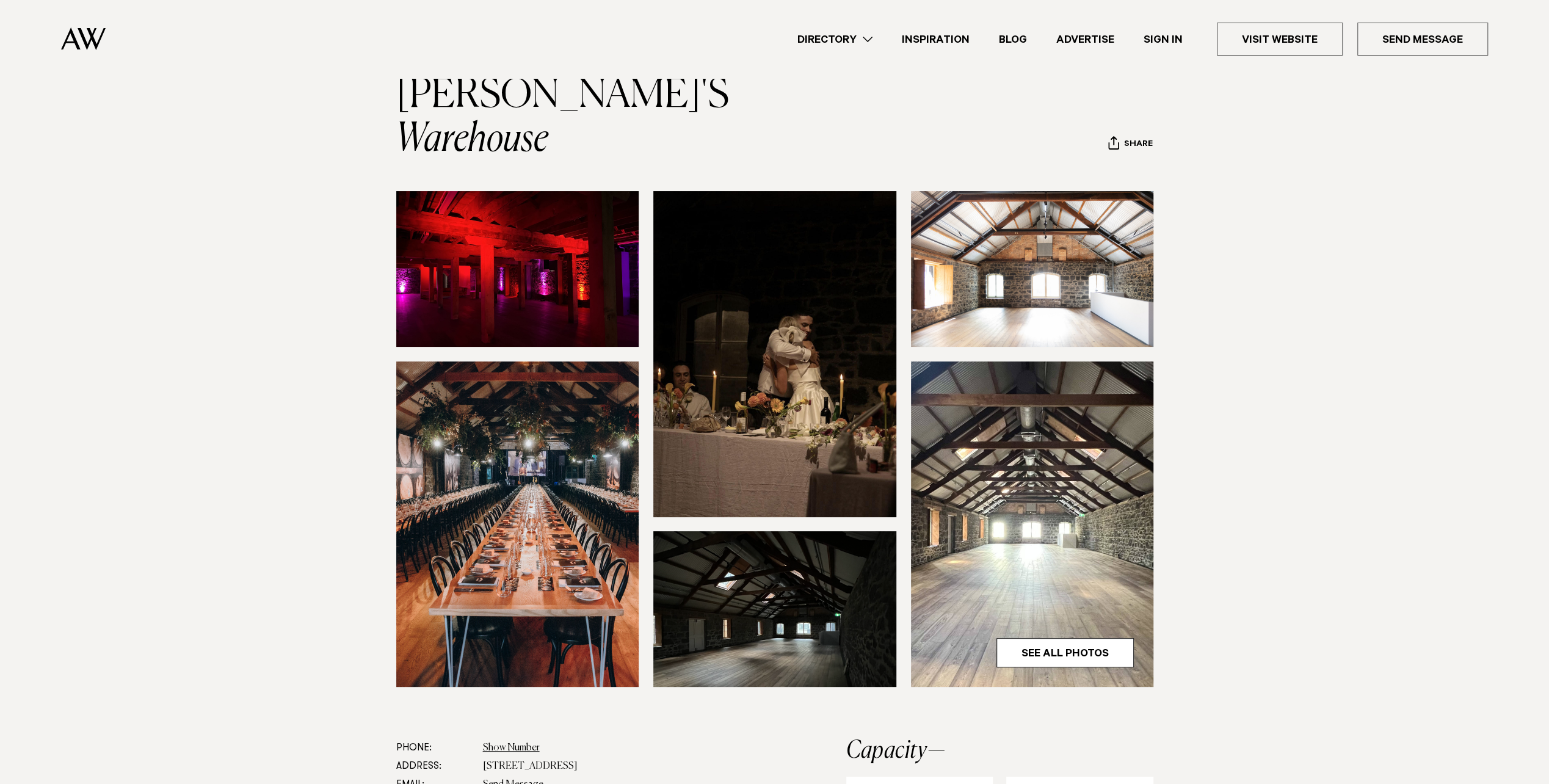
scroll to position [61, 0]
